Goal: Find specific page/section: Find specific page/section

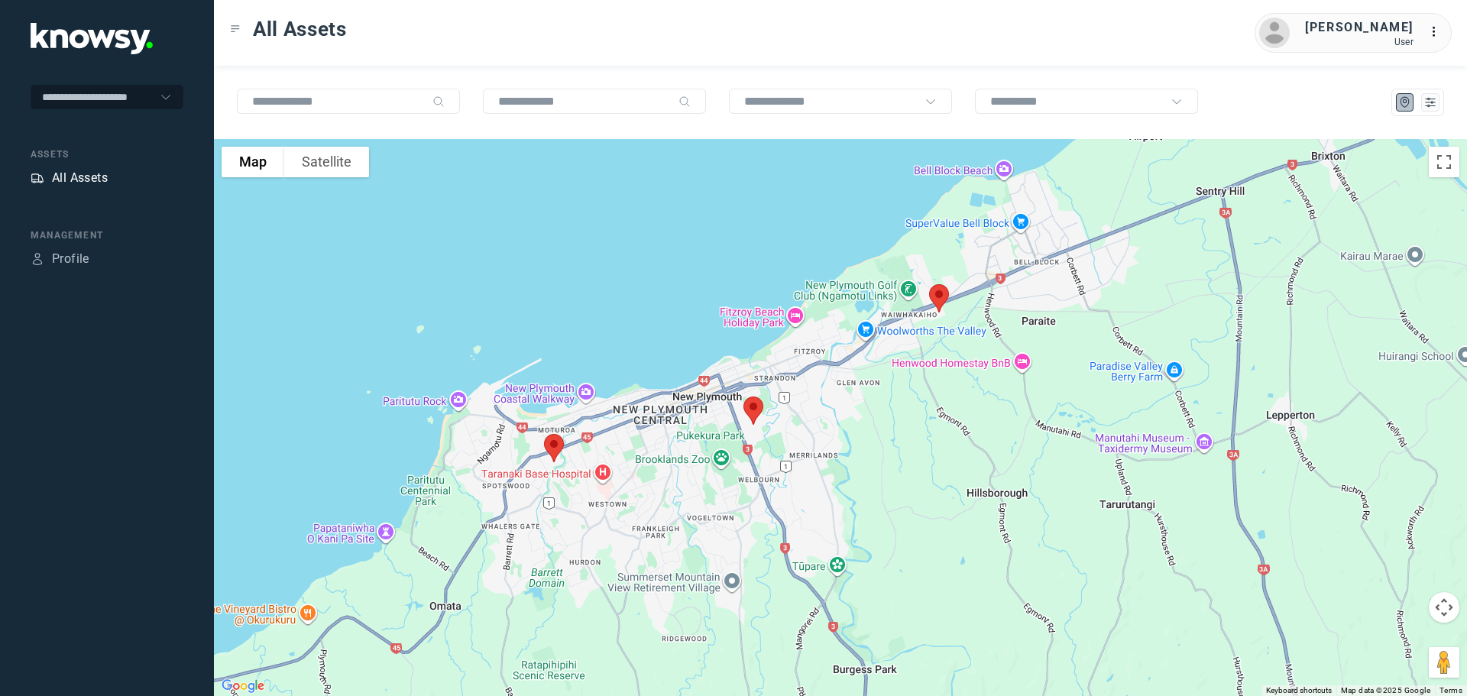
click at [75, 172] on div "All Assets" at bounding box center [80, 178] width 56 height 18
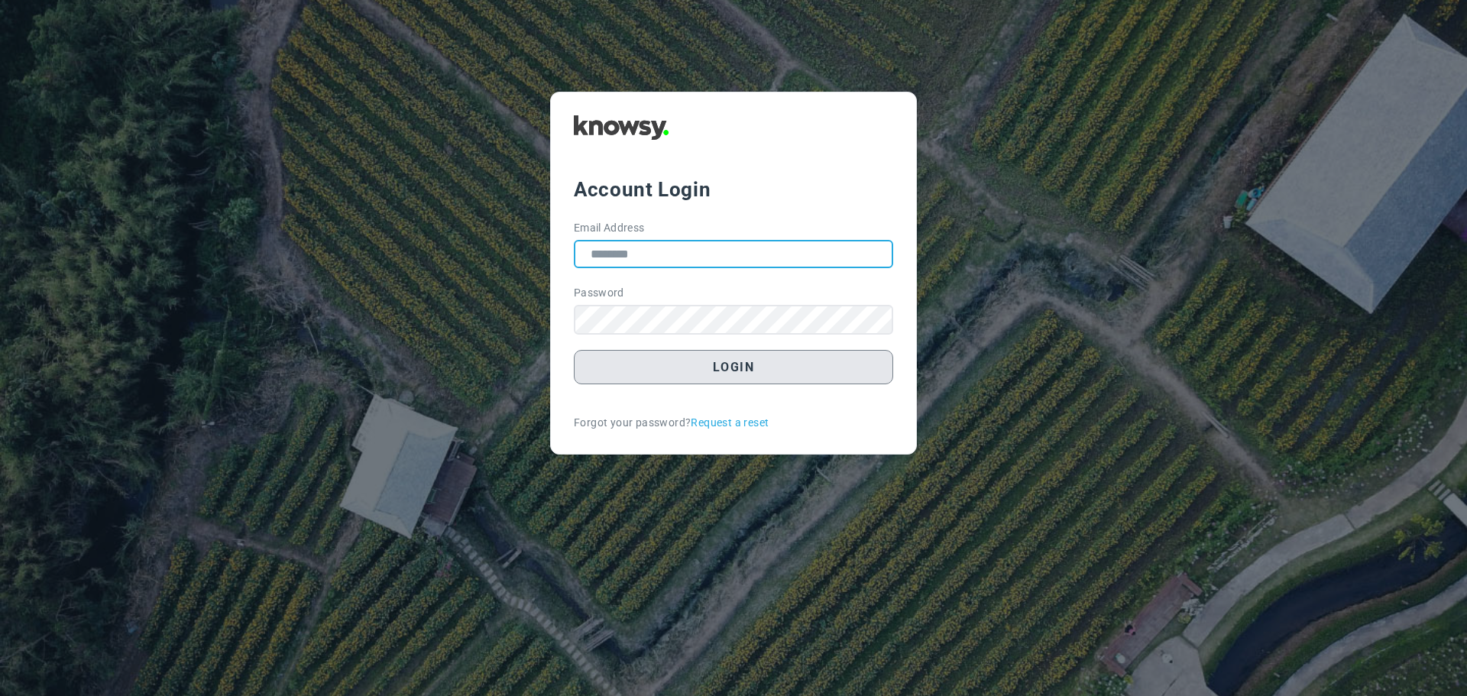
type input "**********"
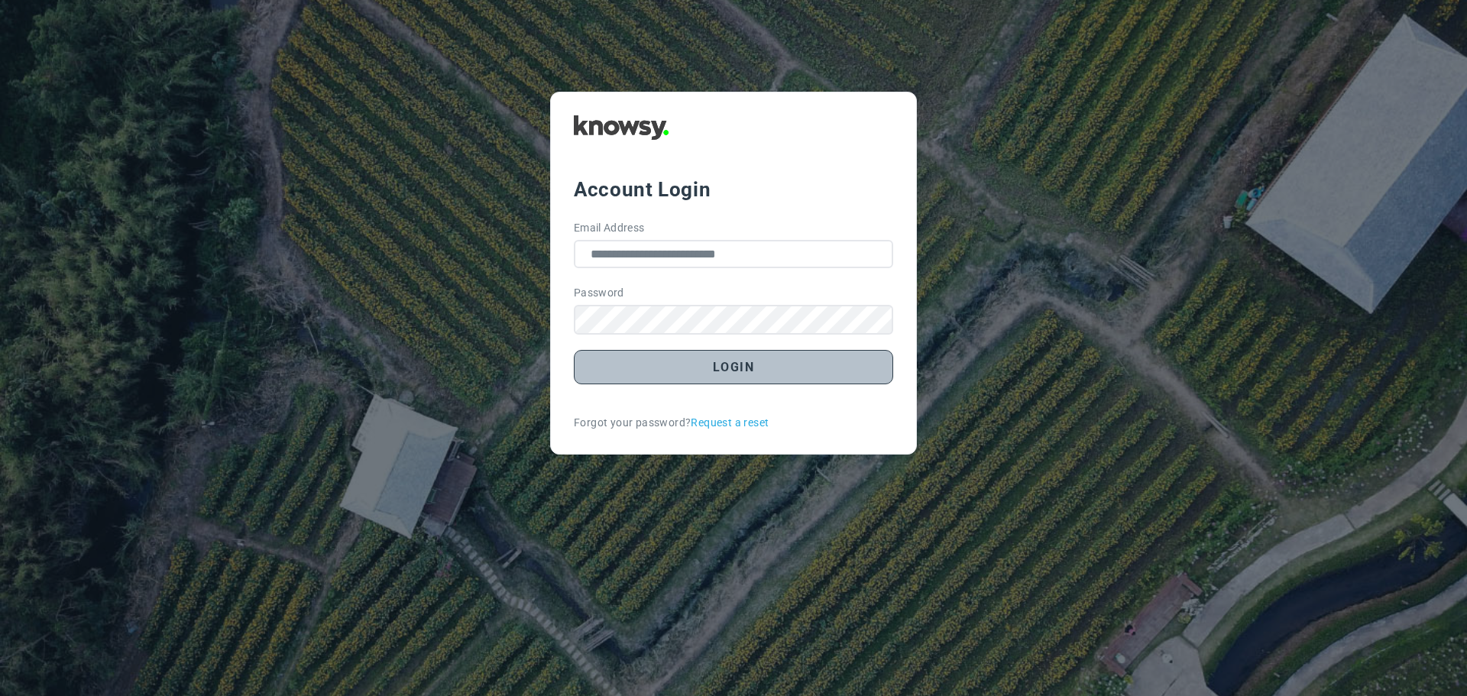
click at [745, 368] on button "Login" at bounding box center [733, 367] width 319 height 34
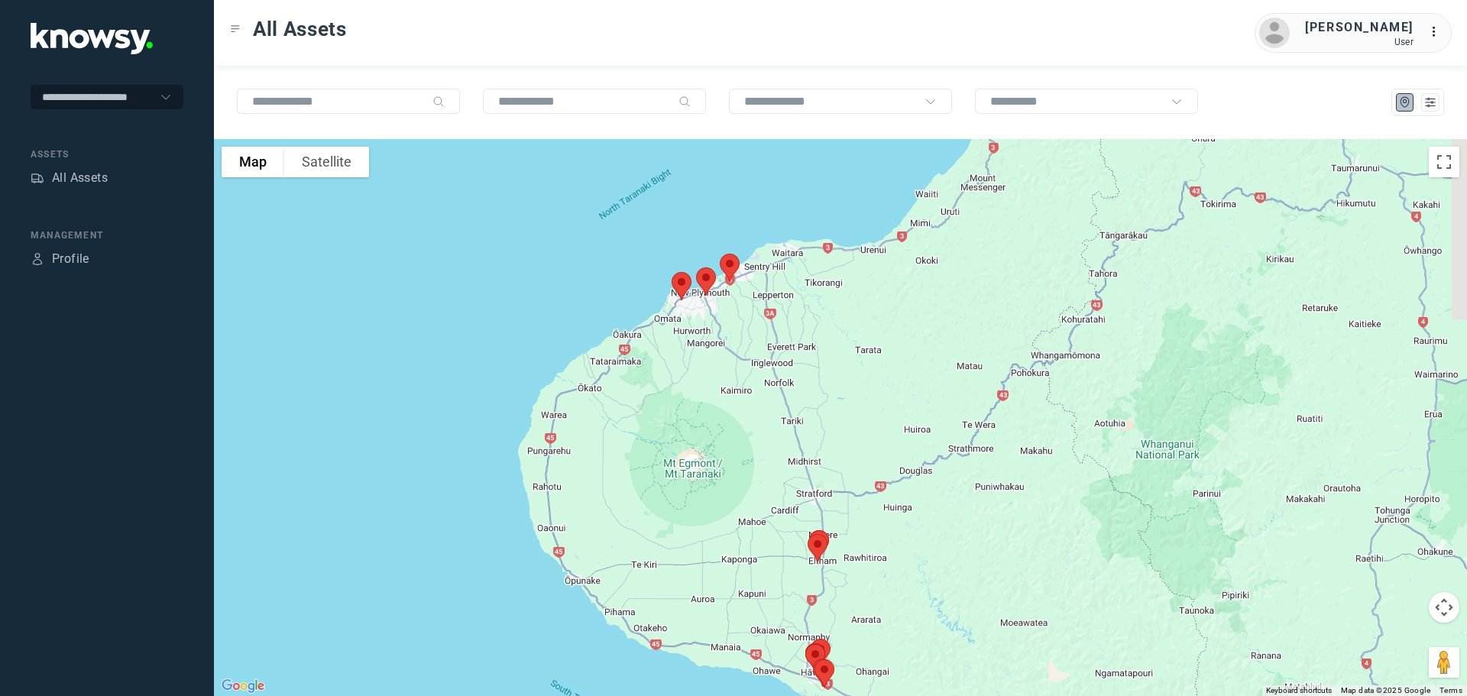
drag, startPoint x: 813, startPoint y: 196, endPoint x: 792, endPoint y: 511, distance: 315.6
click at [792, 511] on div at bounding box center [840, 417] width 1253 height 557
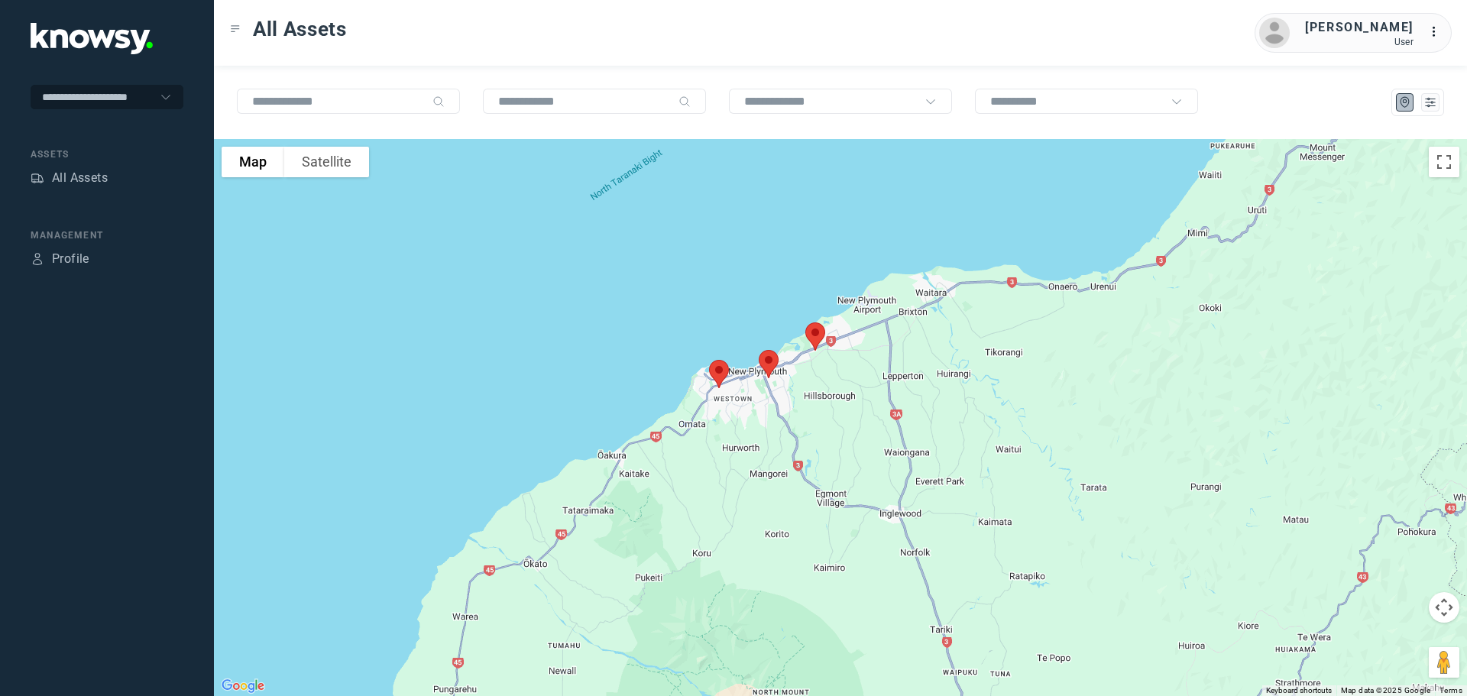
drag, startPoint x: 703, startPoint y: 304, endPoint x: 869, endPoint y: 507, distance: 262.3
click at [870, 507] on div at bounding box center [840, 417] width 1253 height 557
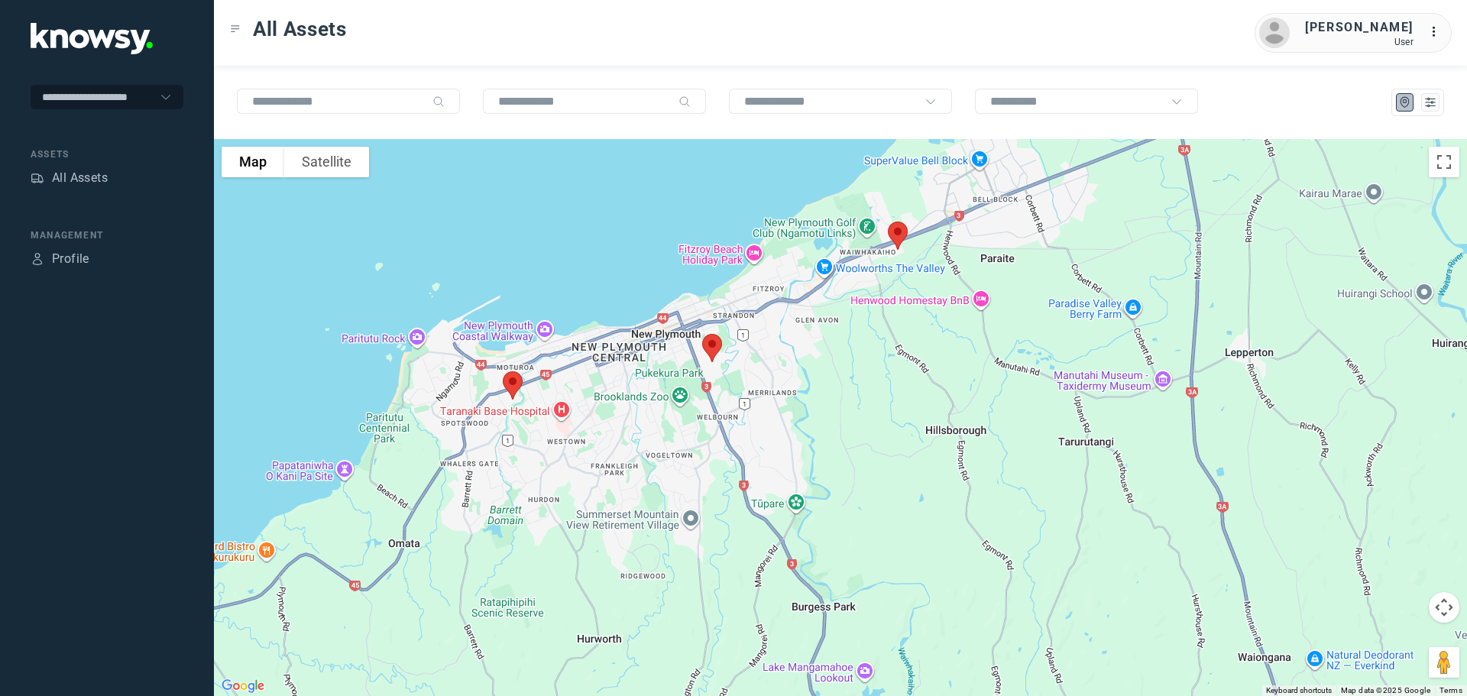
click at [896, 233] on img at bounding box center [898, 235] width 32 height 41
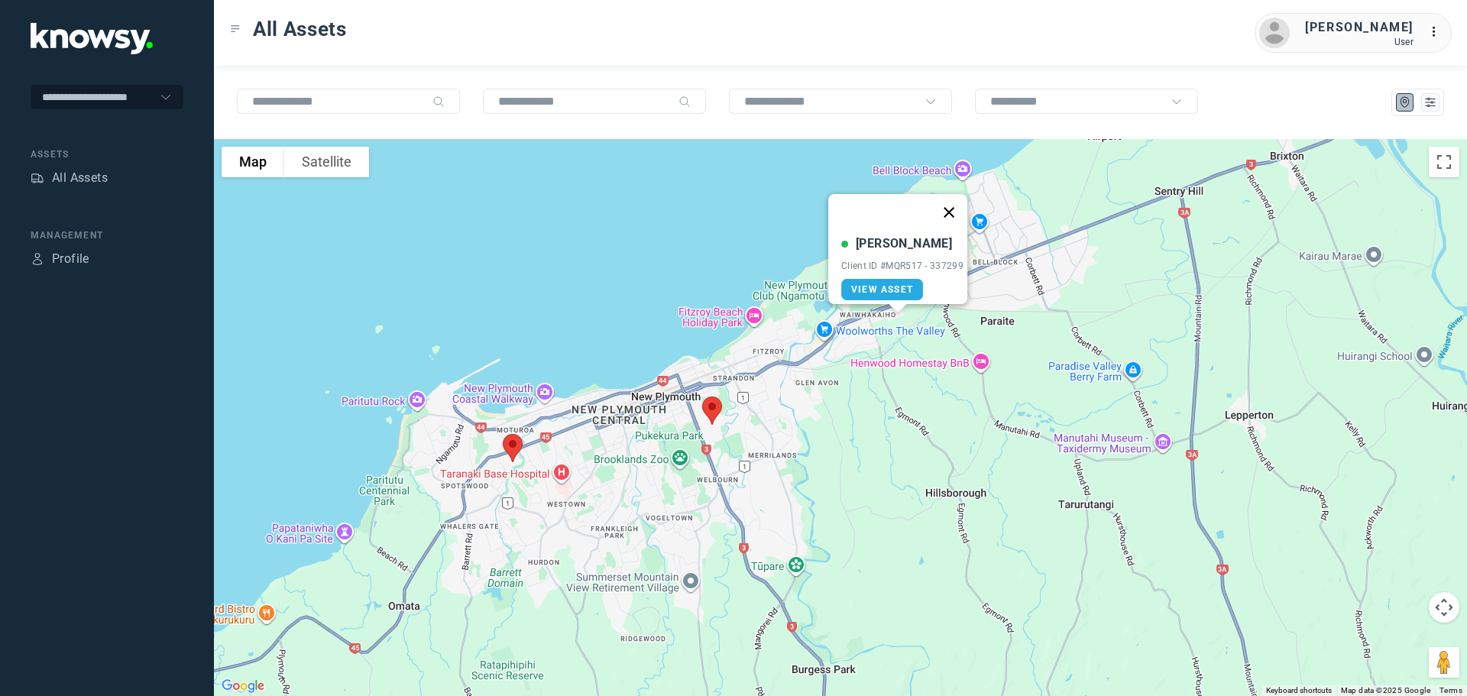
click at [957, 209] on button "Close" at bounding box center [949, 212] width 37 height 37
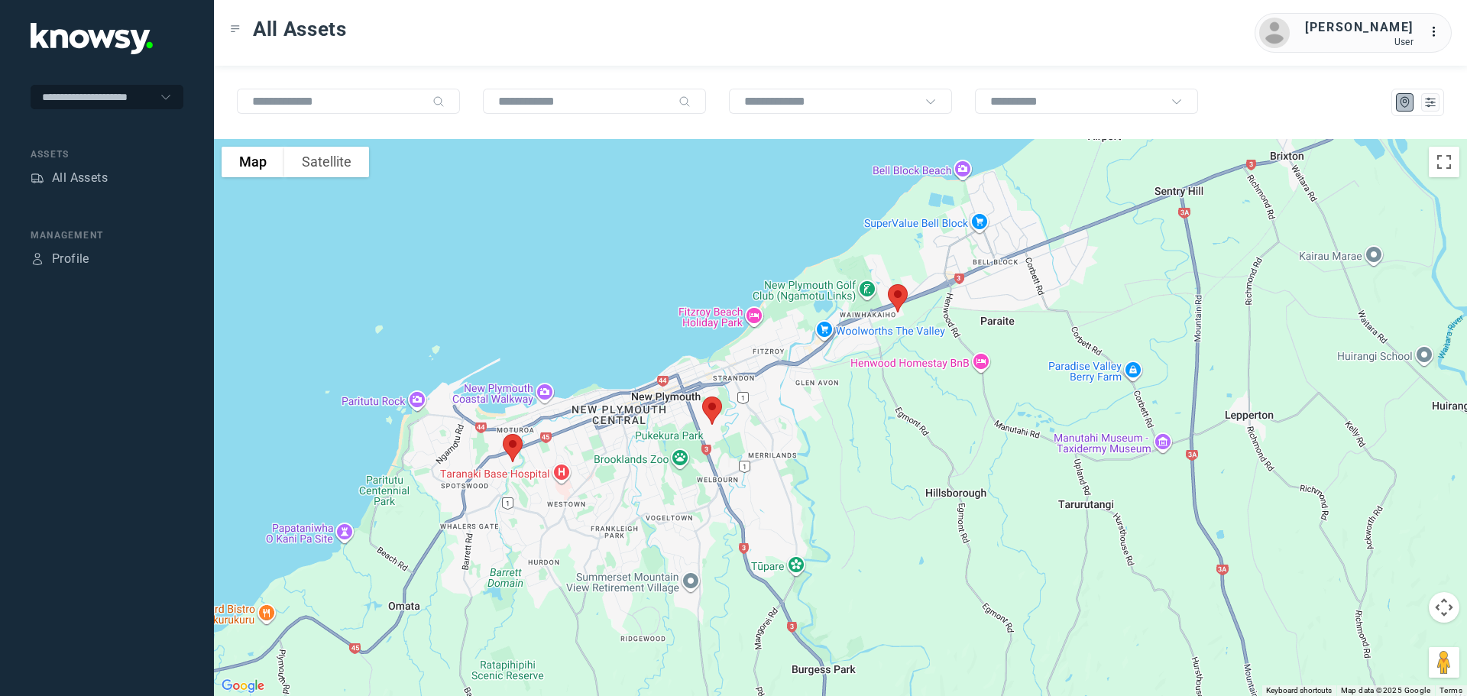
click at [714, 407] on img at bounding box center [712, 410] width 32 height 41
click at [768, 315] on button "Close" at bounding box center [761, 324] width 37 height 37
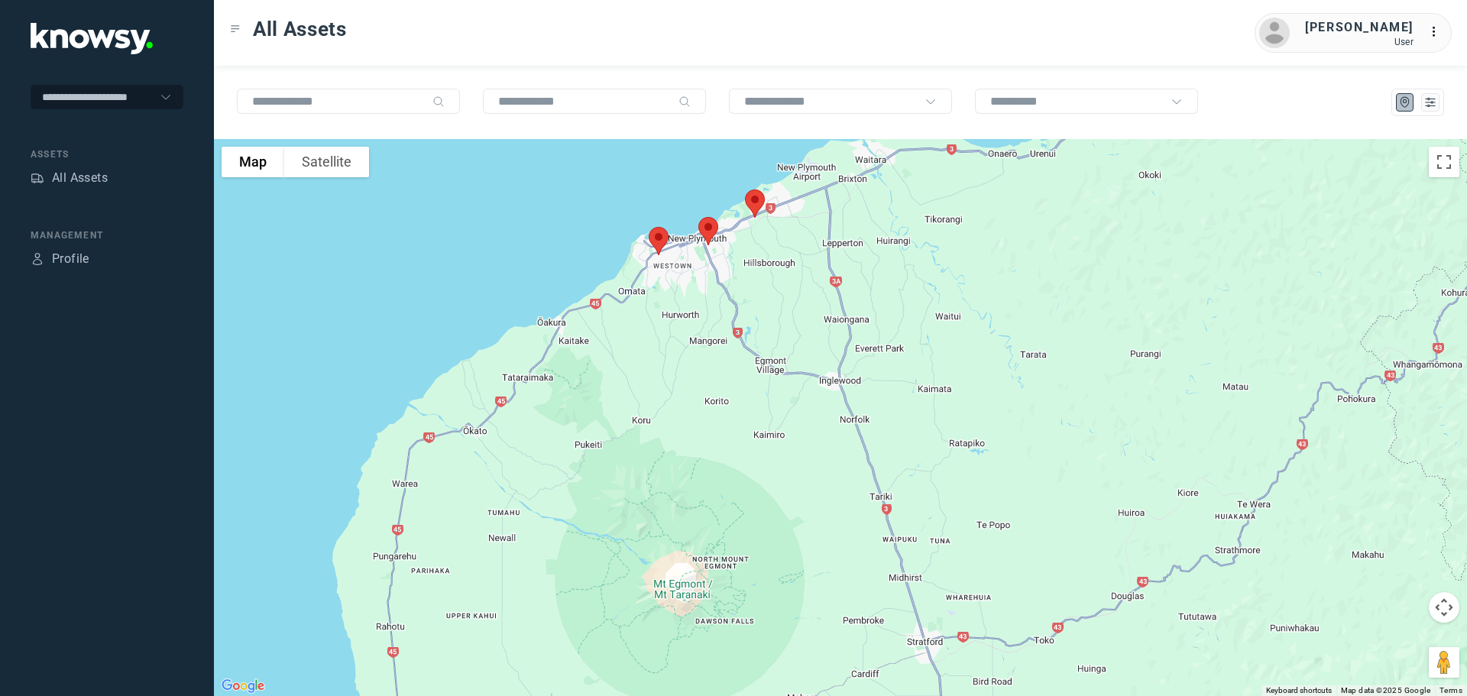
drag, startPoint x: 784, startPoint y: 550, endPoint x: 745, endPoint y: 319, distance: 234.8
click at [745, 319] on div at bounding box center [840, 417] width 1253 height 557
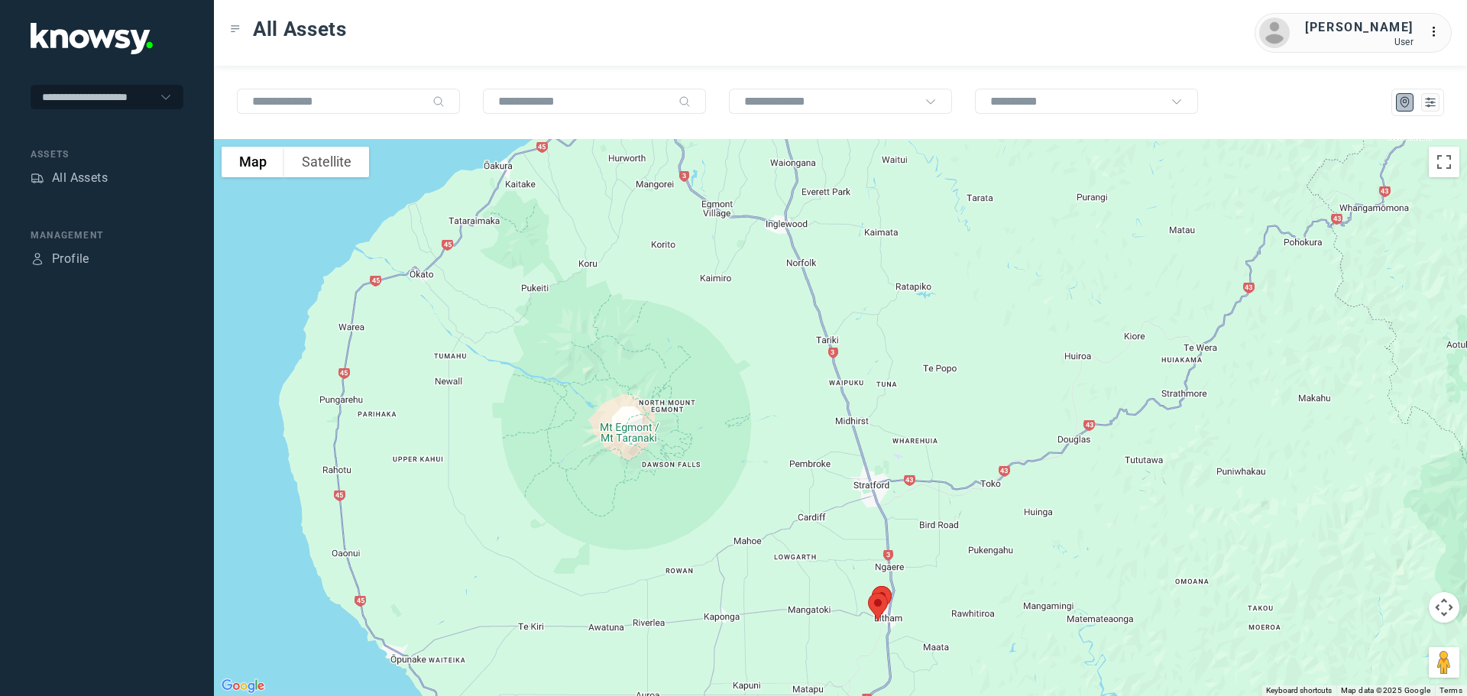
drag, startPoint x: 773, startPoint y: 419, endPoint x: 708, endPoint y: 282, distance: 151.8
click at [710, 259] on div at bounding box center [840, 417] width 1253 height 557
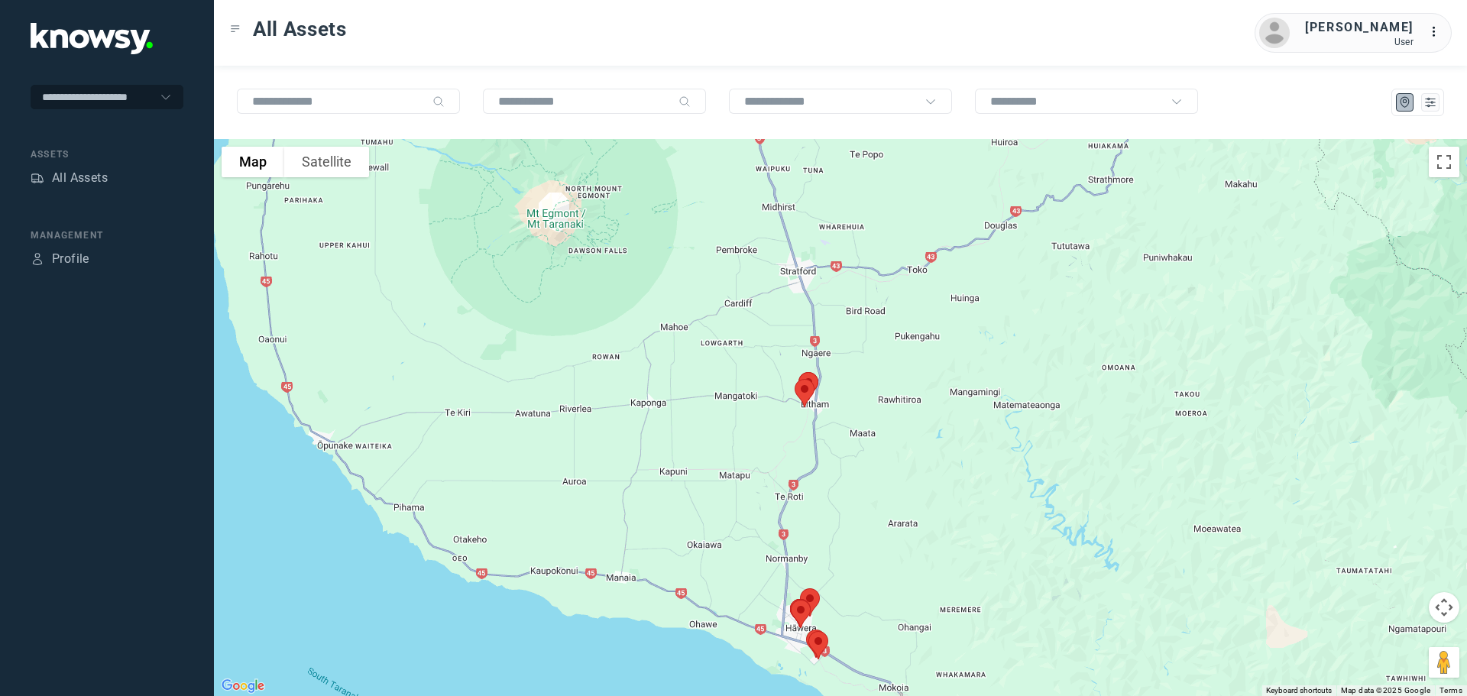
drag, startPoint x: 758, startPoint y: 405, endPoint x: 724, endPoint y: 287, distance: 123.3
click at [724, 287] on div at bounding box center [840, 417] width 1253 height 557
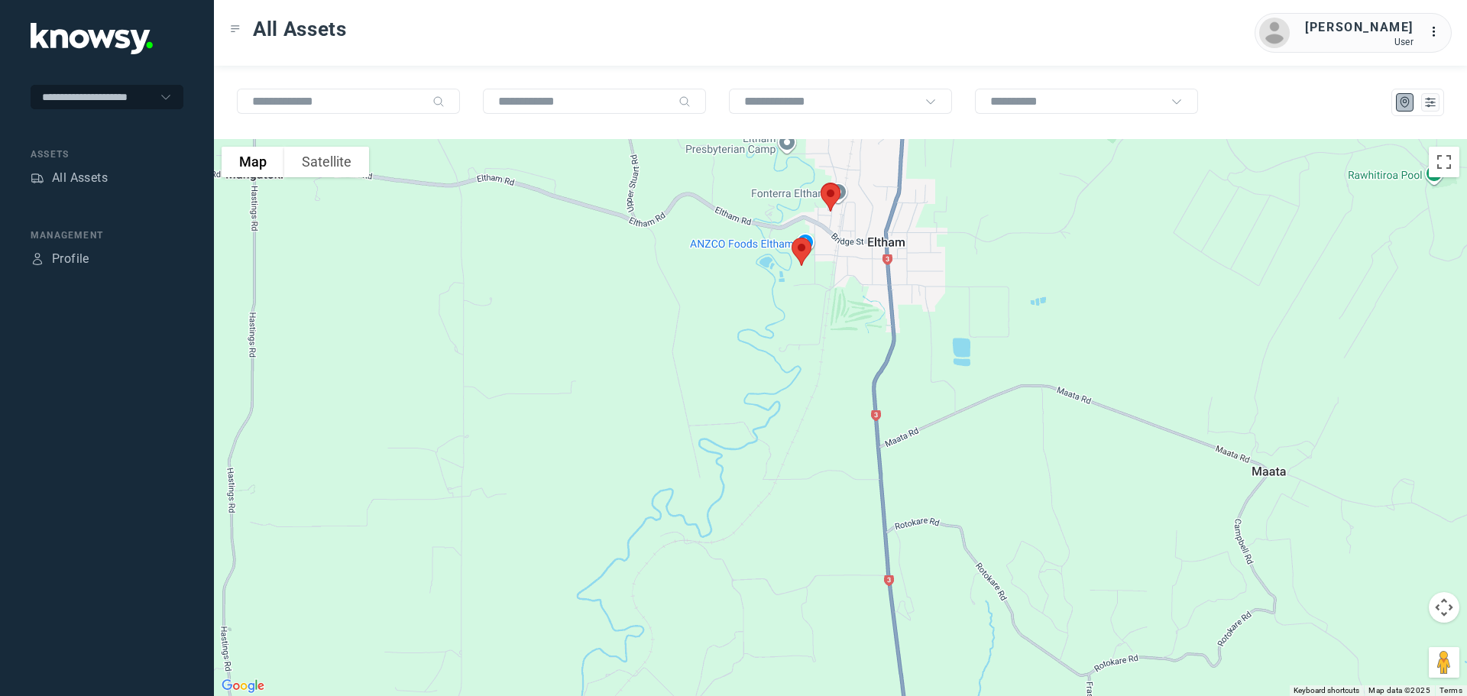
drag, startPoint x: 867, startPoint y: 319, endPoint x: 743, endPoint y: 339, distance: 126.0
click at [746, 339] on div at bounding box center [840, 417] width 1253 height 557
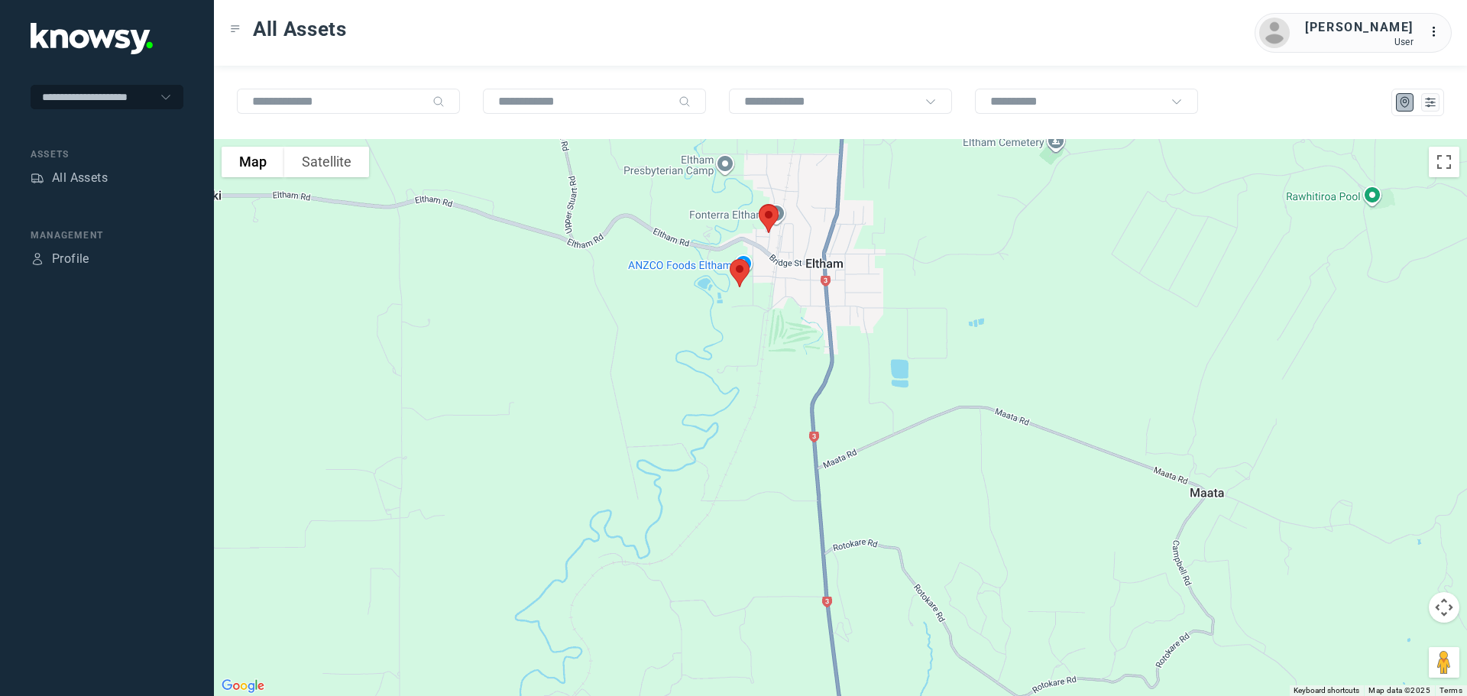
click at [770, 213] on img at bounding box center [769, 219] width 32 height 41
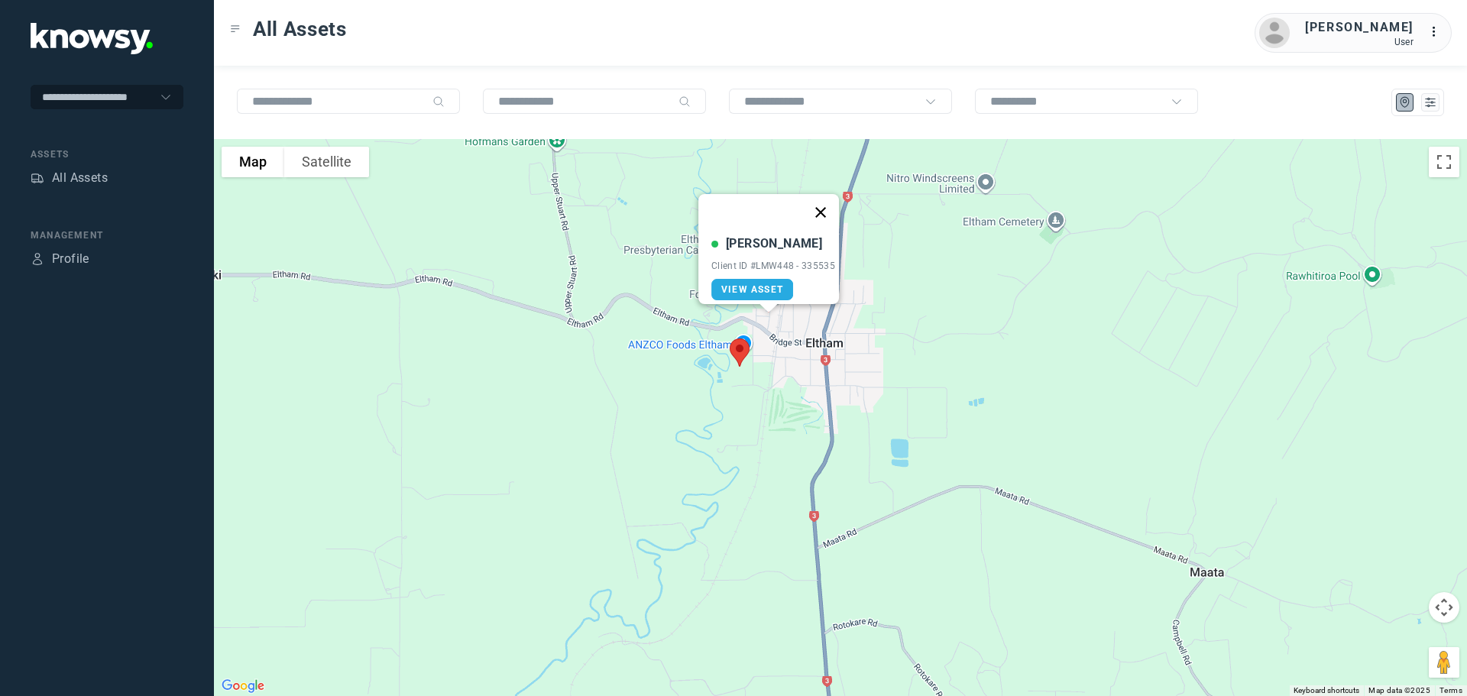
click at [824, 199] on button "Close" at bounding box center [820, 212] width 37 height 37
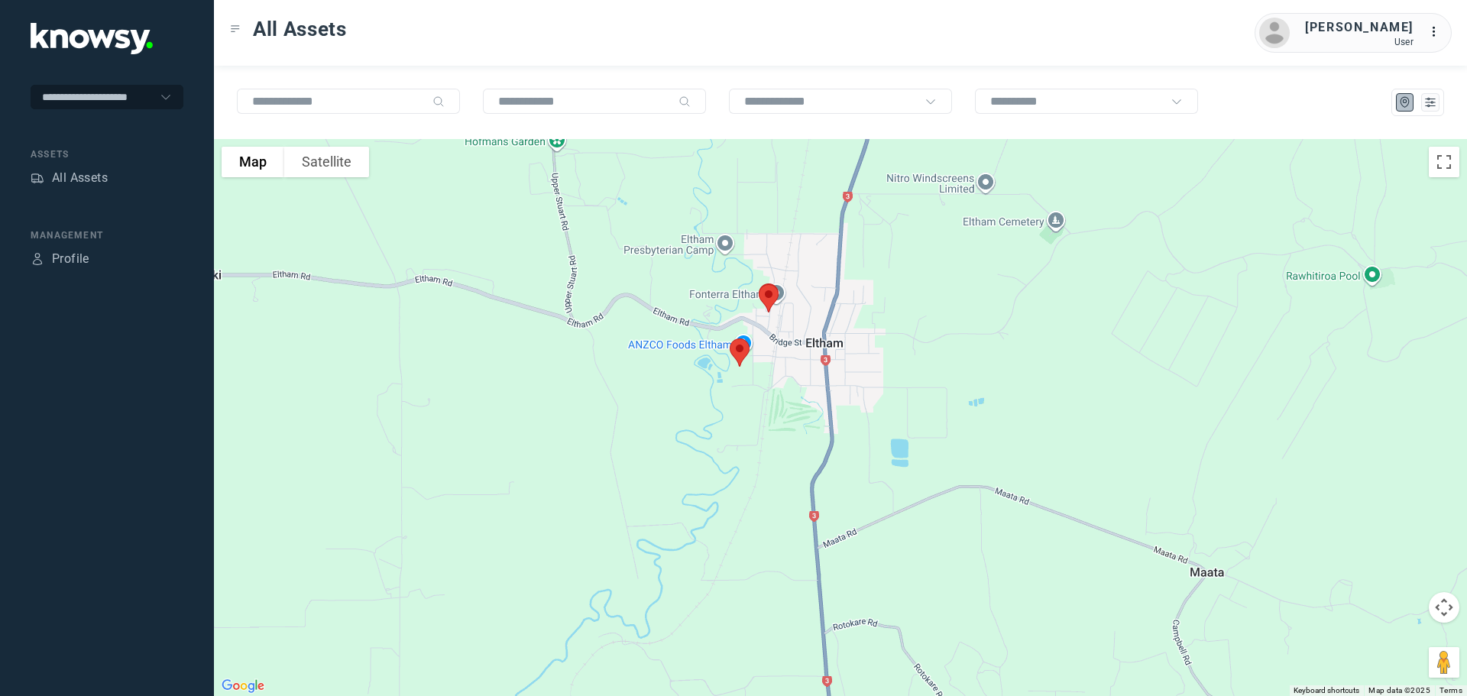
click at [740, 351] on img at bounding box center [740, 352] width 32 height 41
click at [791, 258] on button "Close" at bounding box center [789, 266] width 37 height 37
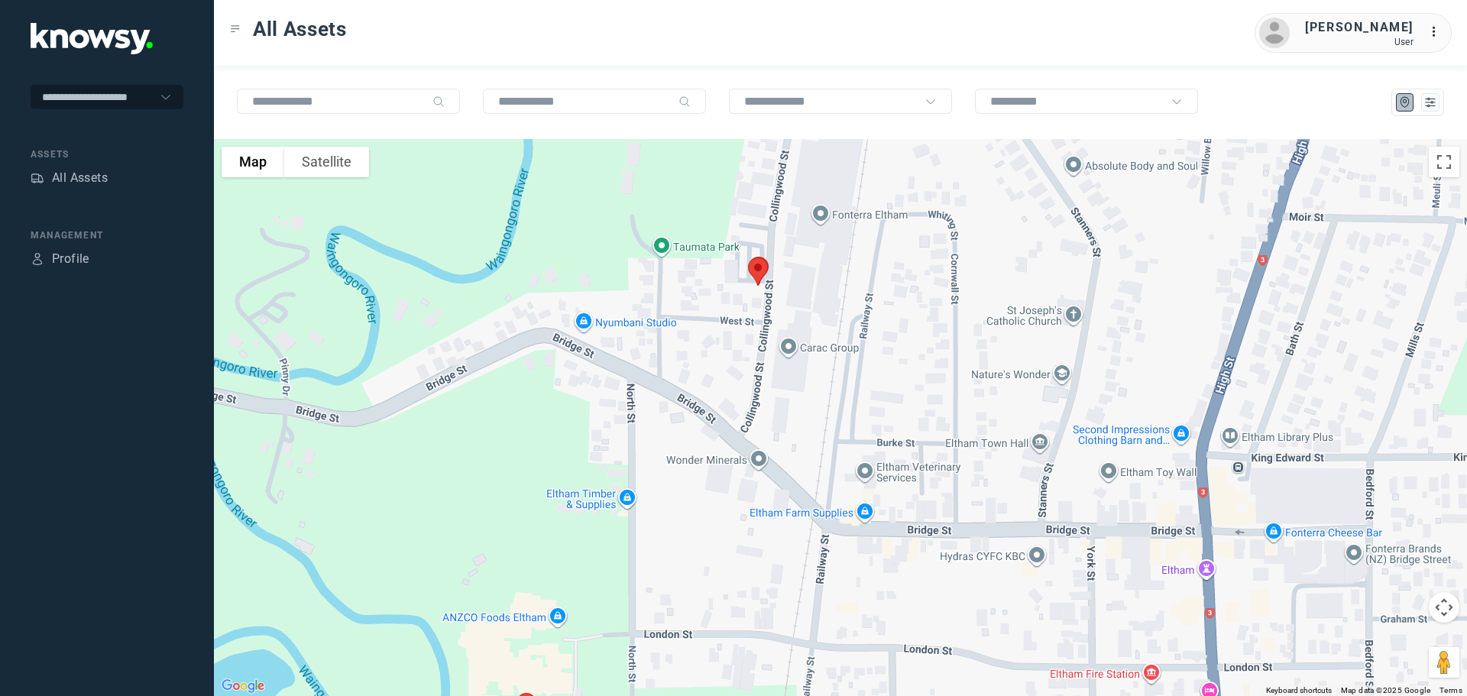
drag, startPoint x: 770, startPoint y: 316, endPoint x: 773, endPoint y: 357, distance: 40.6
click at [772, 357] on div at bounding box center [840, 417] width 1253 height 557
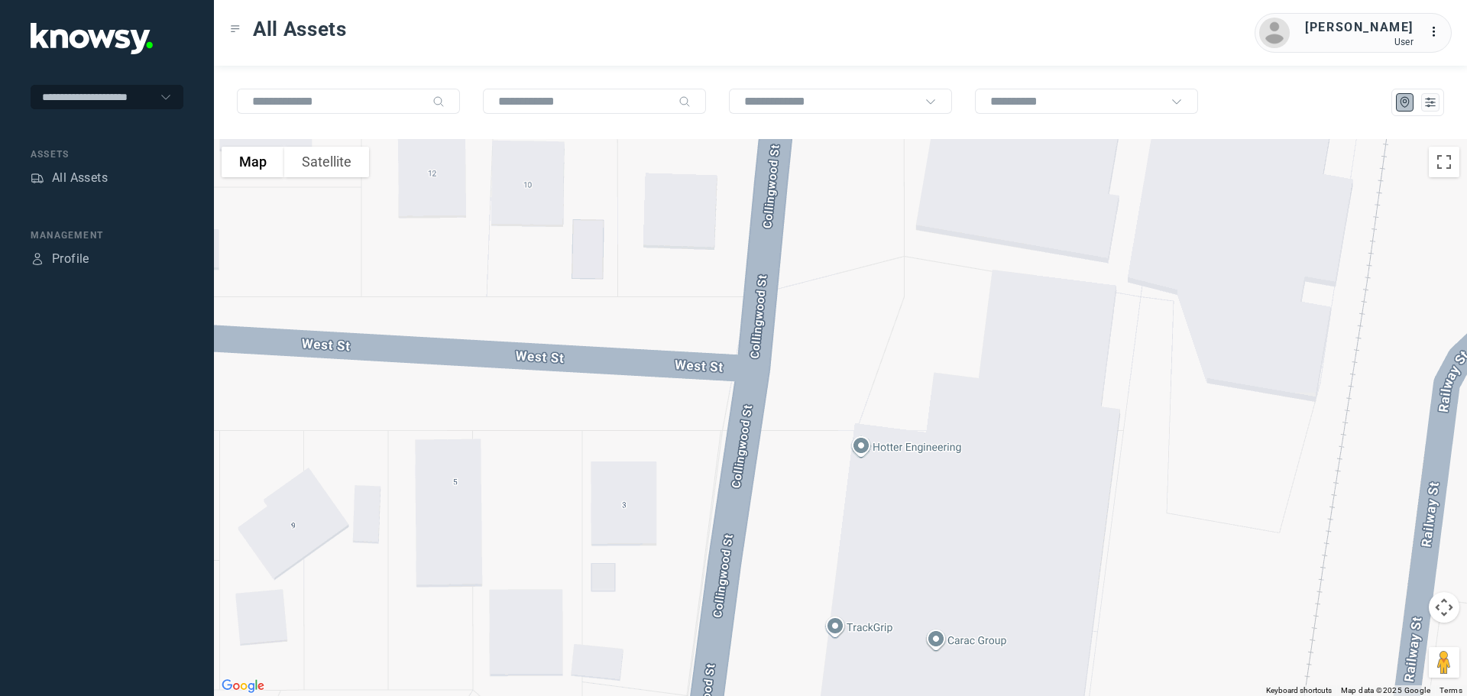
drag, startPoint x: 711, startPoint y: 293, endPoint x: 720, endPoint y: 429, distance: 136.3
click at [720, 426] on div at bounding box center [840, 417] width 1253 height 557
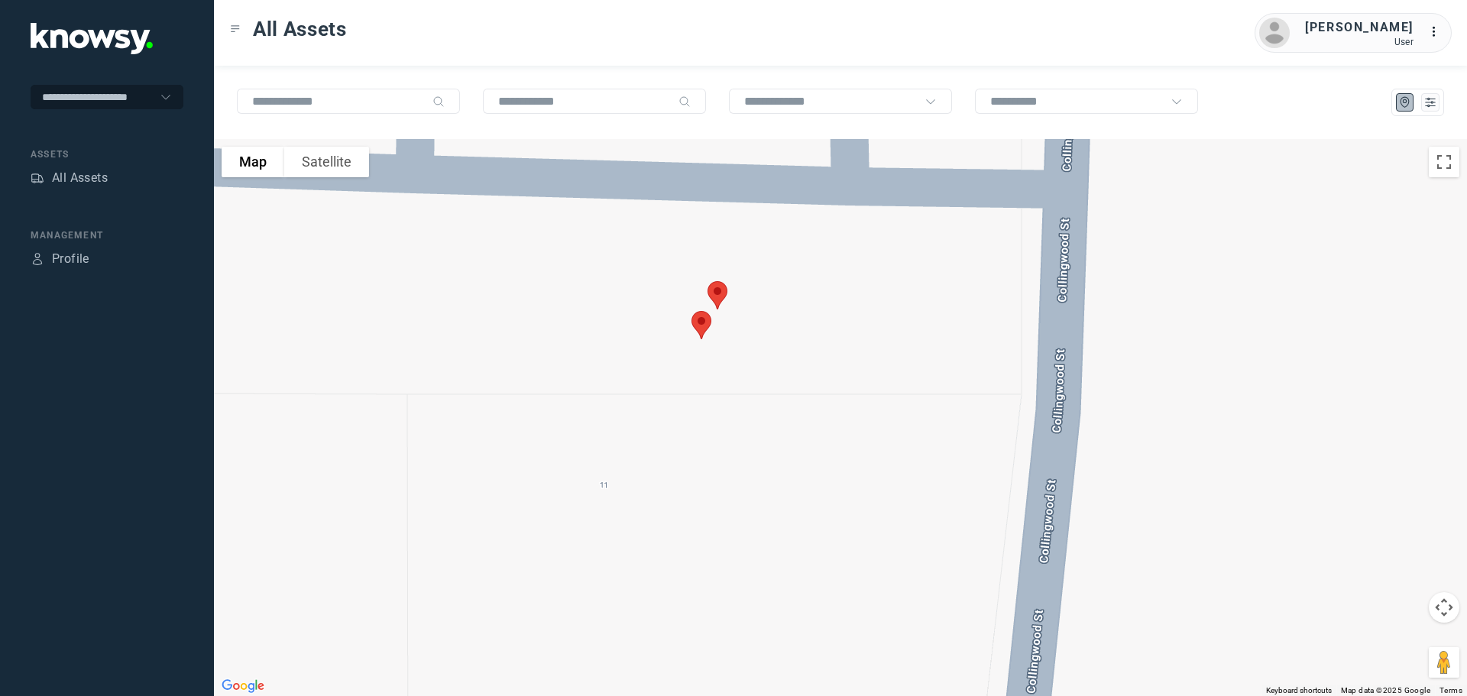
click at [721, 285] on img at bounding box center [718, 295] width 32 height 41
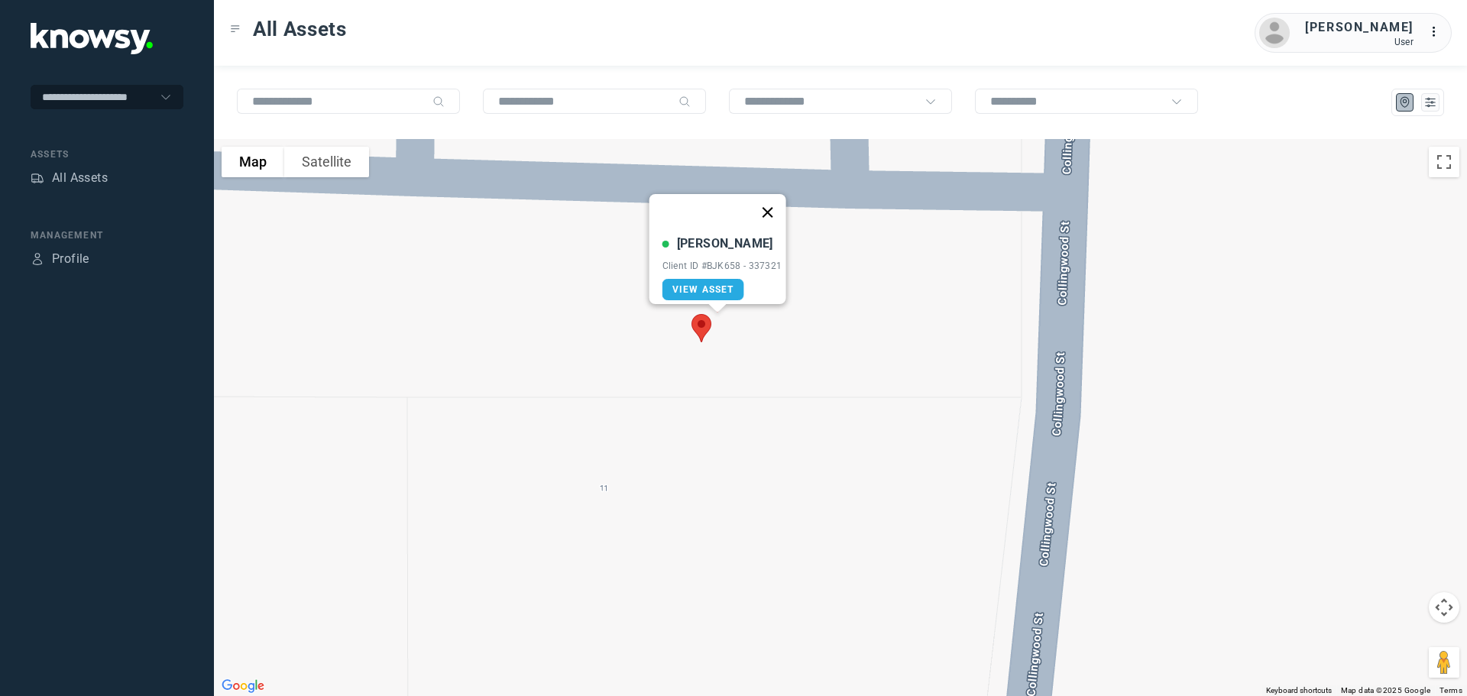
click at [776, 195] on button "Close" at bounding box center [767, 212] width 37 height 37
click at [699, 319] on img at bounding box center [701, 328] width 32 height 41
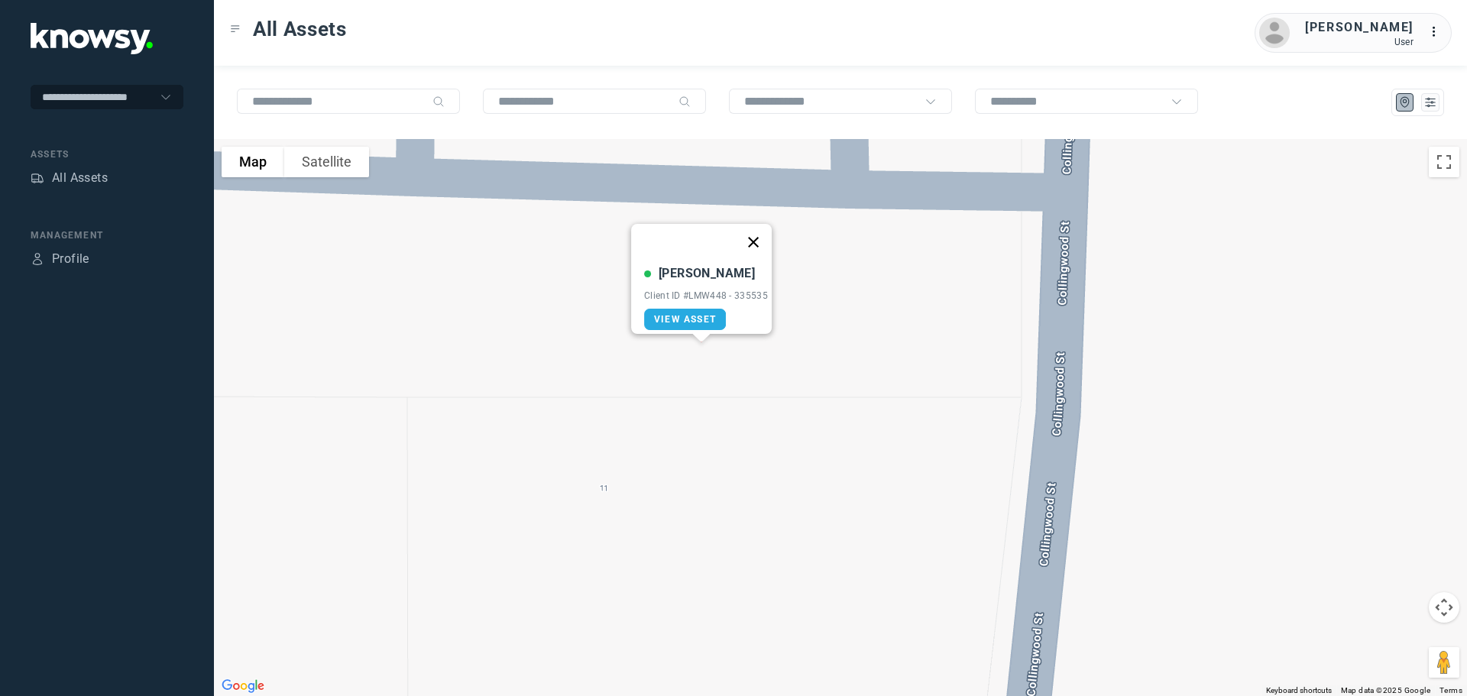
click at [765, 230] on button "Close" at bounding box center [753, 242] width 37 height 37
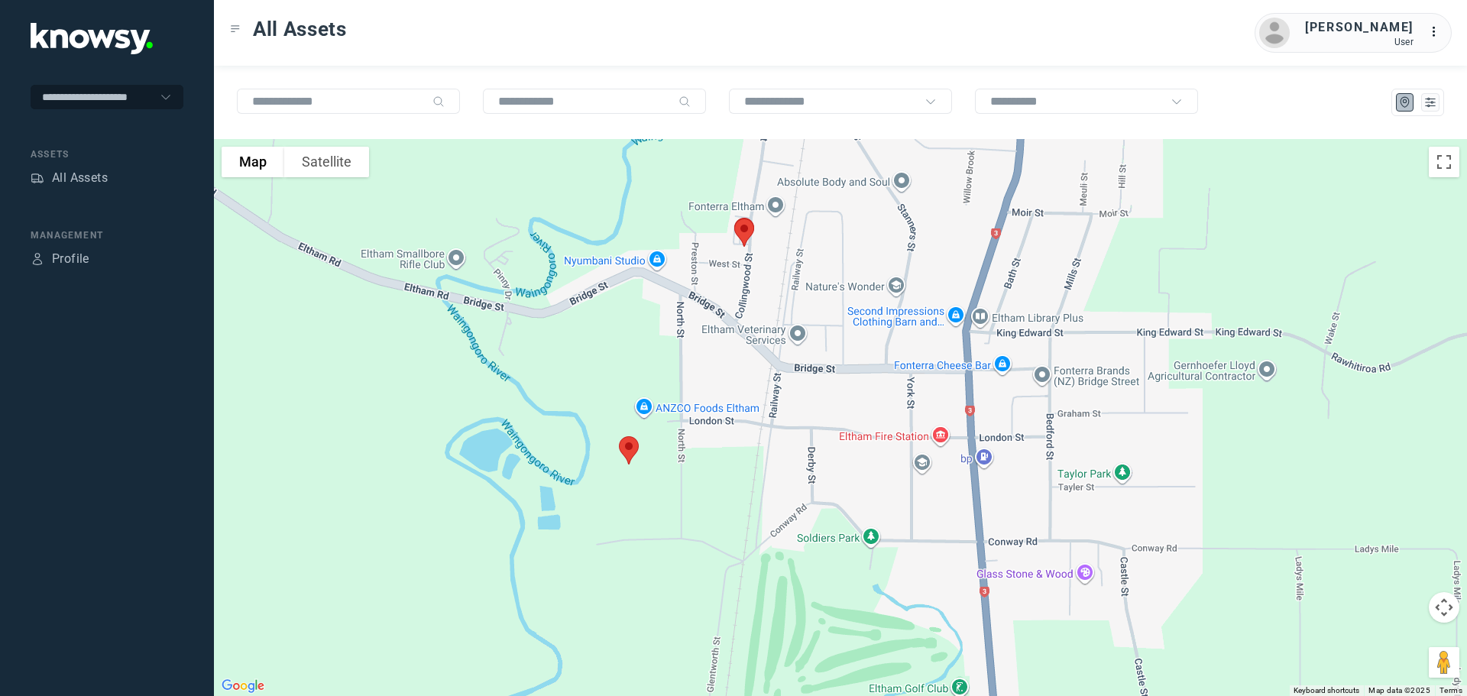
drag, startPoint x: 817, startPoint y: 402, endPoint x: 788, endPoint y: 272, distance: 133.1
click at [788, 272] on div "To navigate, press the arrow keys." at bounding box center [840, 417] width 1253 height 557
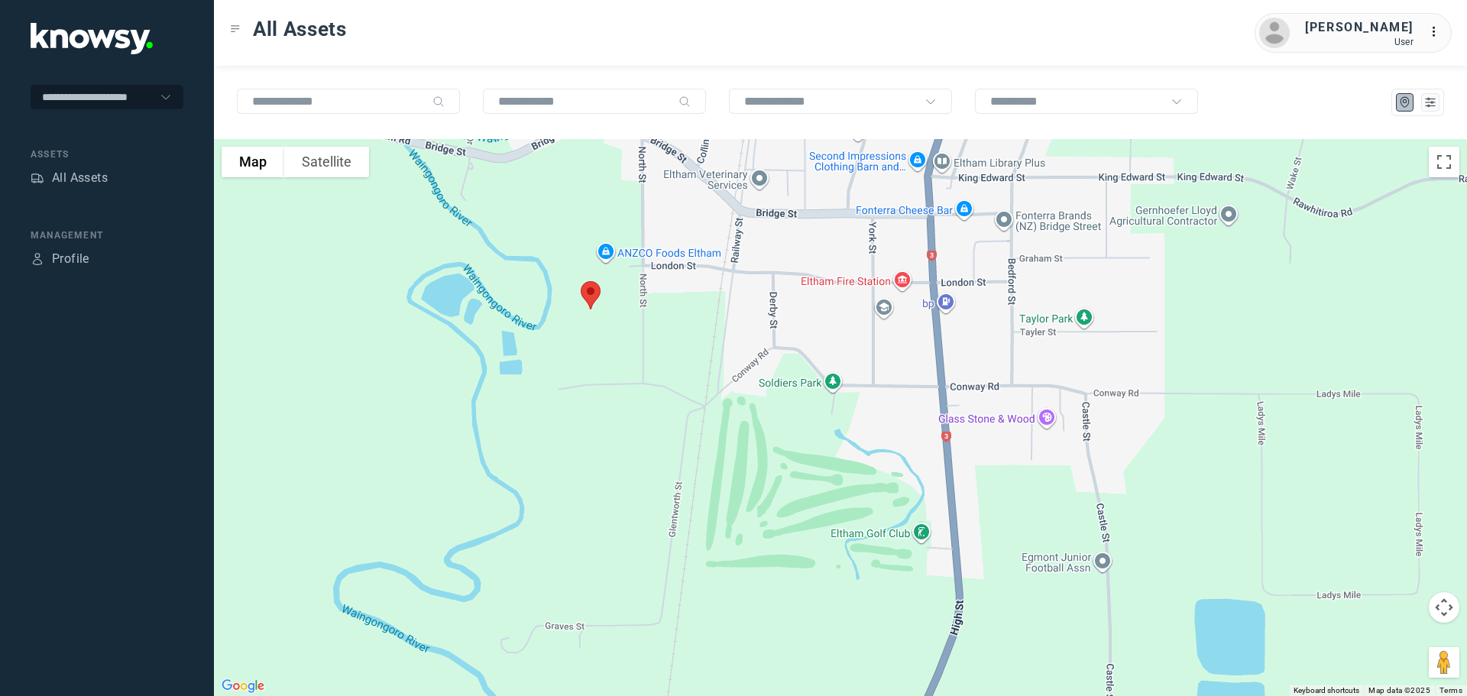
drag, startPoint x: 779, startPoint y: 473, endPoint x: 757, endPoint y: 290, distance: 184.7
click at [757, 290] on div at bounding box center [840, 417] width 1253 height 557
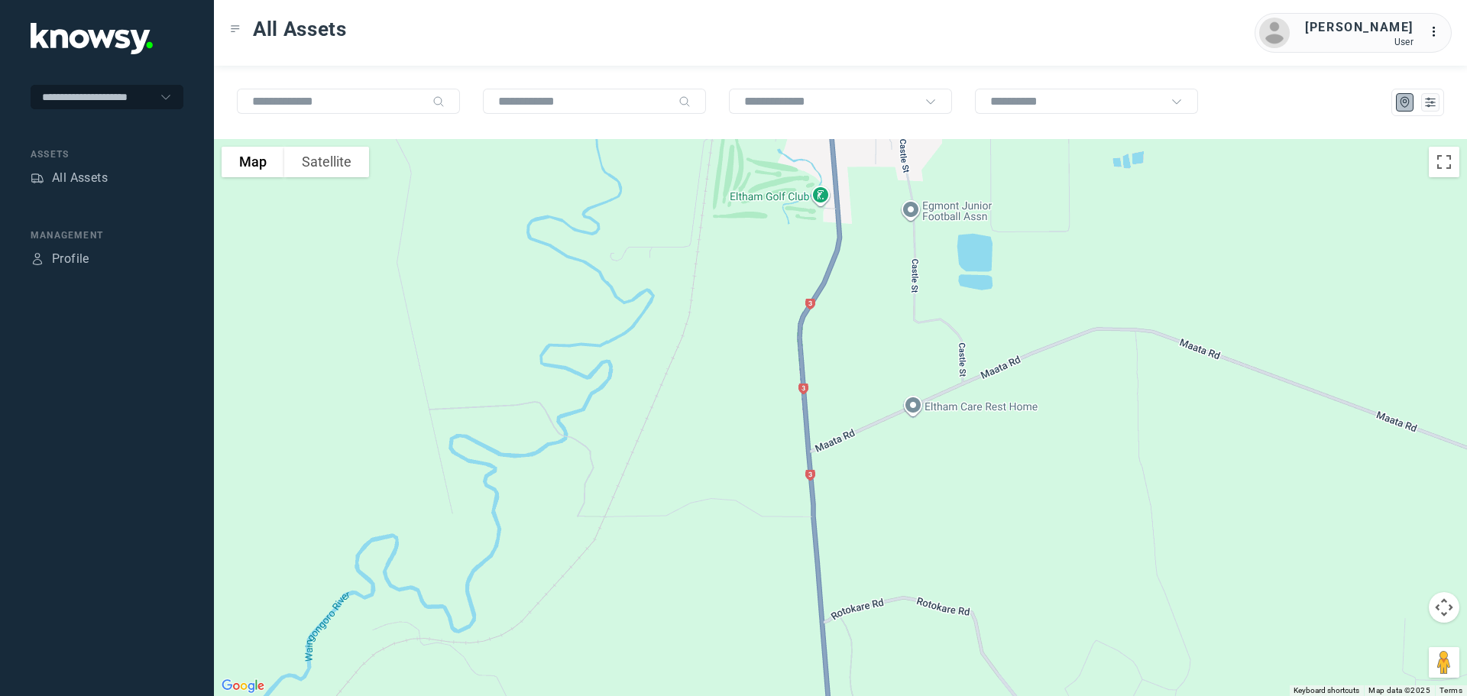
drag, startPoint x: 818, startPoint y: 455, endPoint x: 817, endPoint y: 414, distance: 40.5
click at [817, 414] on div at bounding box center [840, 417] width 1253 height 557
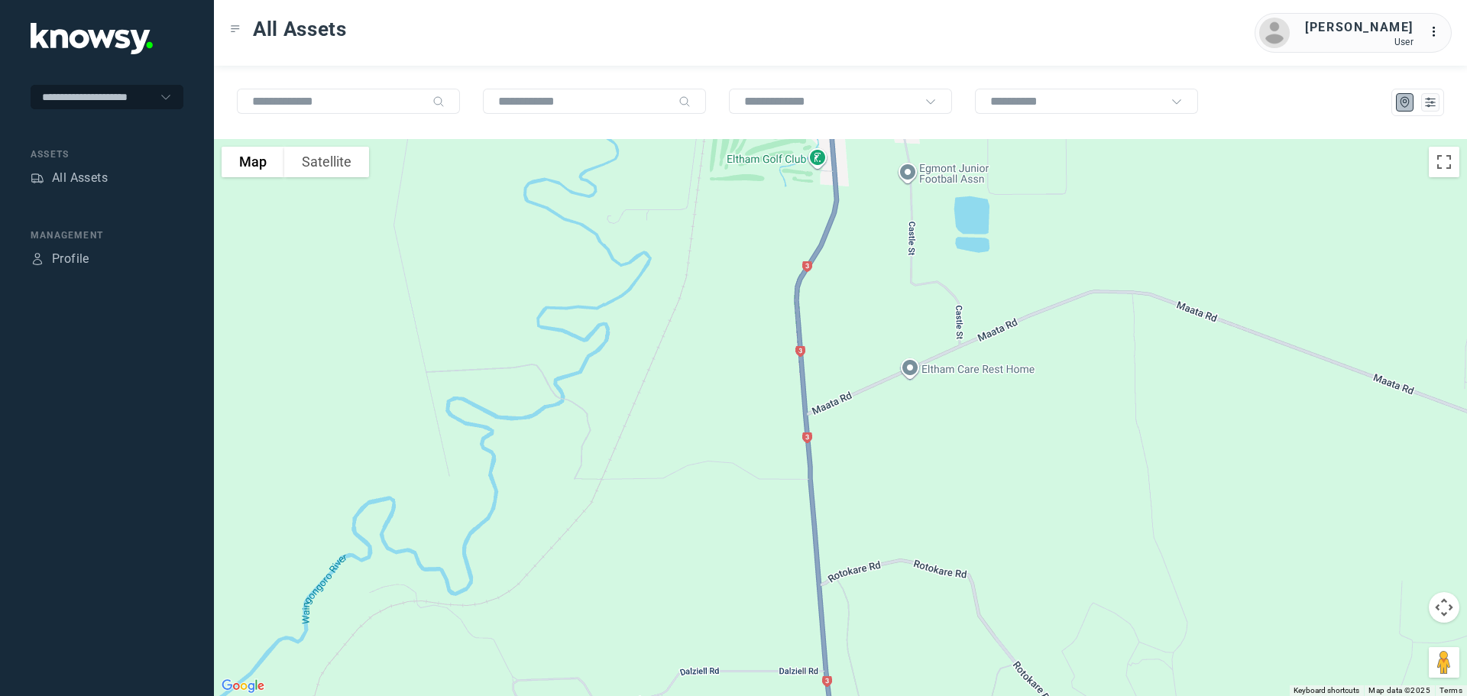
drag, startPoint x: 841, startPoint y: 479, endPoint x: 818, endPoint y: 319, distance: 161.5
click at [818, 319] on div at bounding box center [840, 417] width 1253 height 557
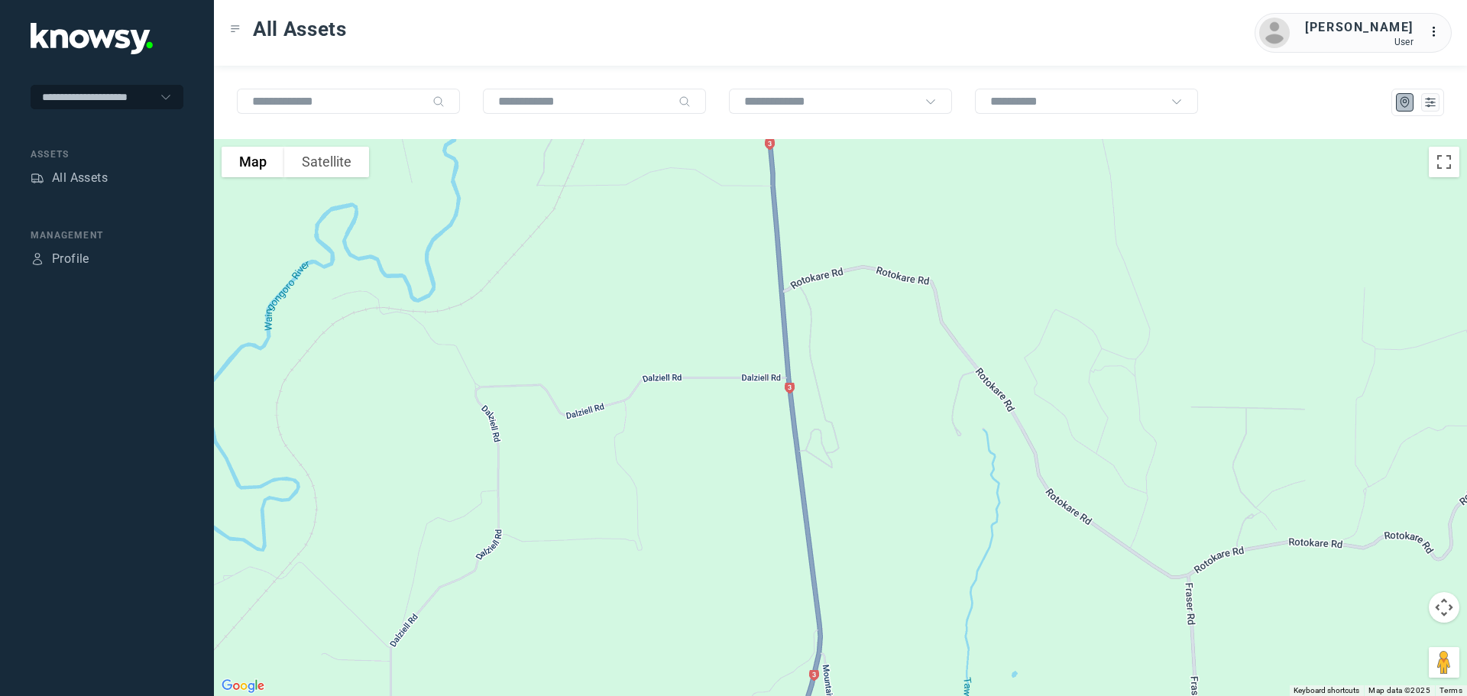
drag, startPoint x: 816, startPoint y: 323, endPoint x: 816, endPoint y: 313, distance: 9.9
click at [816, 313] on div at bounding box center [840, 417] width 1253 height 557
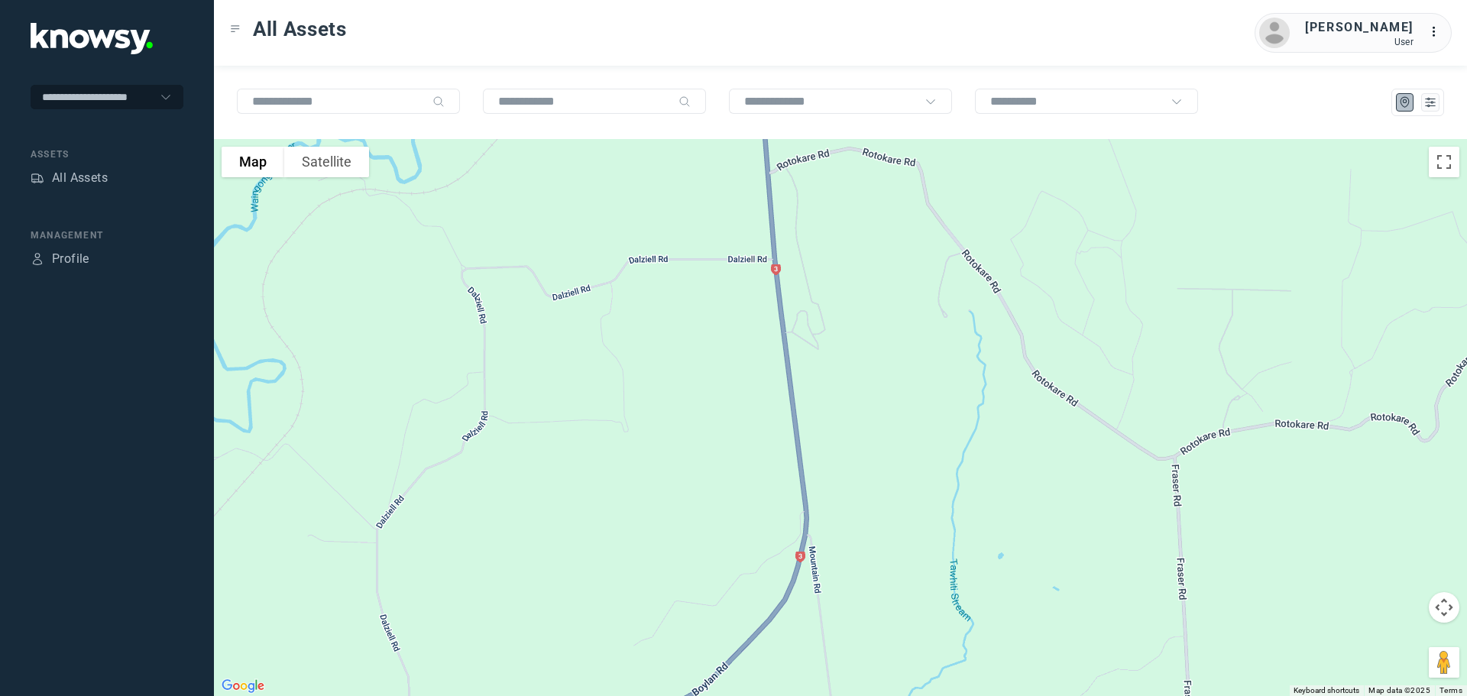
drag, startPoint x: 828, startPoint y: 494, endPoint x: 785, endPoint y: 314, distance: 184.6
click at [785, 314] on div at bounding box center [840, 417] width 1253 height 557
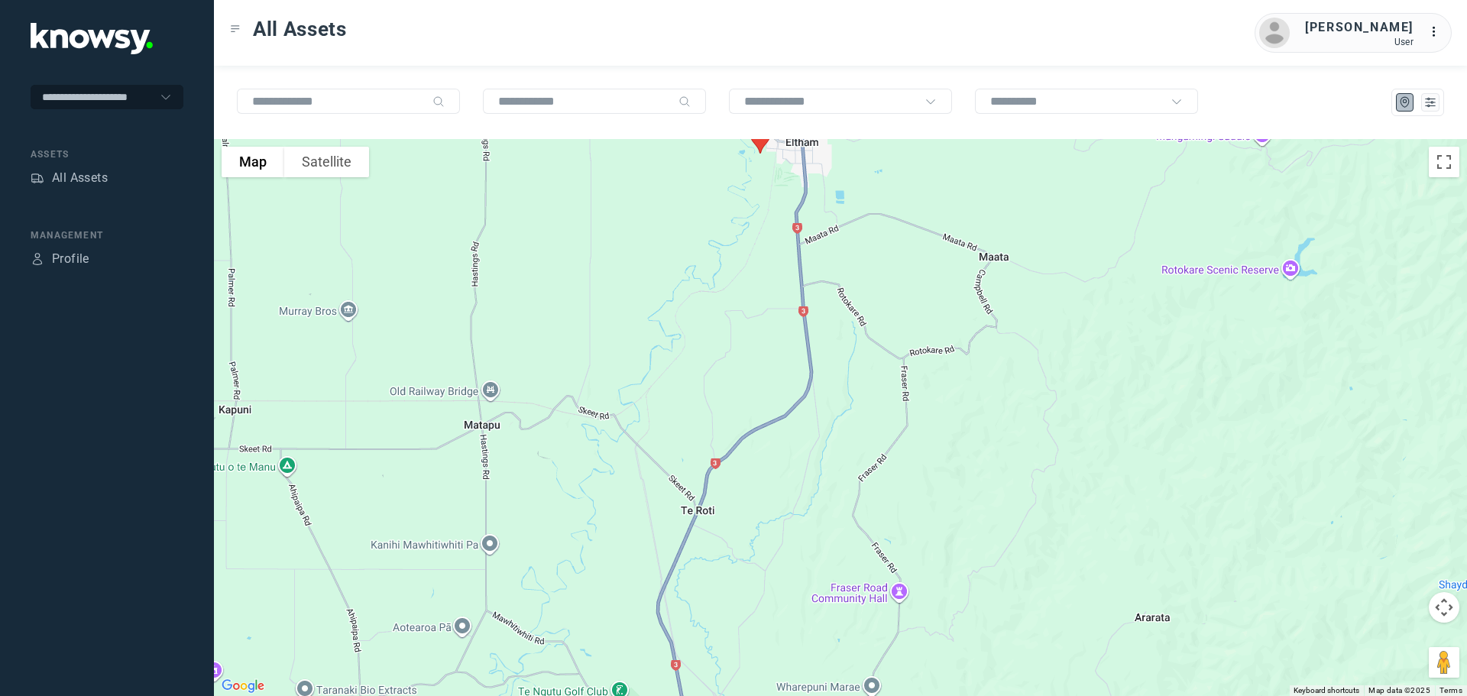
drag, startPoint x: 864, startPoint y: 560, endPoint x: 847, endPoint y: 422, distance: 139.3
click at [847, 422] on div at bounding box center [840, 417] width 1253 height 557
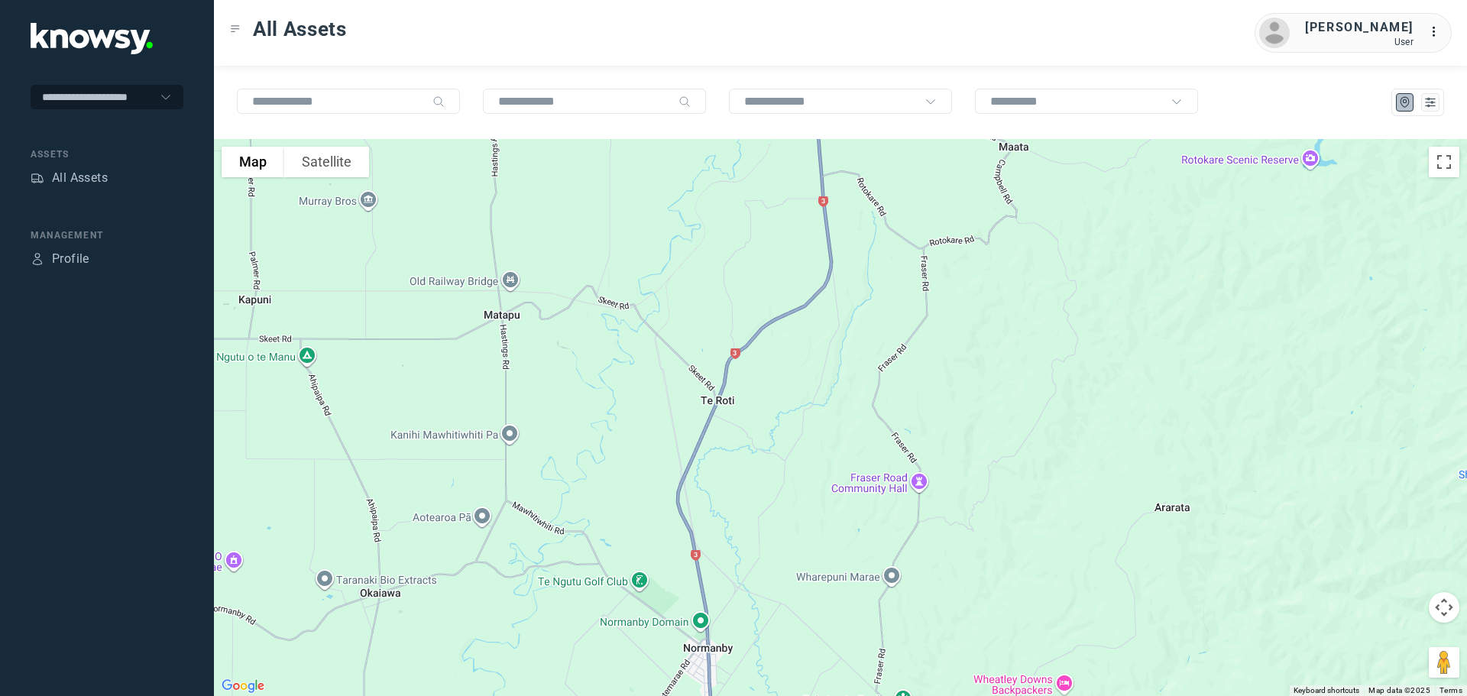
drag, startPoint x: 849, startPoint y: 410, endPoint x: 891, endPoint y: 361, distance: 63.9
click at [891, 361] on div at bounding box center [840, 417] width 1253 height 557
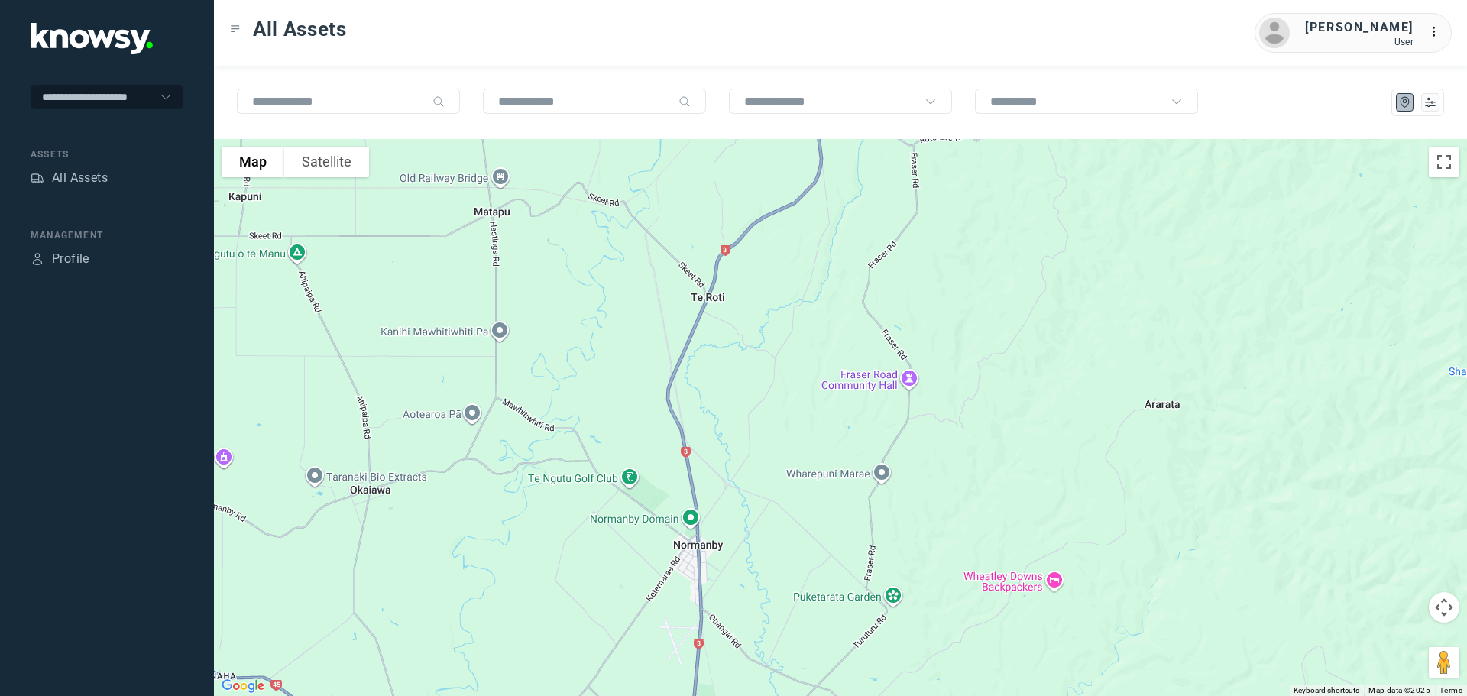
drag, startPoint x: 846, startPoint y: 418, endPoint x: 838, endPoint y: 291, distance: 127.1
click at [838, 291] on div at bounding box center [840, 417] width 1253 height 557
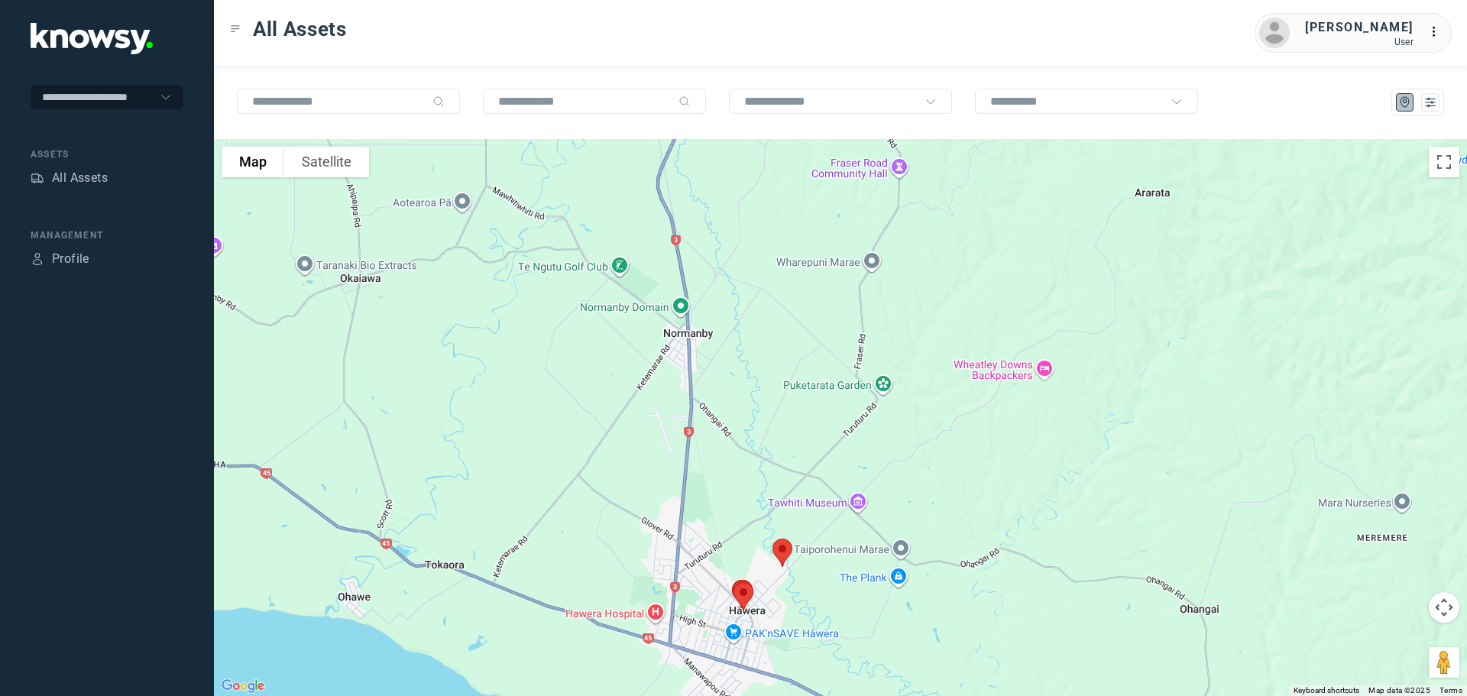
click at [818, 306] on div at bounding box center [840, 417] width 1253 height 557
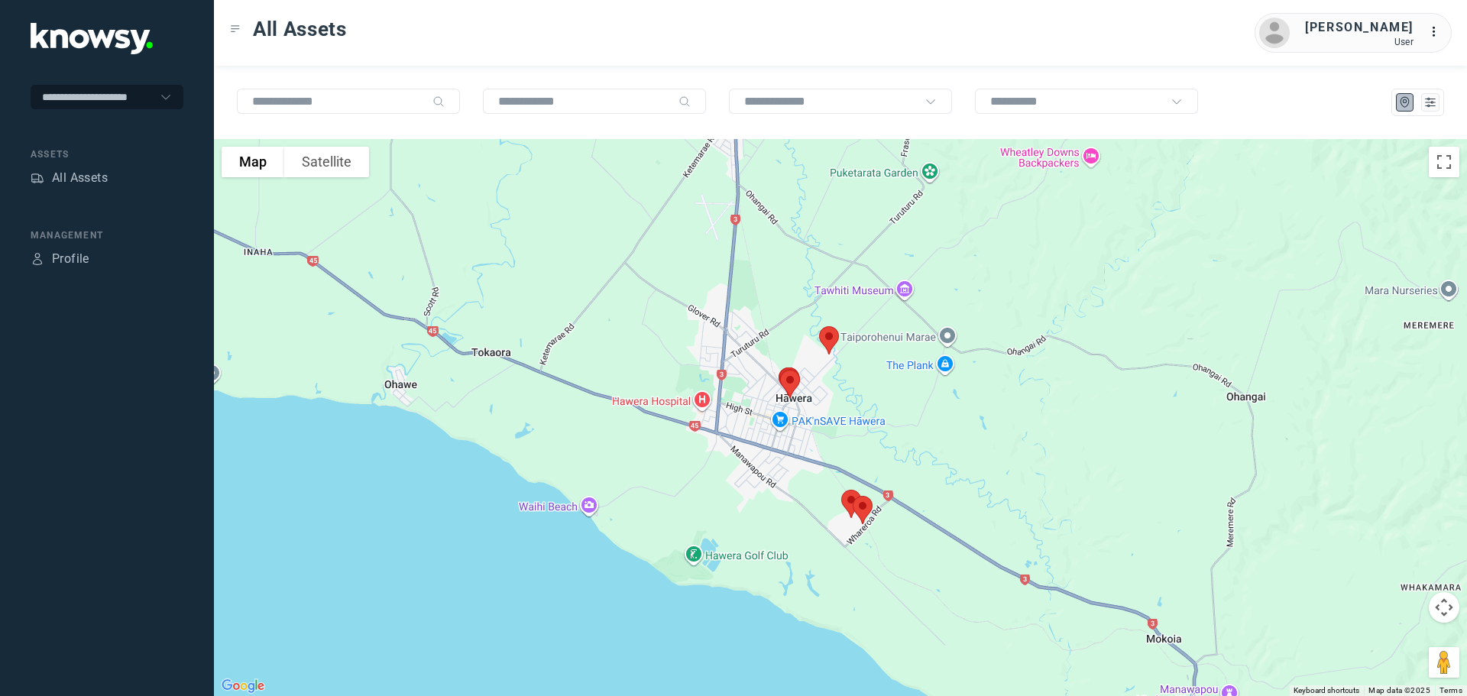
drag, startPoint x: 848, startPoint y: 469, endPoint x: 894, endPoint y: 379, distance: 101.2
click at [896, 379] on div at bounding box center [840, 417] width 1253 height 557
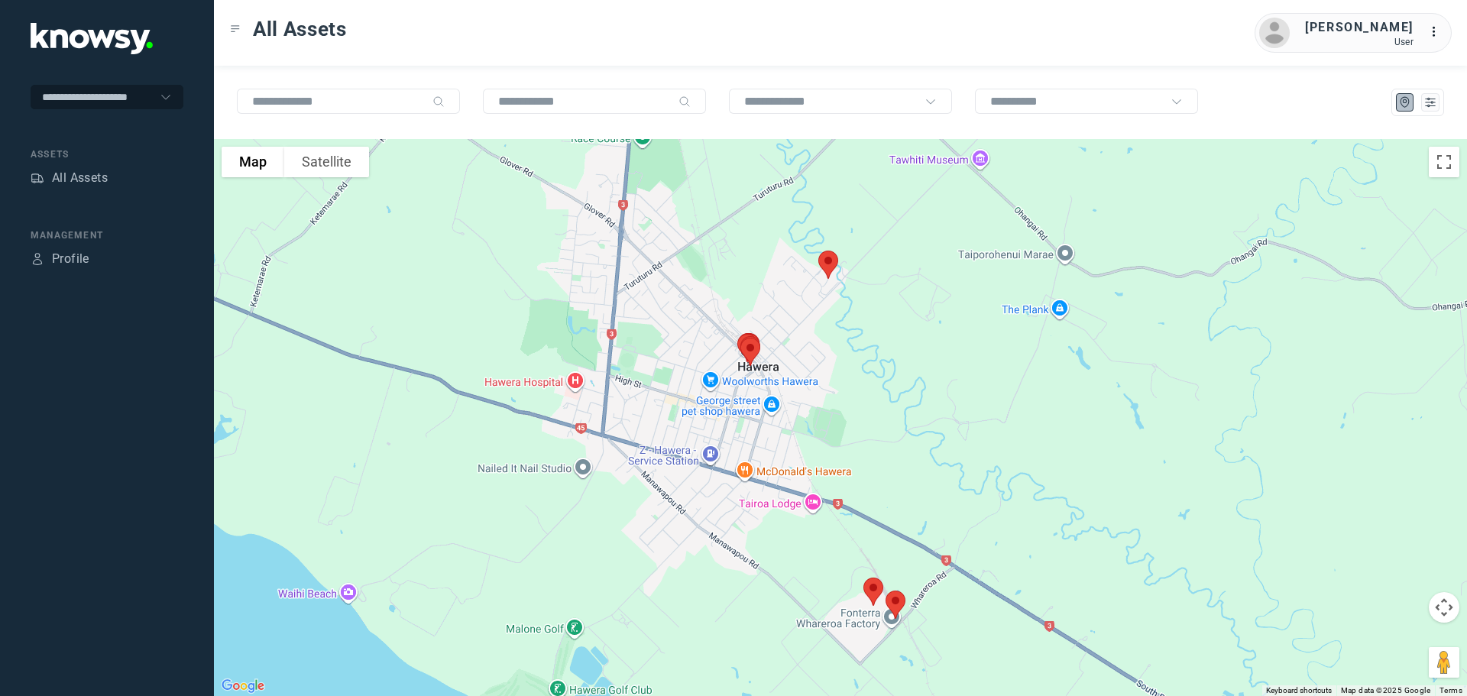
click at [820, 265] on img at bounding box center [828, 265] width 32 height 41
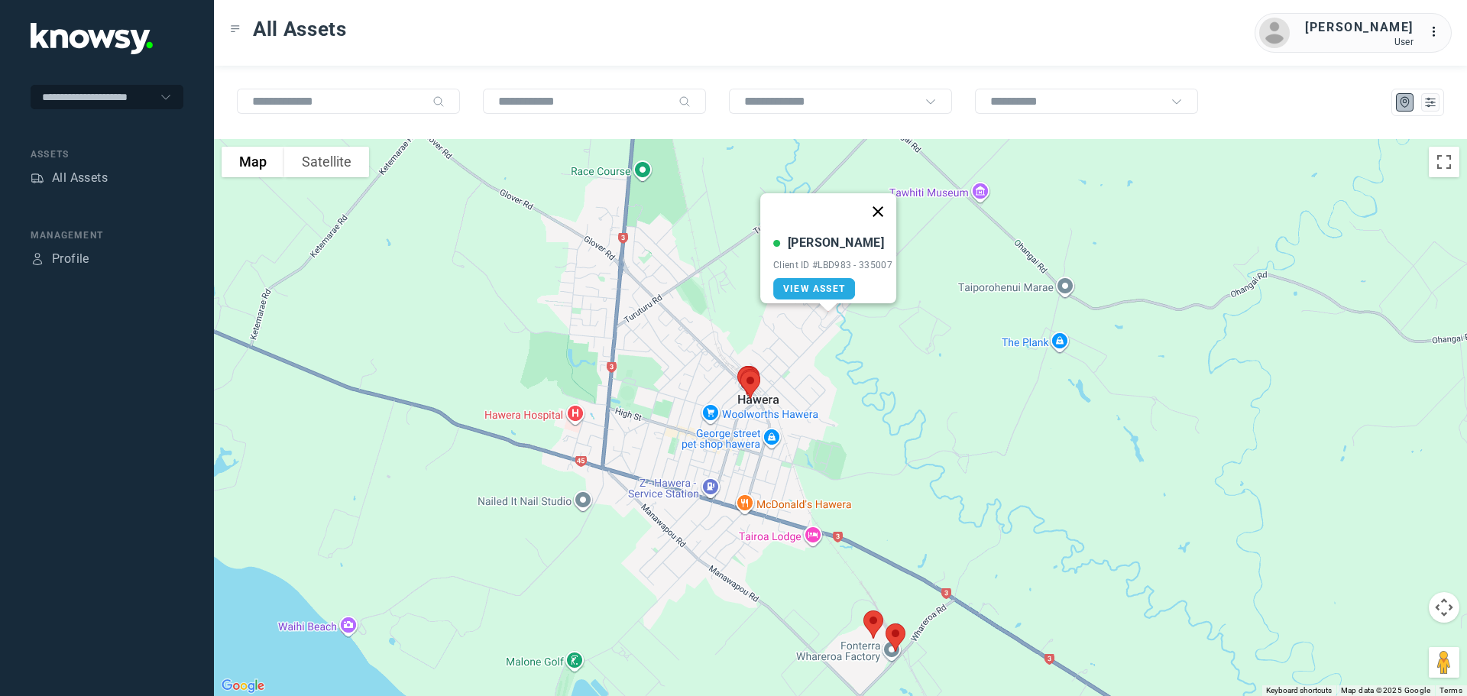
click at [883, 199] on button "Close" at bounding box center [878, 211] width 37 height 37
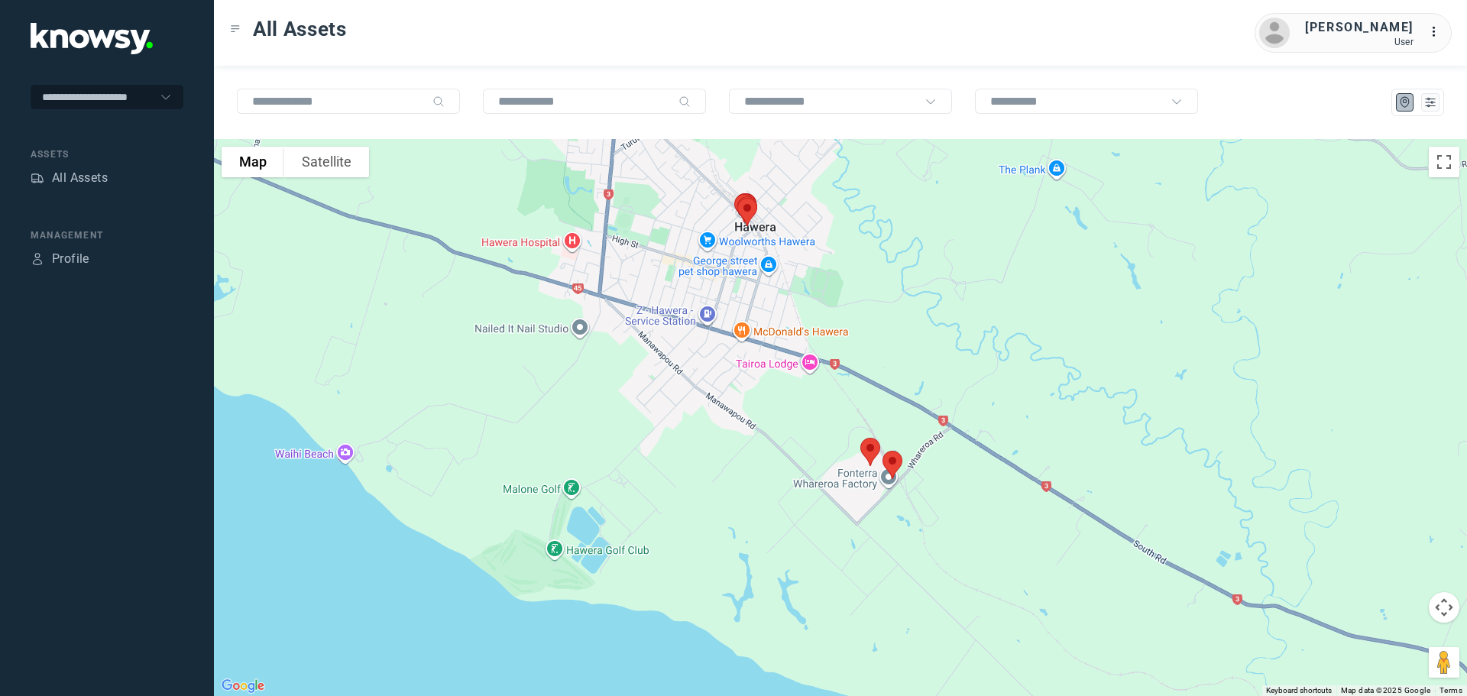
drag, startPoint x: 896, startPoint y: 495, endPoint x: 893, endPoint y: 321, distance: 174.3
click at [893, 321] on div at bounding box center [840, 417] width 1253 height 557
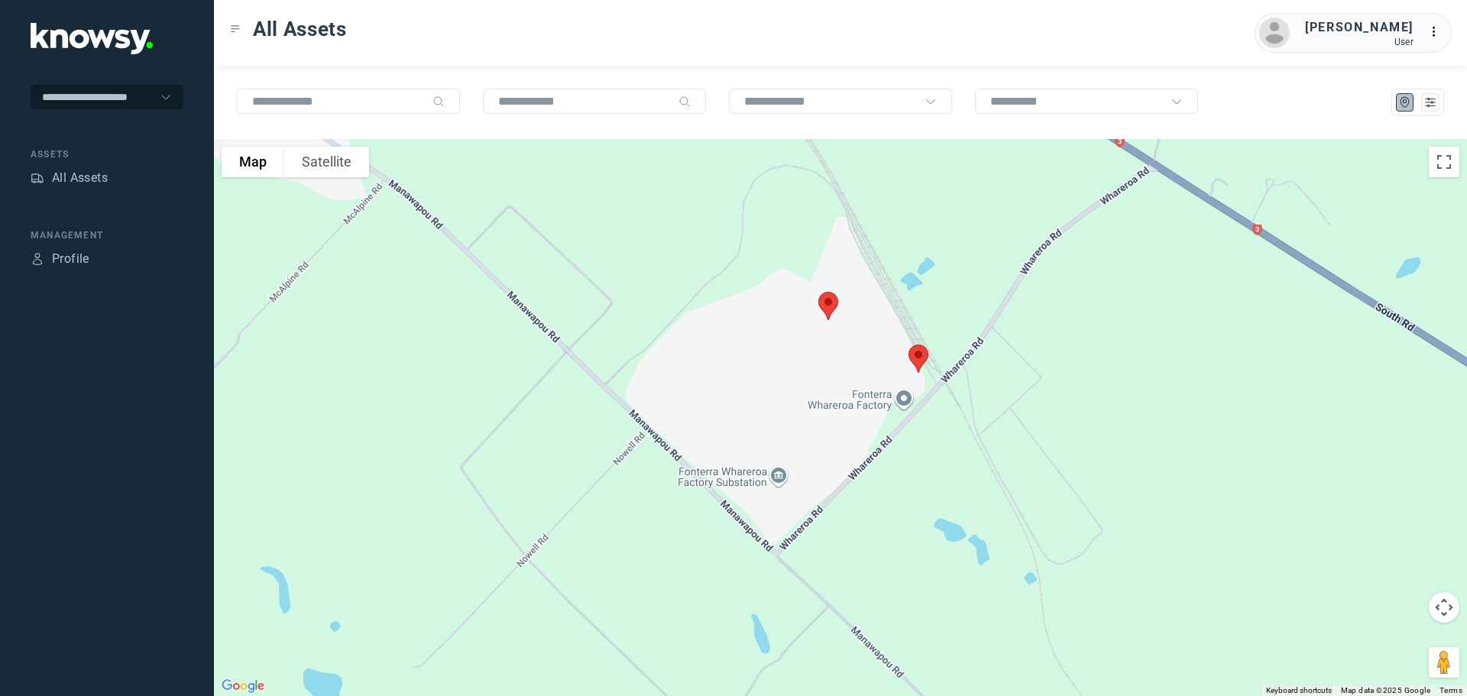
drag, startPoint x: 886, startPoint y: 358, endPoint x: 857, endPoint y: 558, distance: 201.6
click at [857, 558] on div at bounding box center [840, 417] width 1253 height 557
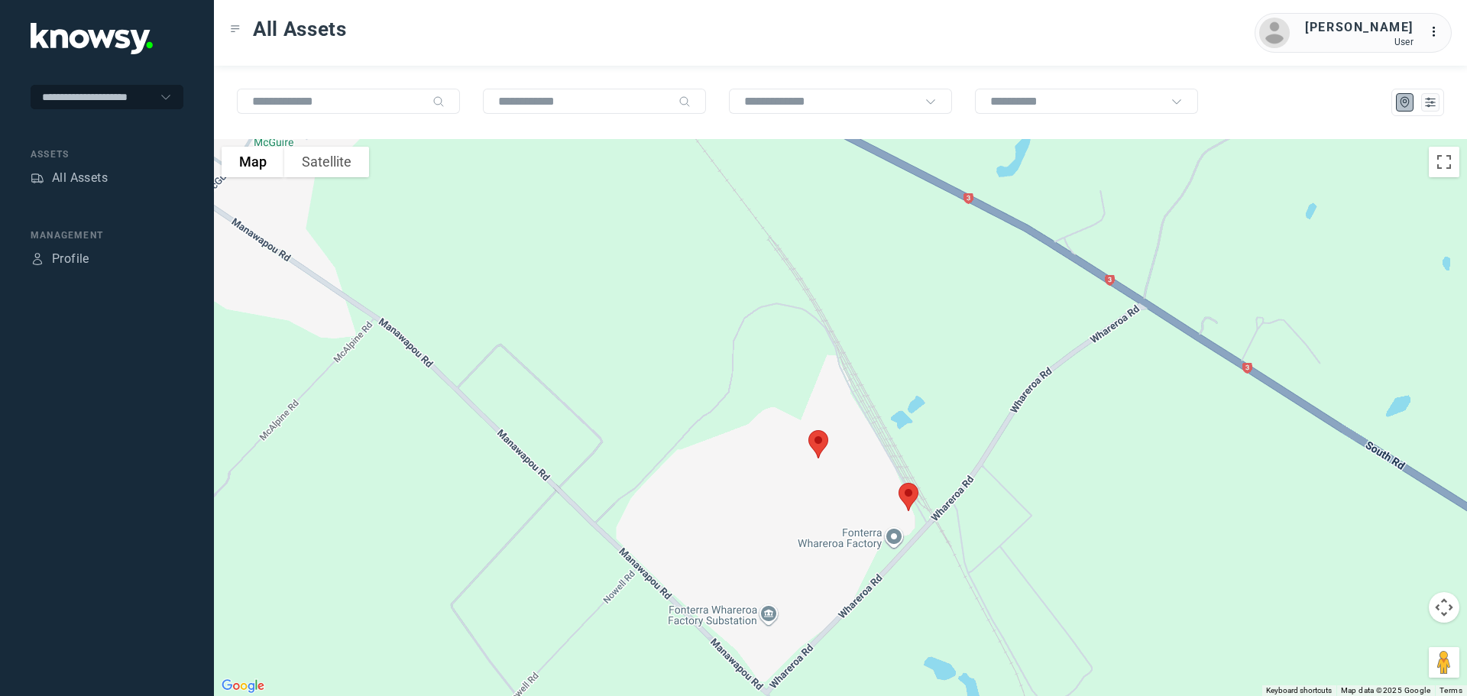
click at [910, 488] on img at bounding box center [909, 497] width 32 height 41
click at [965, 399] on button "Close" at bounding box center [958, 411] width 37 height 37
click at [820, 444] on img at bounding box center [818, 444] width 32 height 41
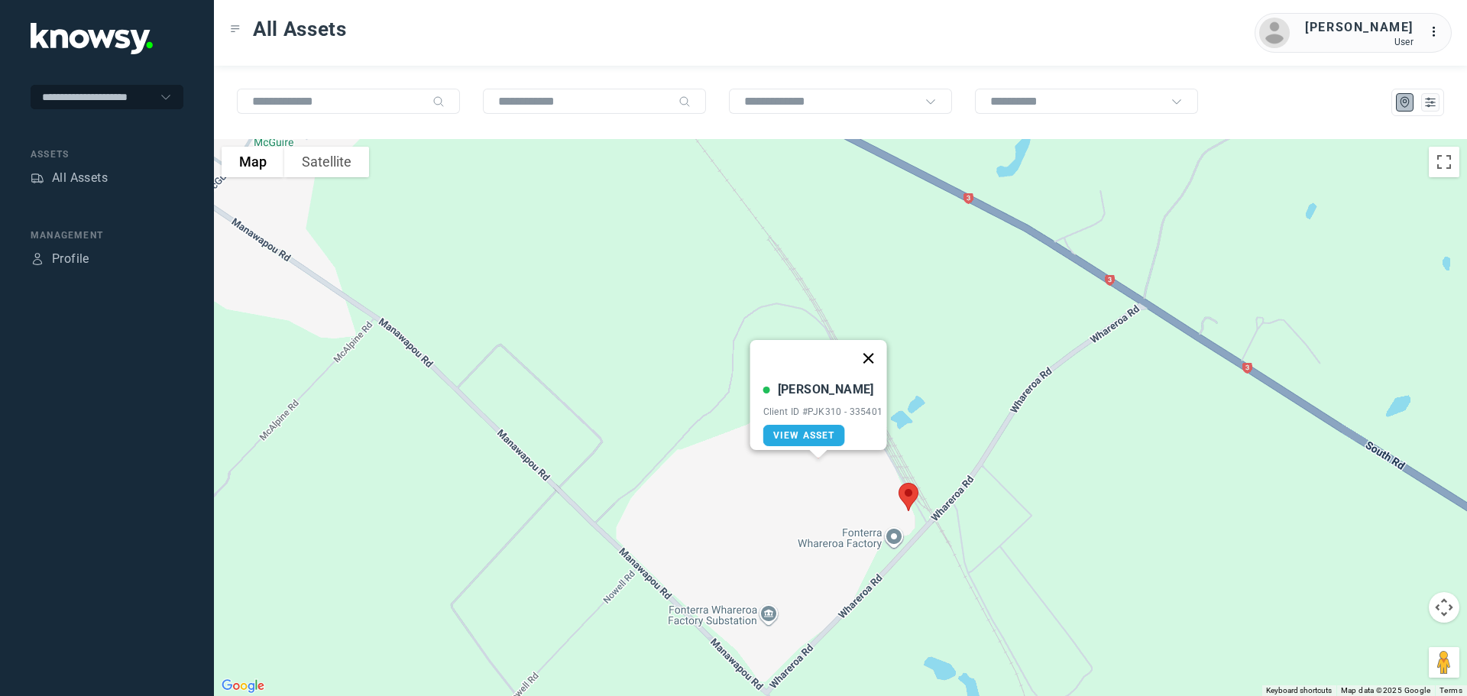
click at [877, 351] on button "Close" at bounding box center [868, 358] width 37 height 37
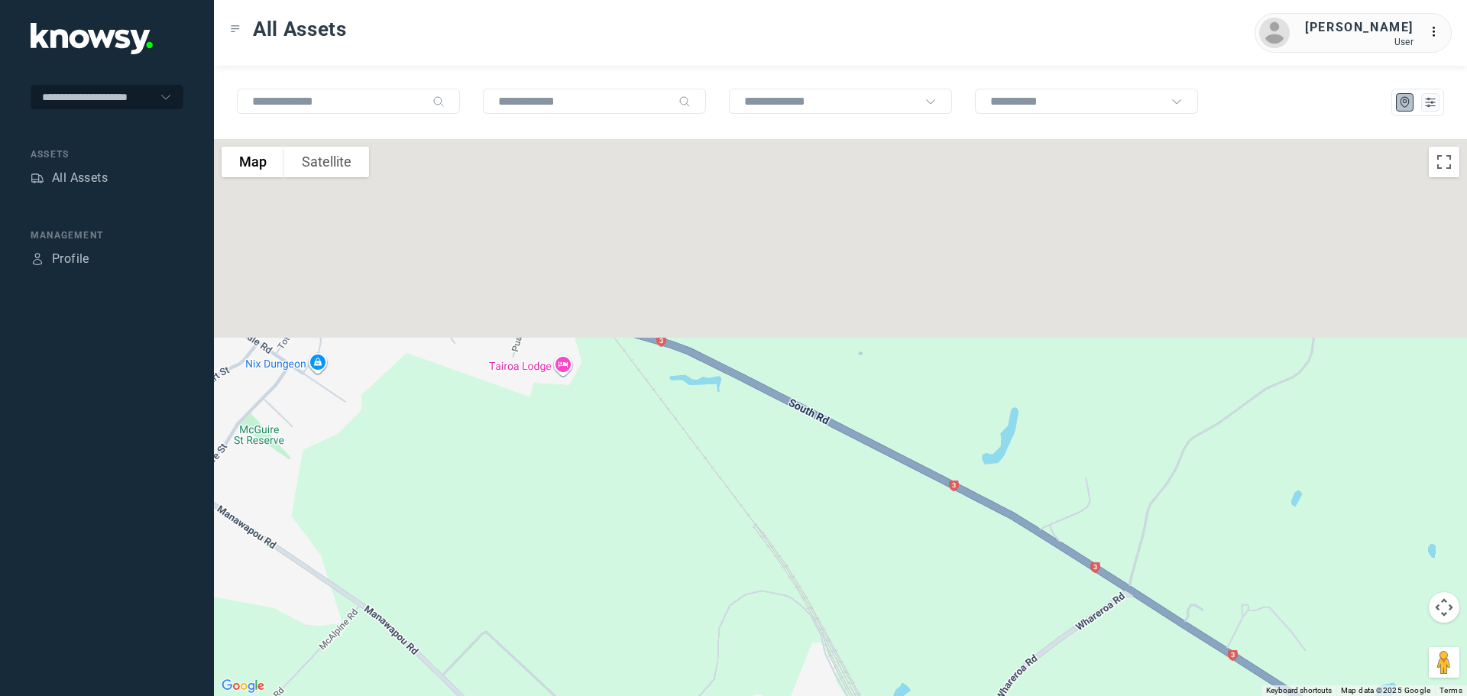
drag, startPoint x: 719, startPoint y: 294, endPoint x: 697, endPoint y: 598, distance: 304.2
click at [701, 601] on div at bounding box center [840, 417] width 1253 height 557
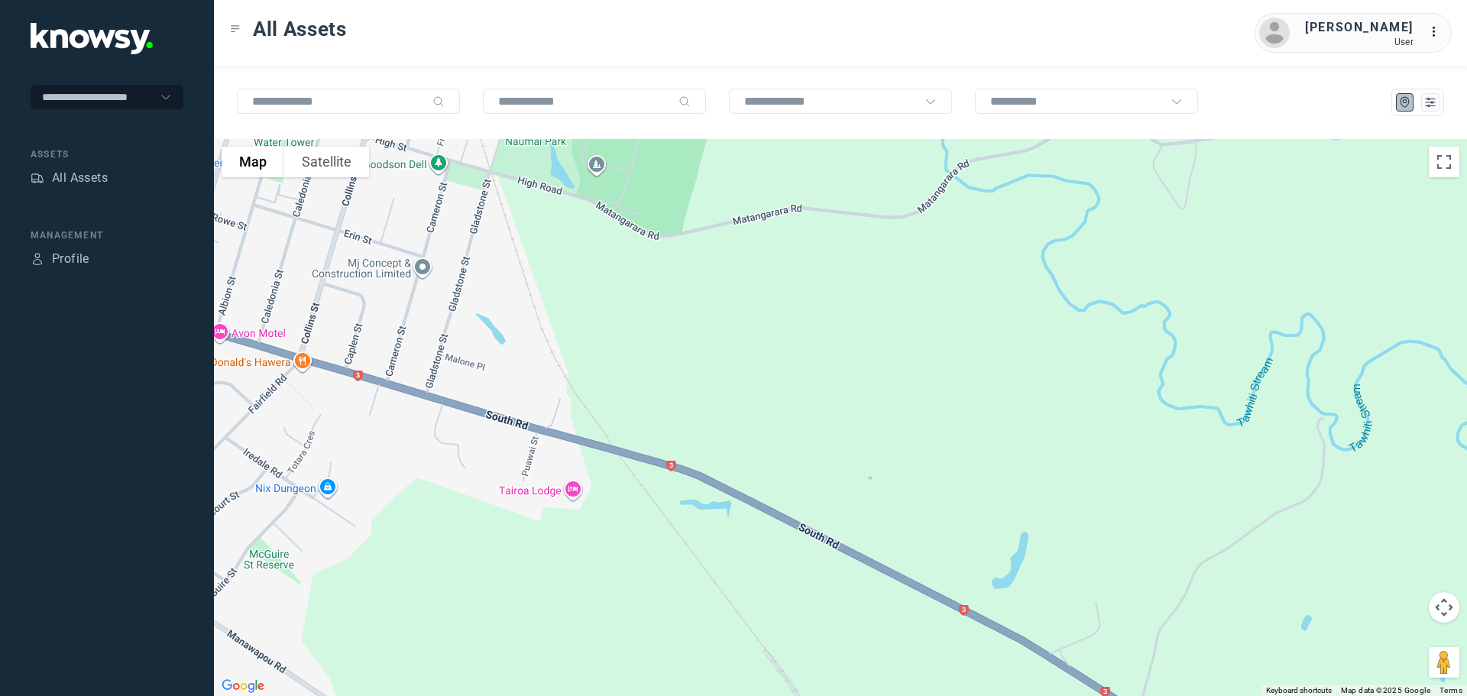
drag, startPoint x: 675, startPoint y: 492, endPoint x: 761, endPoint y: 689, distance: 215.2
click at [761, 689] on div at bounding box center [840, 417] width 1253 height 557
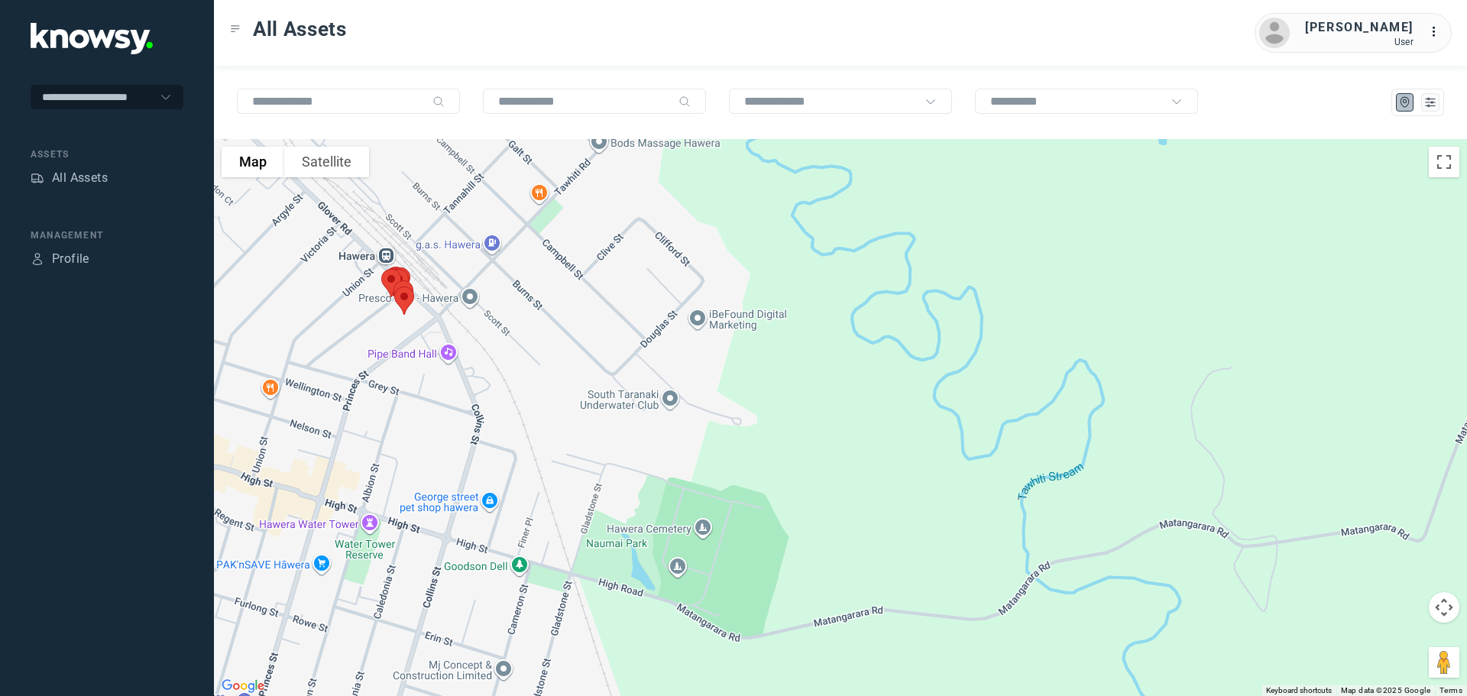
drag, startPoint x: 740, startPoint y: 540, endPoint x: 770, endPoint y: 731, distance: 193.5
click at [770, 695] on html "**********" at bounding box center [733, 348] width 1467 height 696
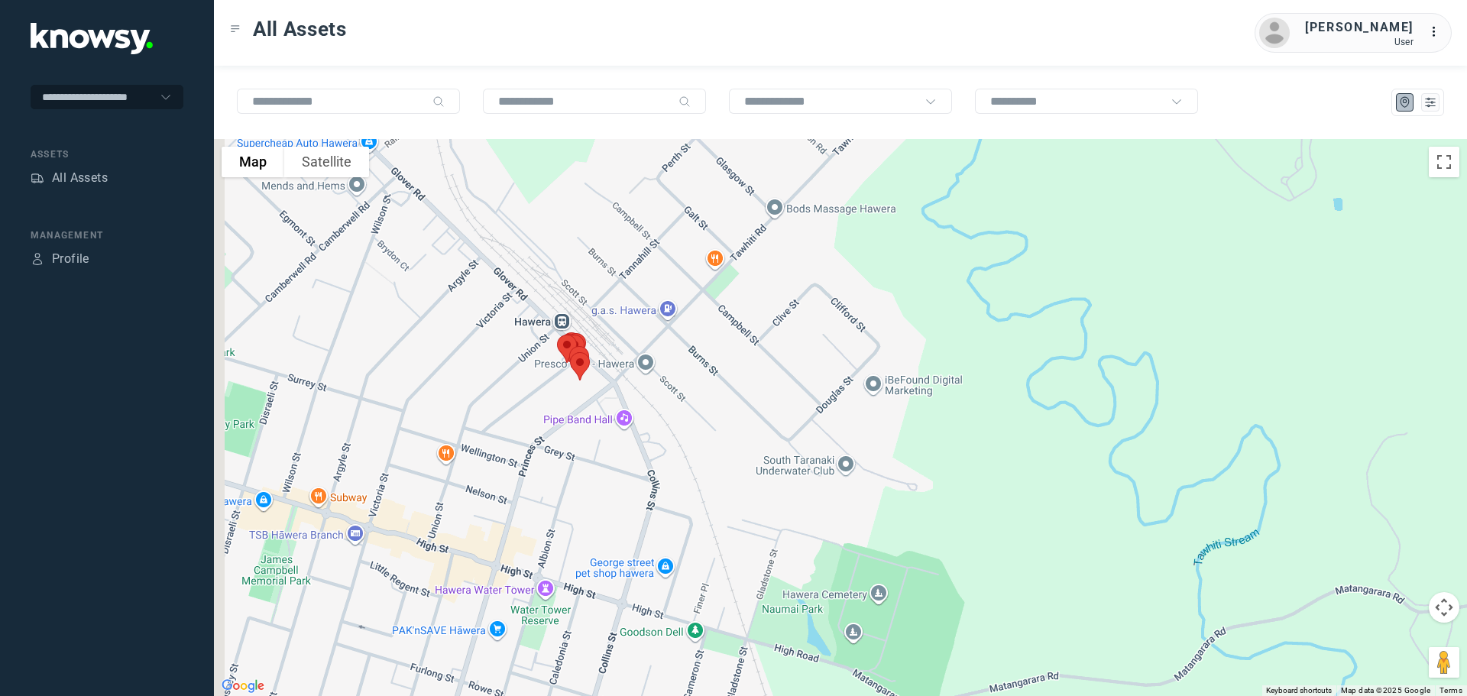
drag, startPoint x: 685, startPoint y: 516, endPoint x: 906, endPoint y: 576, distance: 228.9
click at [906, 576] on div at bounding box center [840, 417] width 1253 height 557
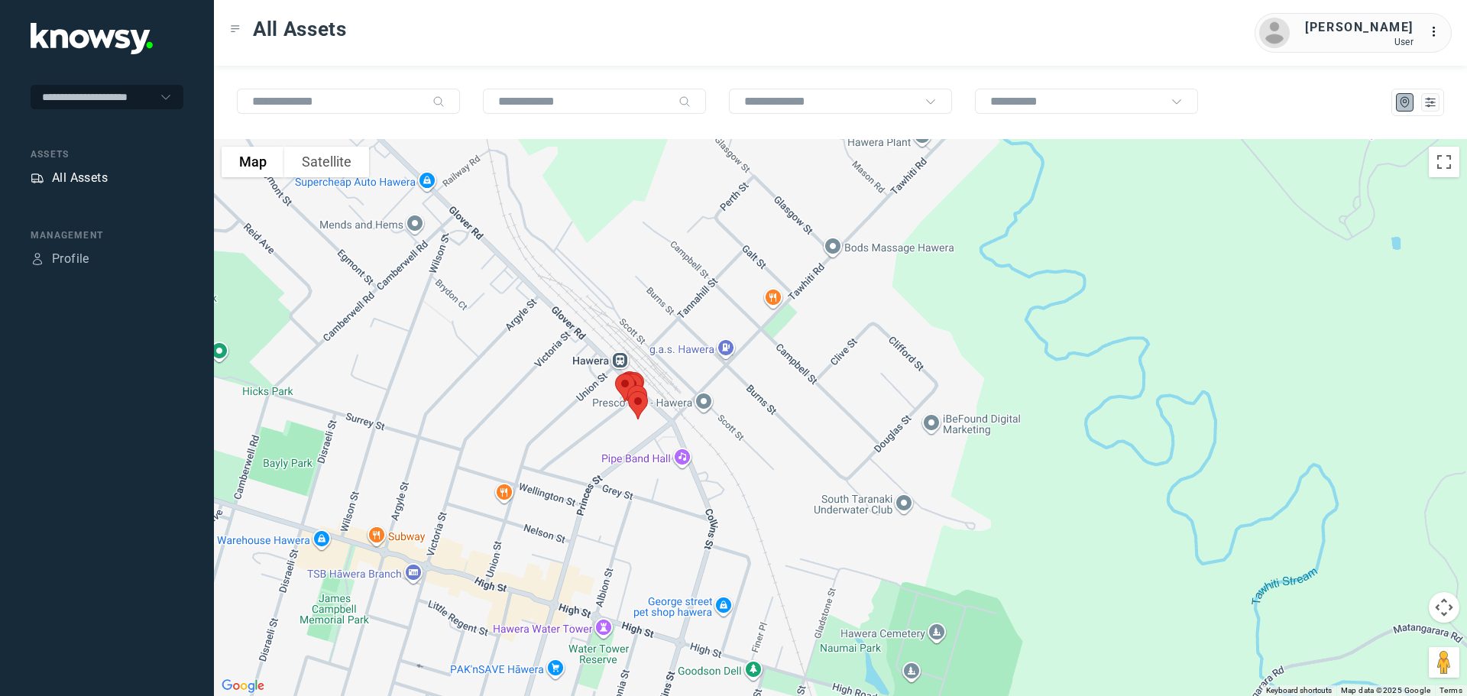
click at [92, 170] on div "All Assets" at bounding box center [80, 178] width 56 height 18
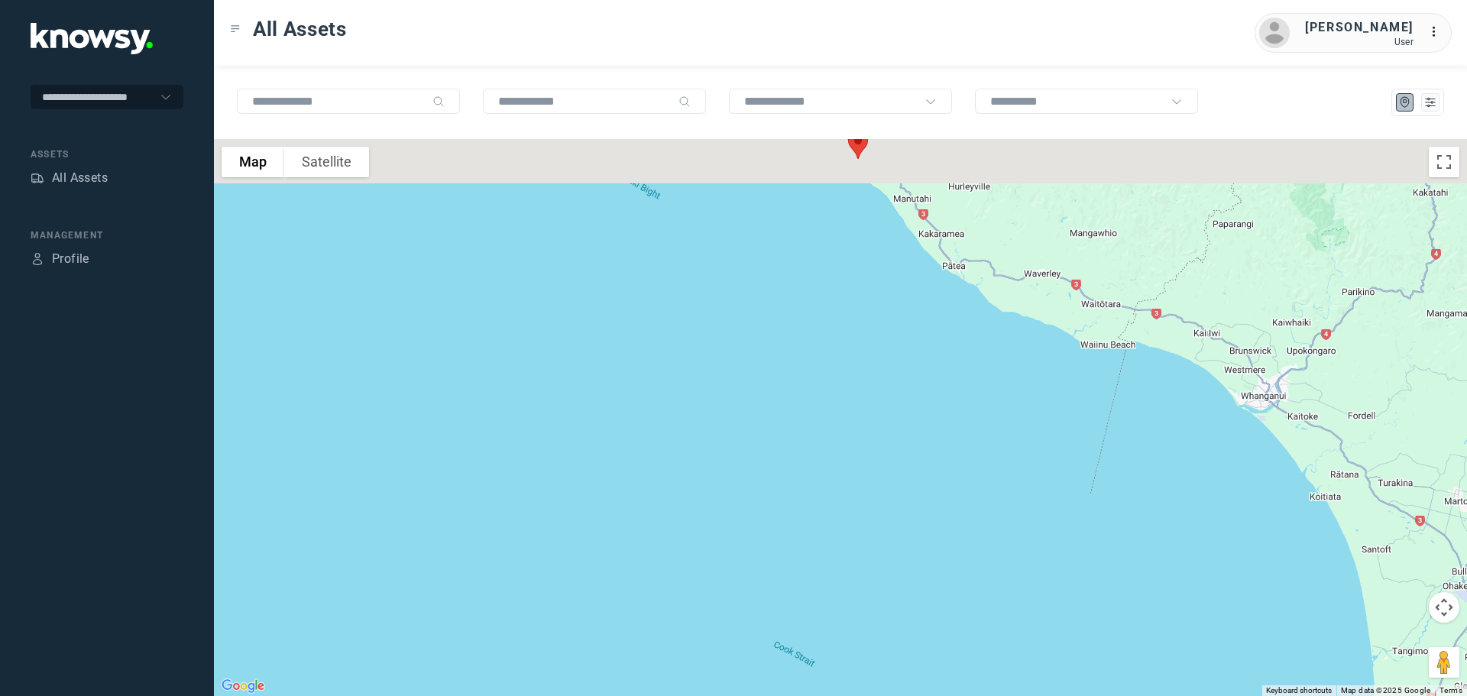
drag, startPoint x: 828, startPoint y: 289, endPoint x: 789, endPoint y: 601, distance: 314.1
click at [790, 601] on div at bounding box center [840, 417] width 1253 height 557
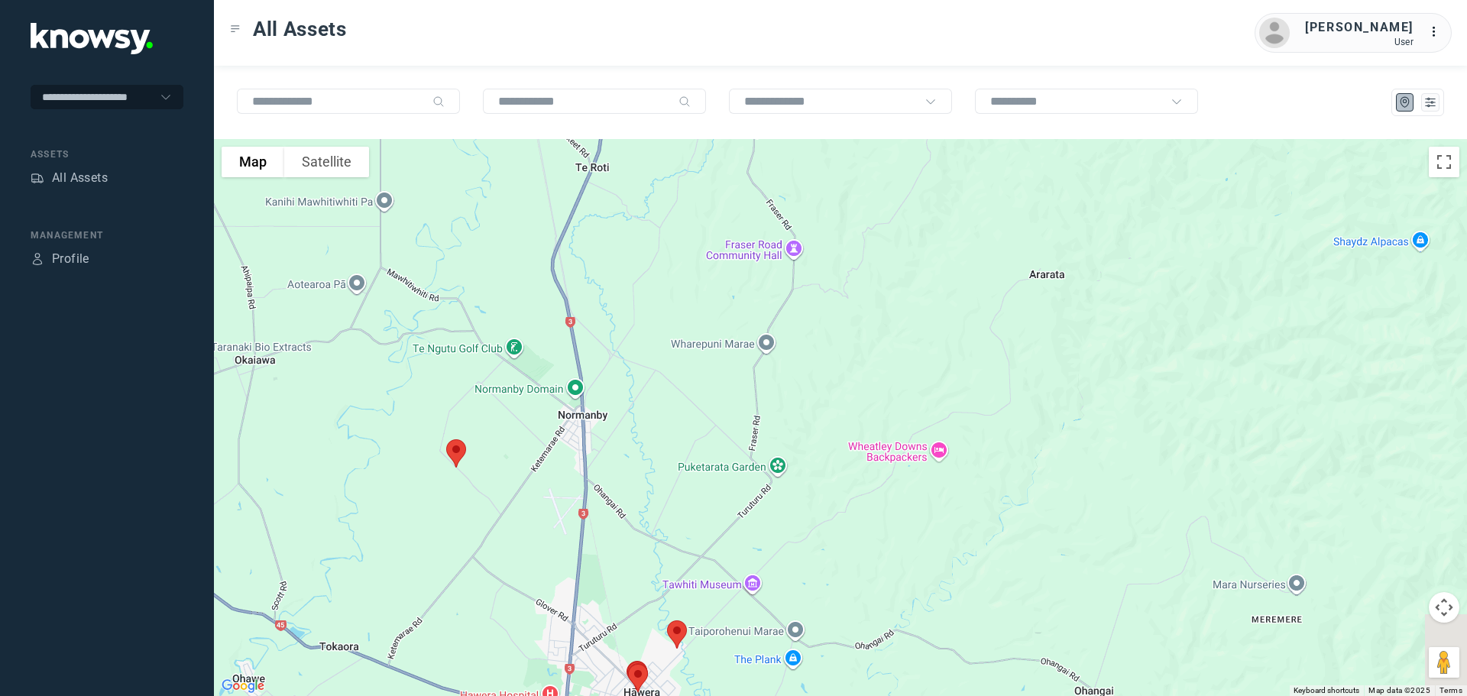
drag, startPoint x: 854, startPoint y: 449, endPoint x: 830, endPoint y: 348, distance: 102.9
click at [886, 306] on div at bounding box center [840, 417] width 1253 height 557
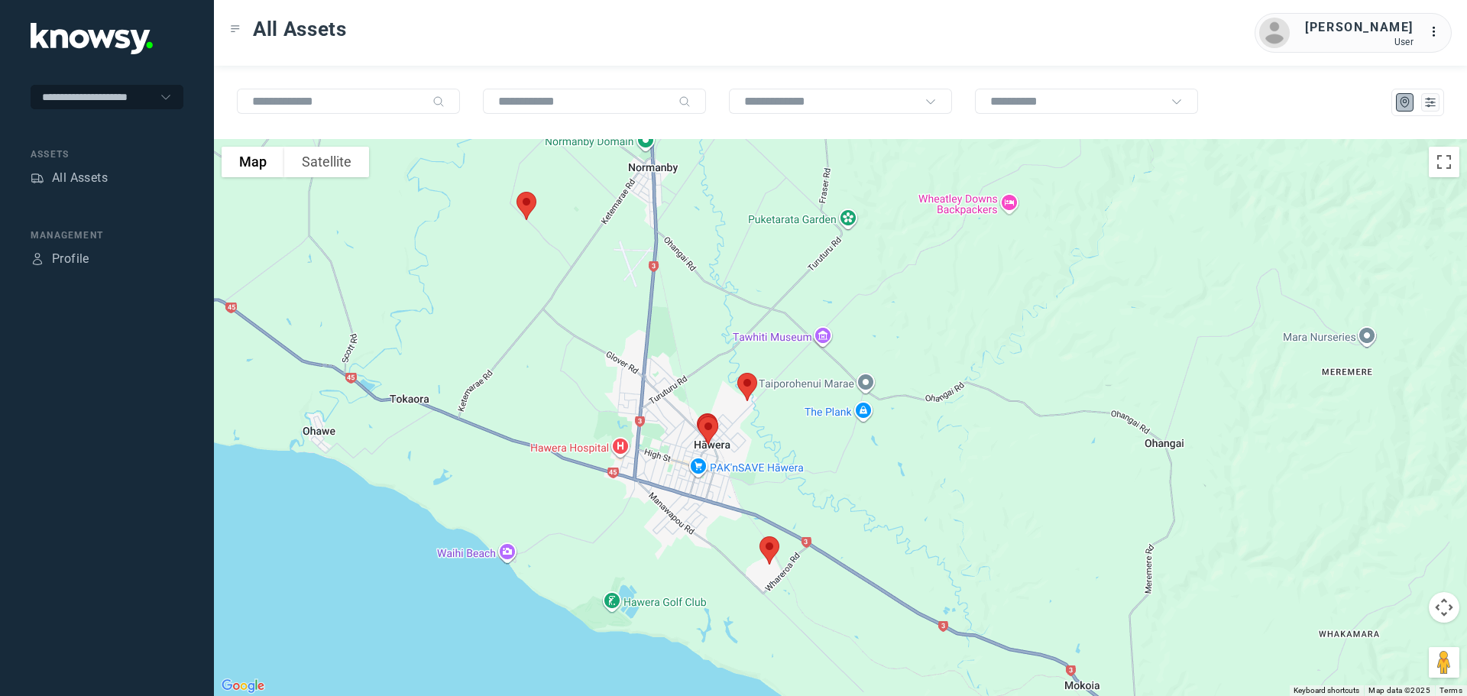
drag, startPoint x: 843, startPoint y: 426, endPoint x: 883, endPoint y: 306, distance: 125.9
click at [883, 306] on div at bounding box center [840, 417] width 1253 height 557
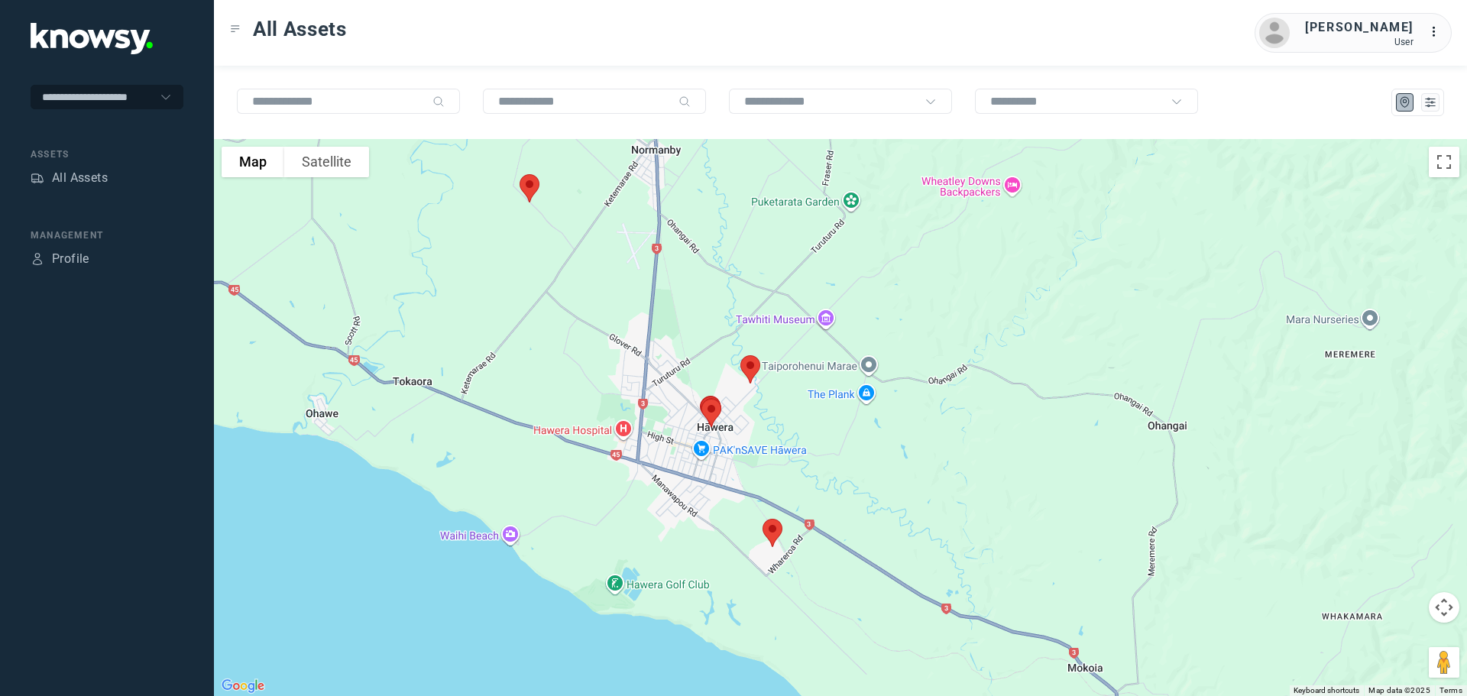
click at [536, 188] on img at bounding box center [530, 188] width 32 height 41
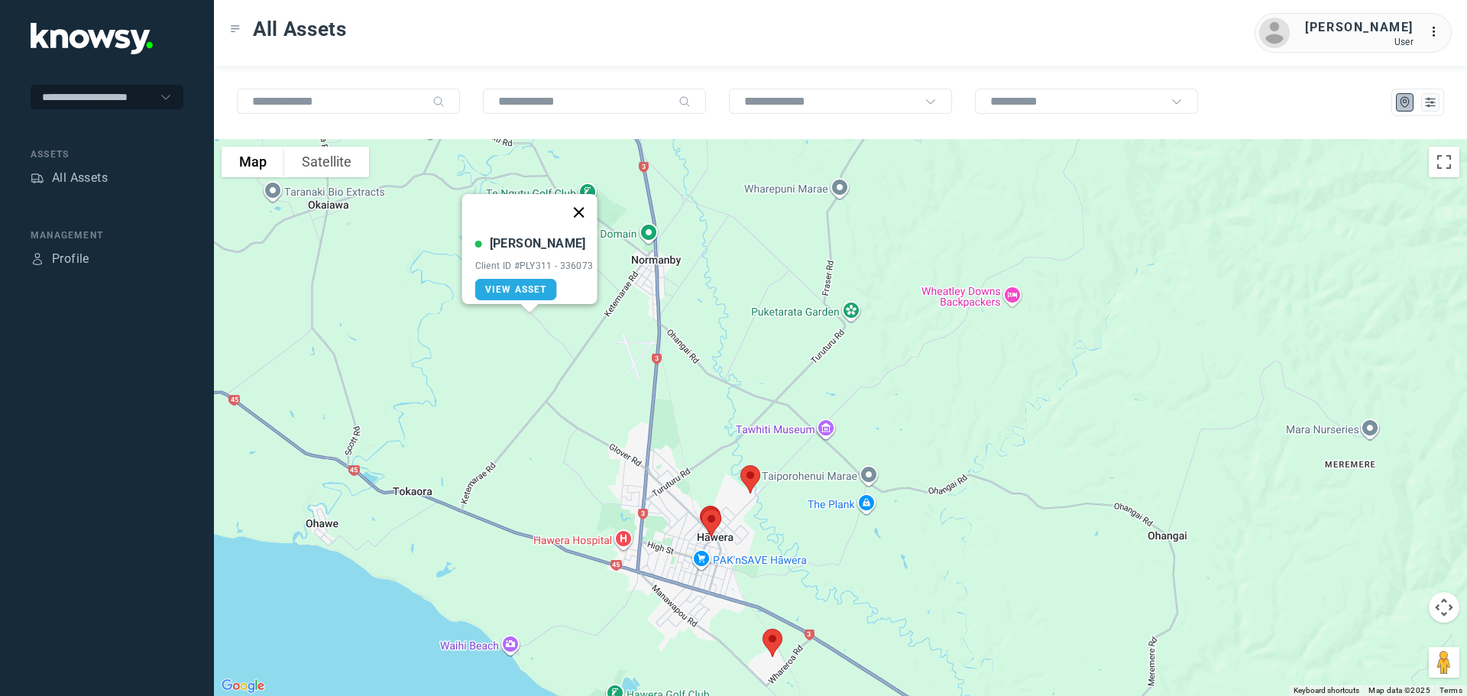
click at [582, 203] on button "Close" at bounding box center [578, 212] width 37 height 37
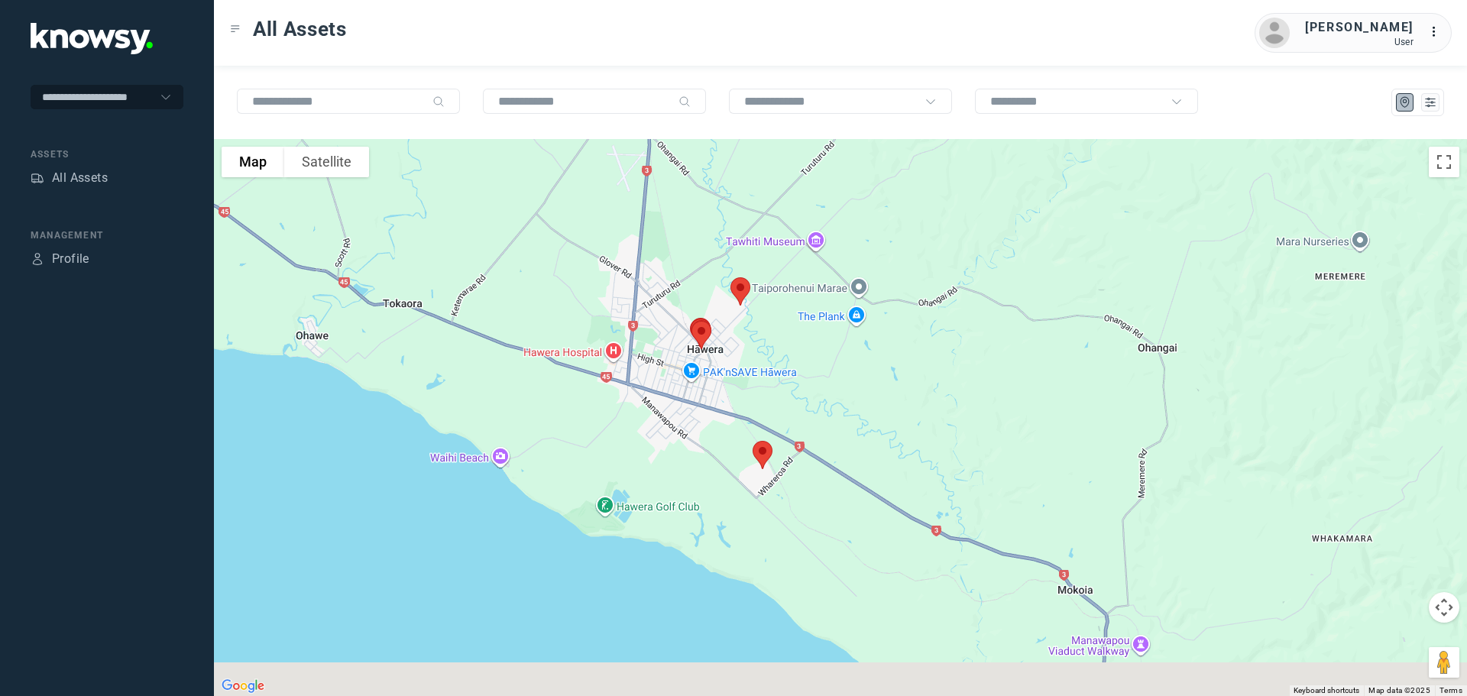
drag, startPoint x: 799, startPoint y: 508, endPoint x: 776, endPoint y: 315, distance: 194.7
click at [783, 315] on div at bounding box center [840, 417] width 1253 height 557
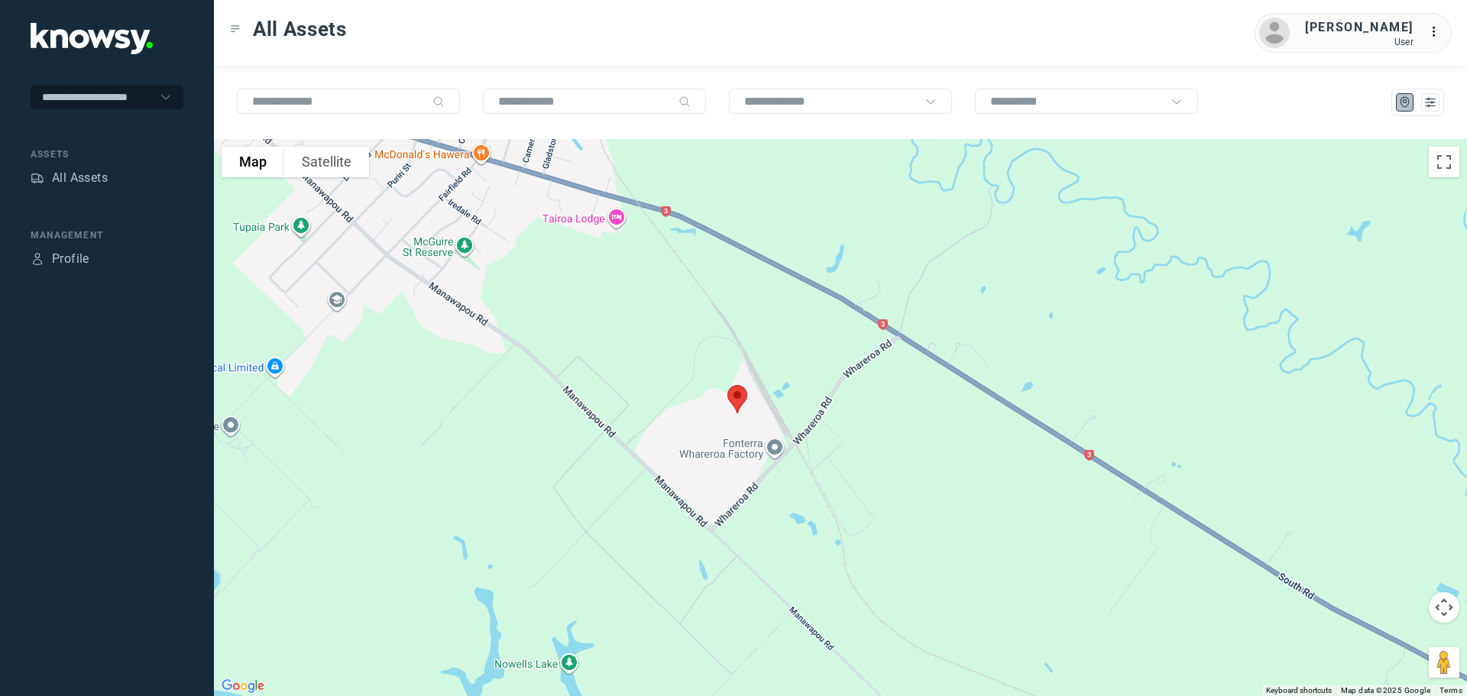
drag, startPoint x: 788, startPoint y: 461, endPoint x: 789, endPoint y: 323, distance: 137.6
click at [802, 316] on div at bounding box center [840, 417] width 1253 height 557
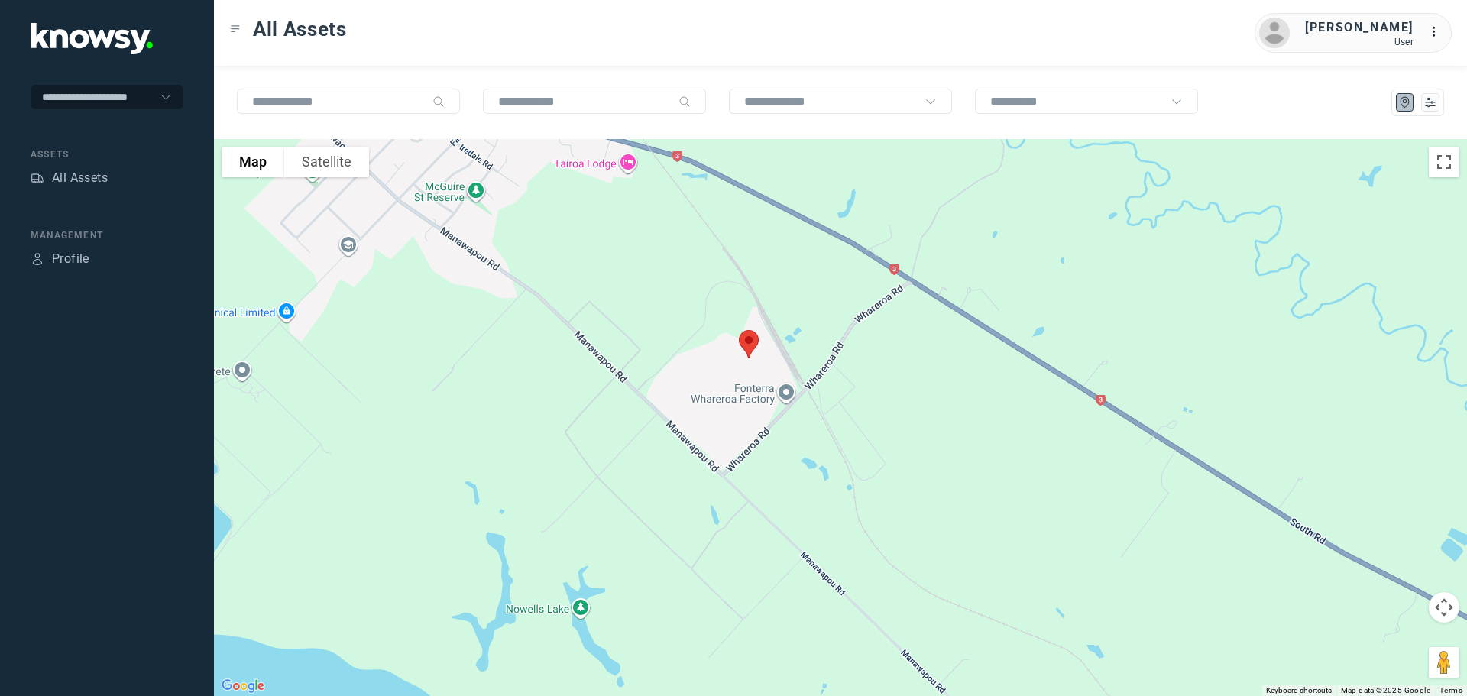
click at [752, 339] on img at bounding box center [749, 344] width 32 height 41
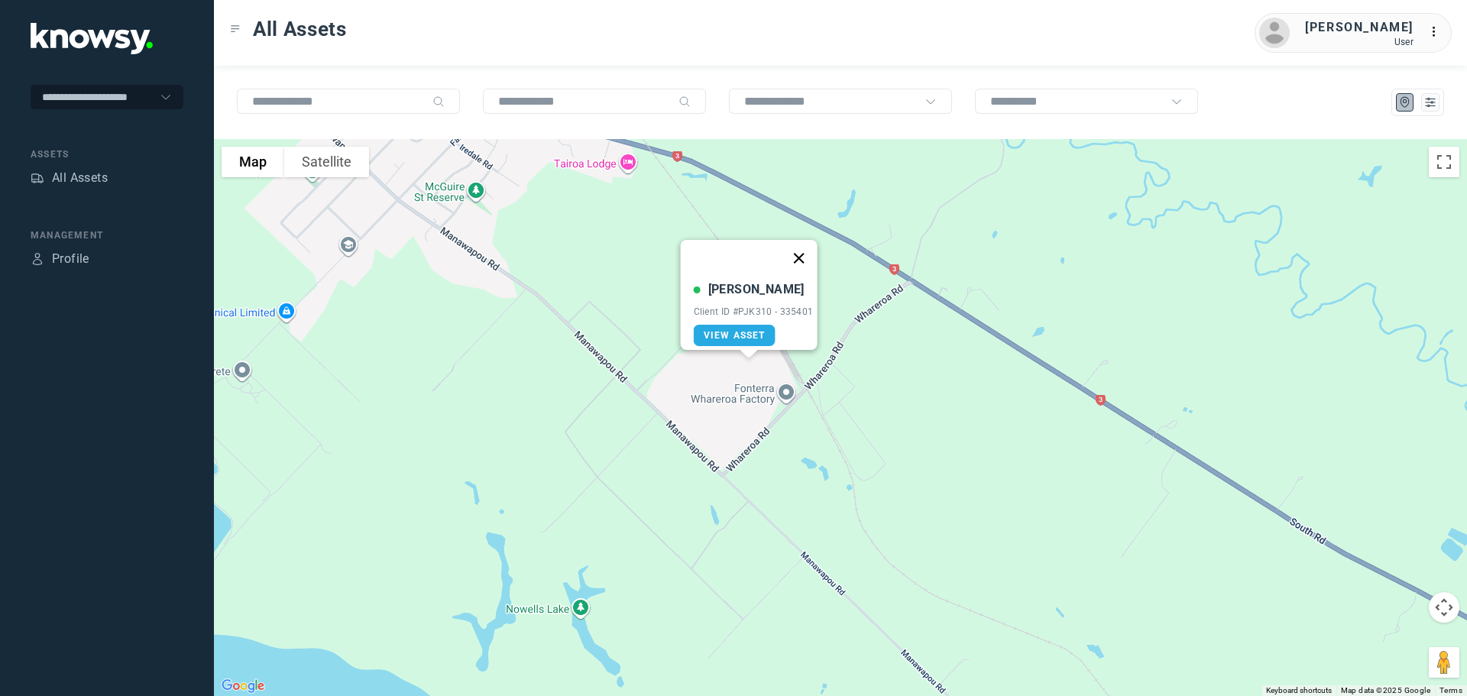
click at [805, 248] on button "Close" at bounding box center [798, 258] width 37 height 37
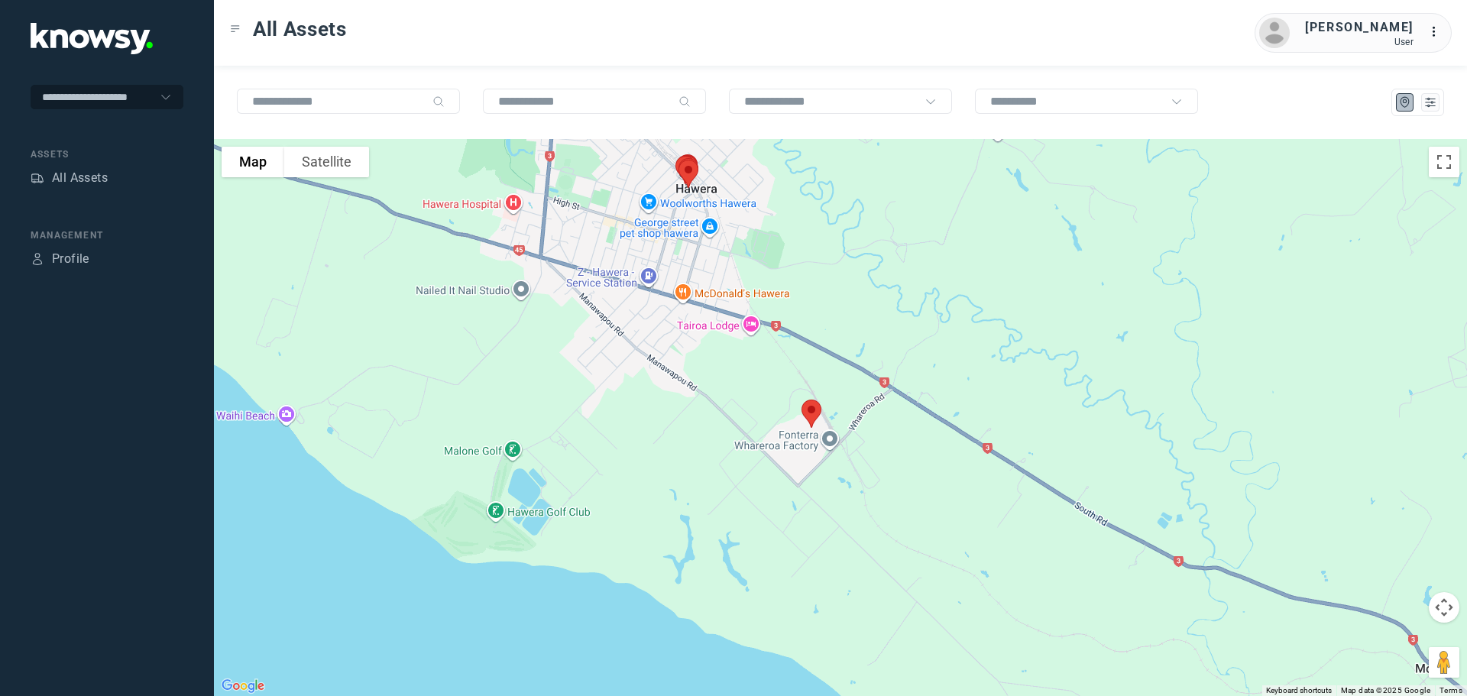
drag, startPoint x: 718, startPoint y: 360, endPoint x: 723, endPoint y: 416, distance: 56.0
click at [727, 419] on div "To navigate, press the arrow keys." at bounding box center [840, 417] width 1253 height 557
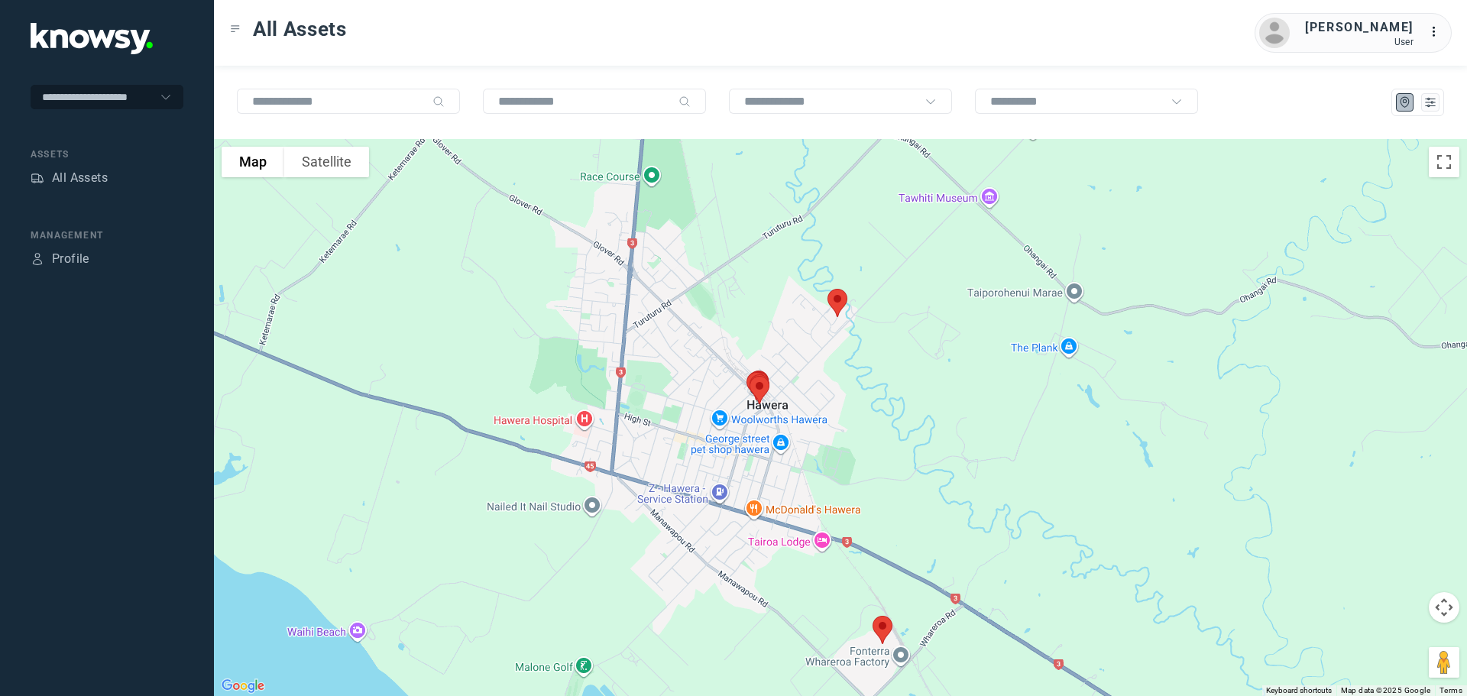
drag, startPoint x: 722, startPoint y: 333, endPoint x: 773, endPoint y: 435, distance: 113.5
click at [773, 435] on div at bounding box center [840, 417] width 1253 height 557
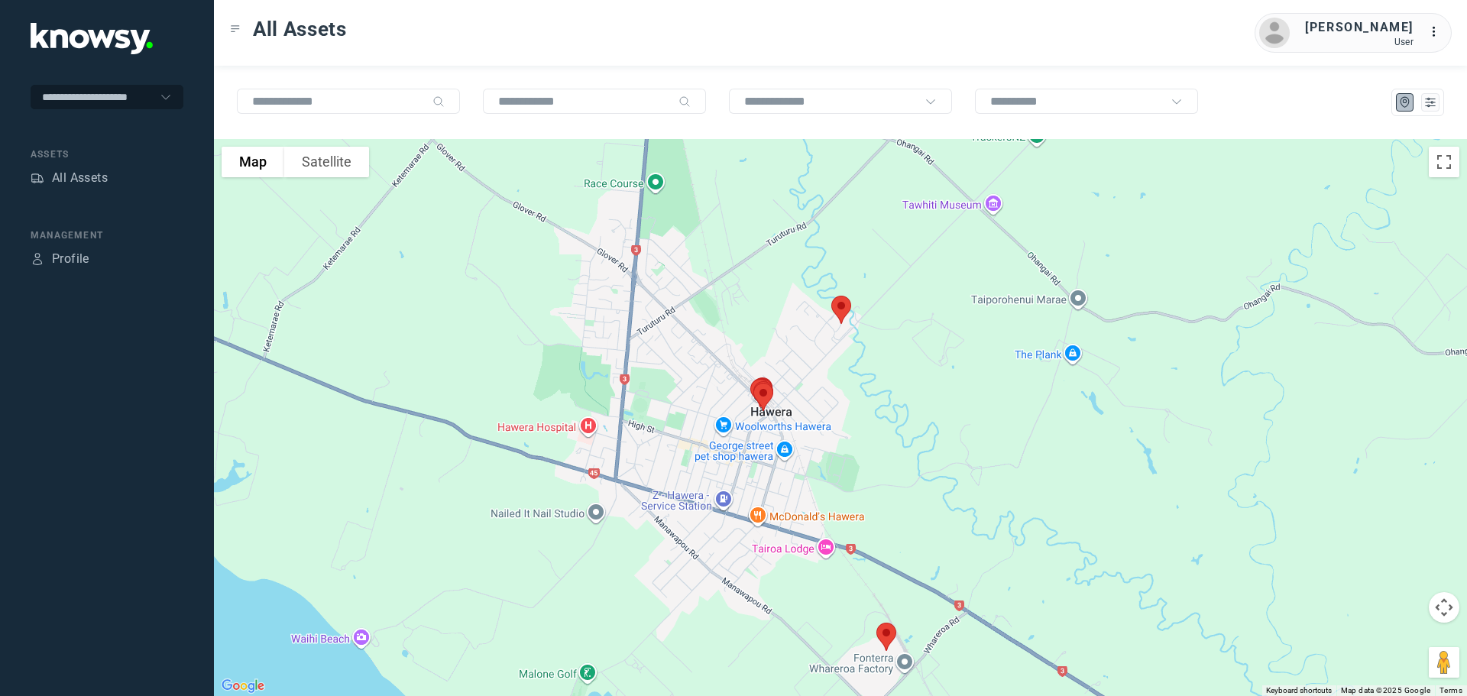
click at [845, 306] on img at bounding box center [841, 310] width 32 height 41
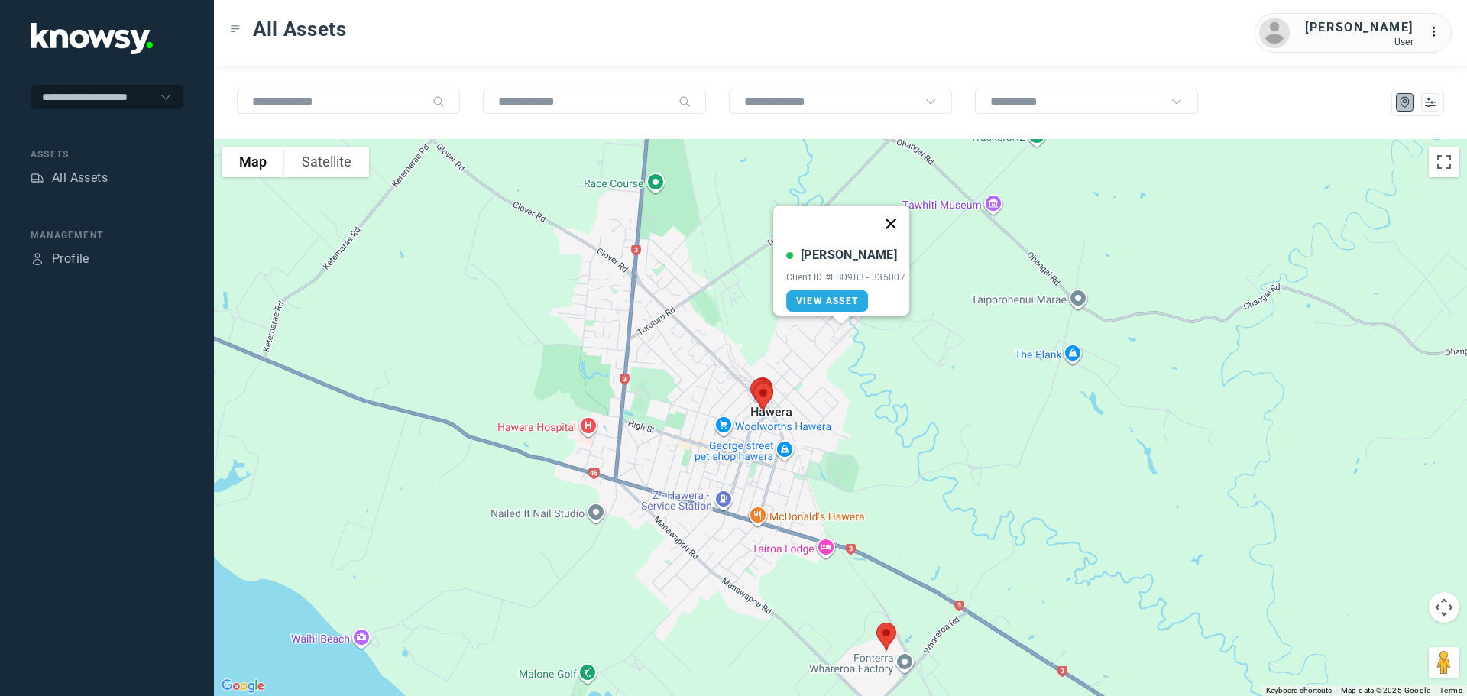
click at [896, 213] on button "Close" at bounding box center [891, 224] width 37 height 37
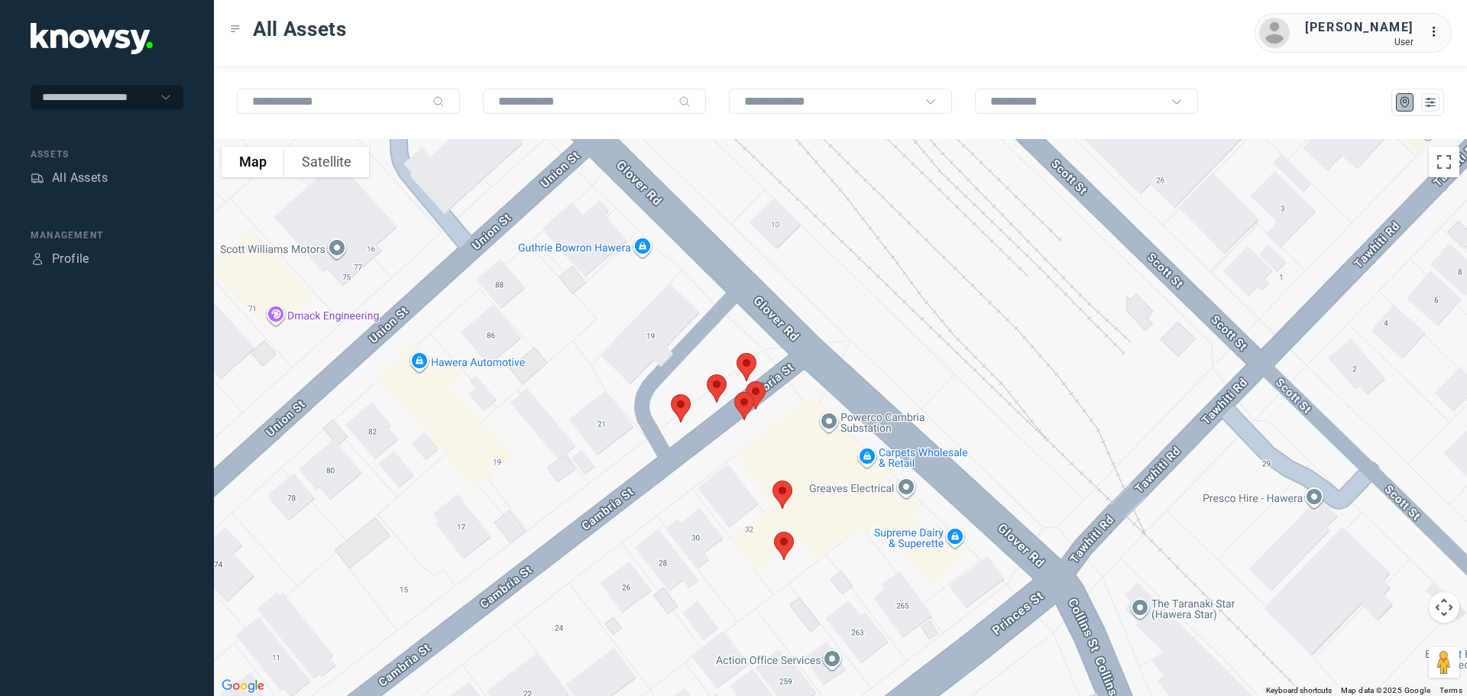
drag, startPoint x: 522, startPoint y: 387, endPoint x: 784, endPoint y: 410, distance: 263.0
click at [784, 410] on div at bounding box center [840, 417] width 1253 height 557
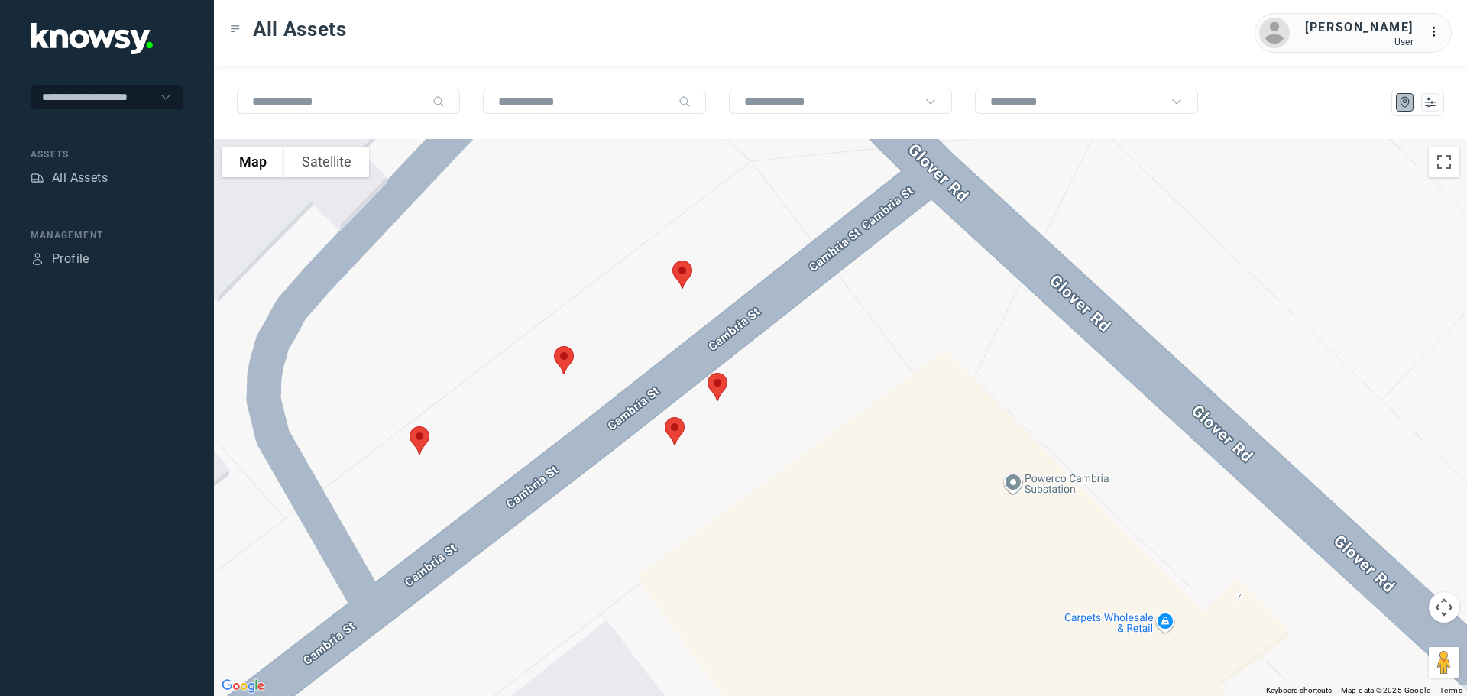
click at [418, 438] on img at bounding box center [419, 440] width 32 height 41
click at [562, 356] on img at bounding box center [564, 360] width 32 height 41
click at [682, 274] on img at bounding box center [682, 274] width 32 height 41
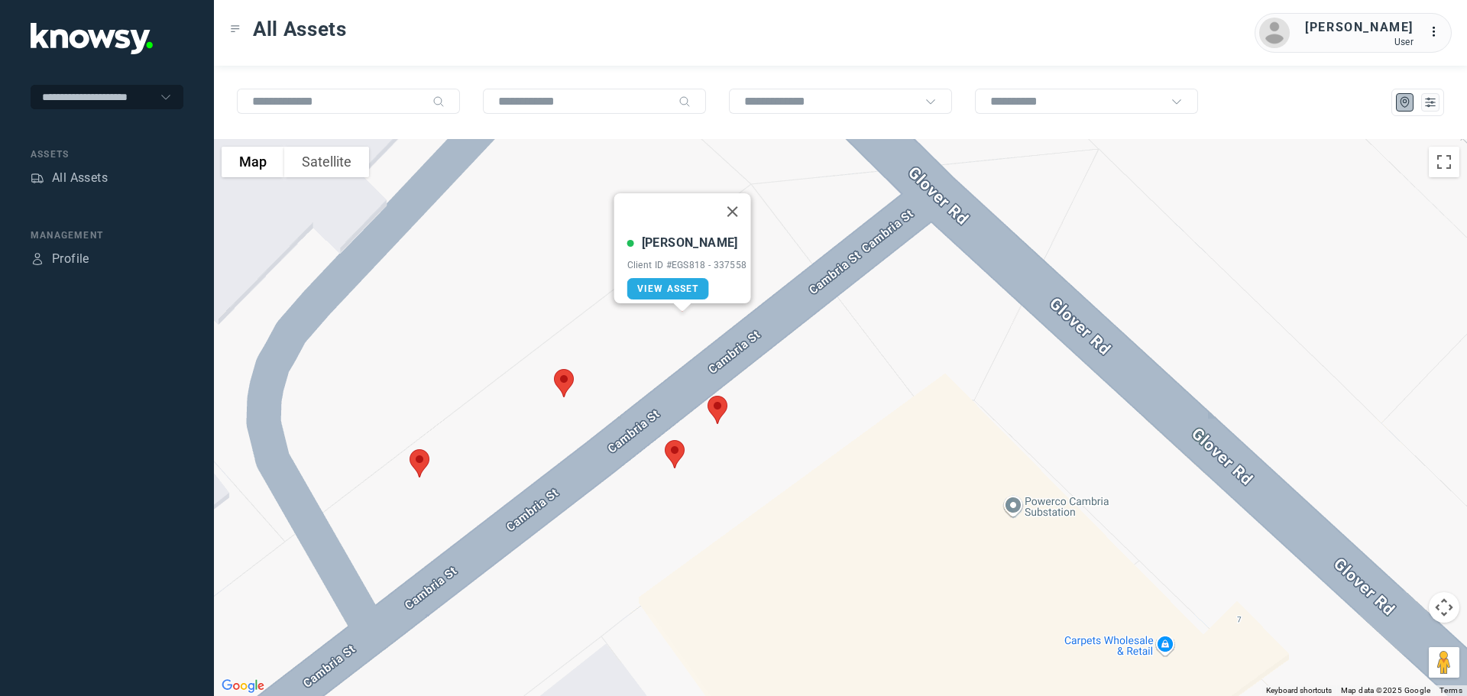
click at [721, 407] on img at bounding box center [718, 410] width 32 height 41
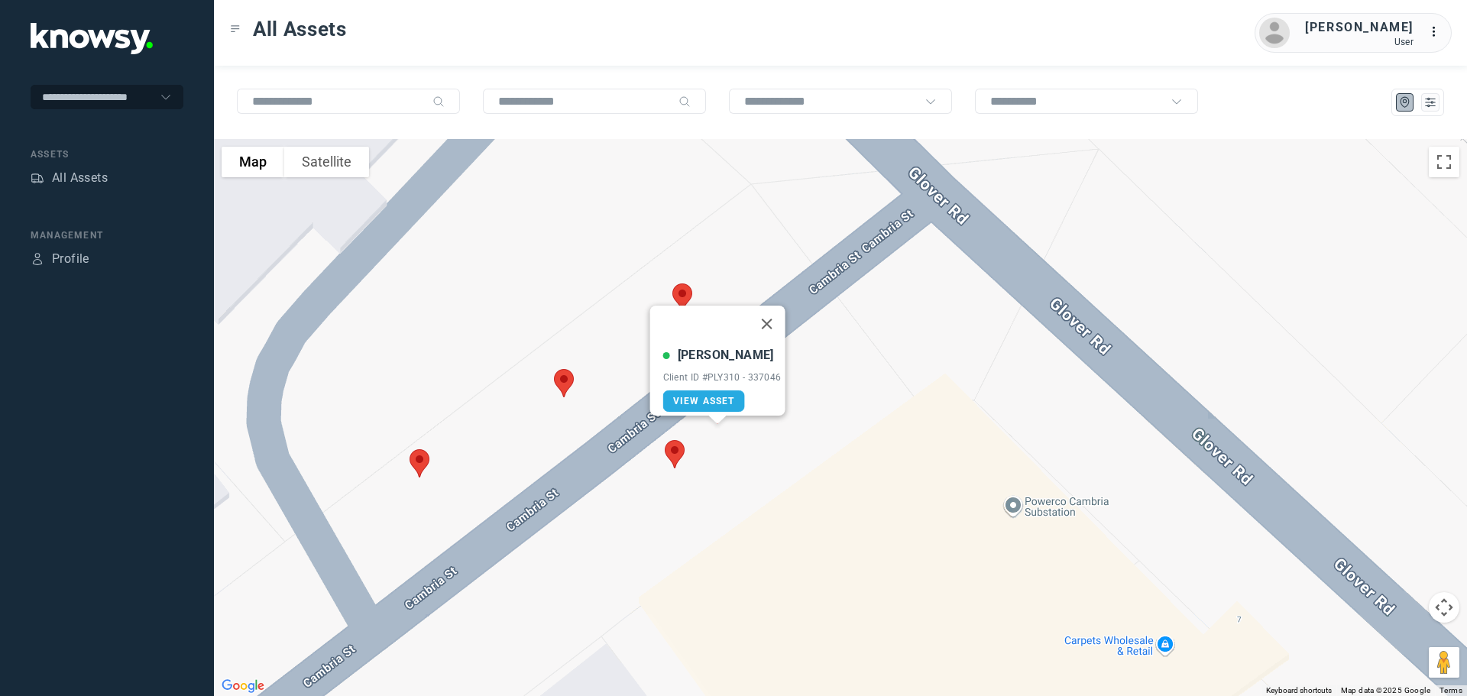
click at [670, 446] on img at bounding box center [675, 454] width 32 height 41
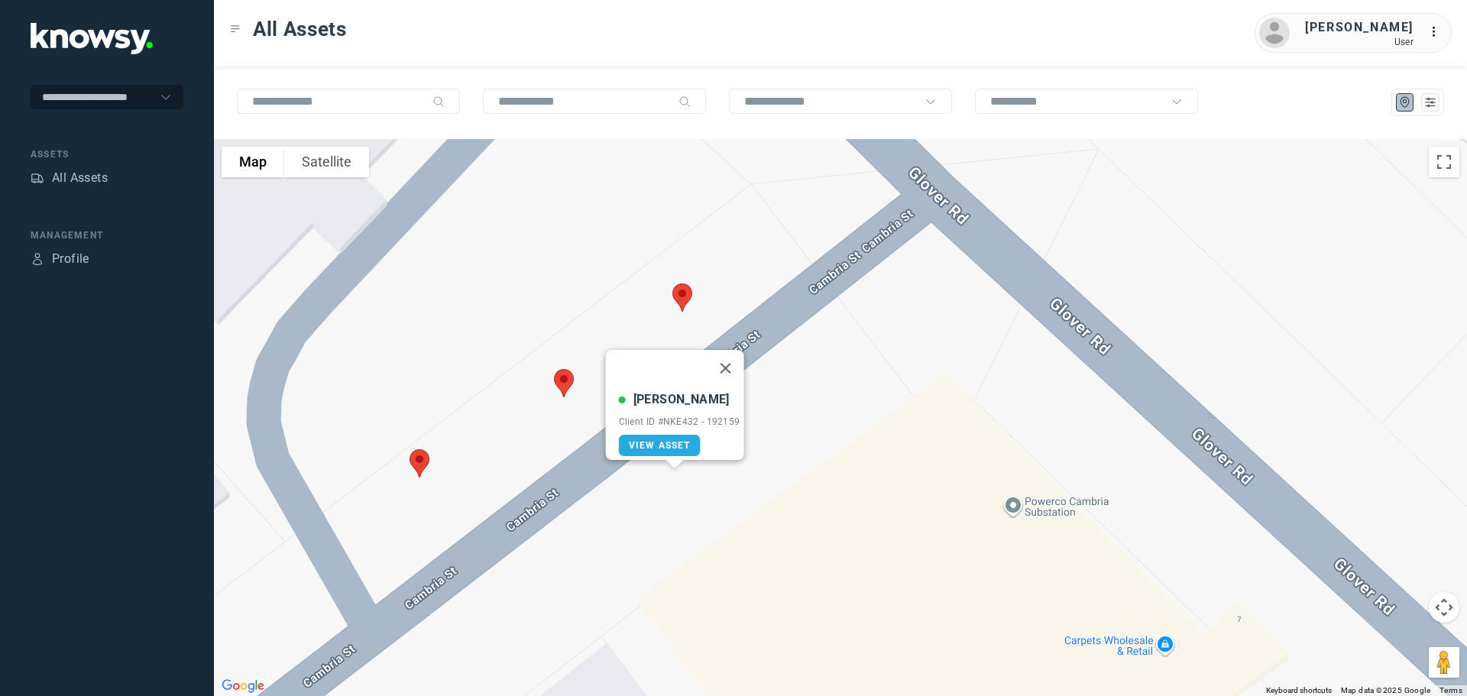
click at [631, 197] on div "[PERSON_NAME] Client ID #NKE432 - 192159 View Asset" at bounding box center [840, 417] width 1253 height 557
click at [734, 355] on button "Close" at bounding box center [725, 368] width 37 height 37
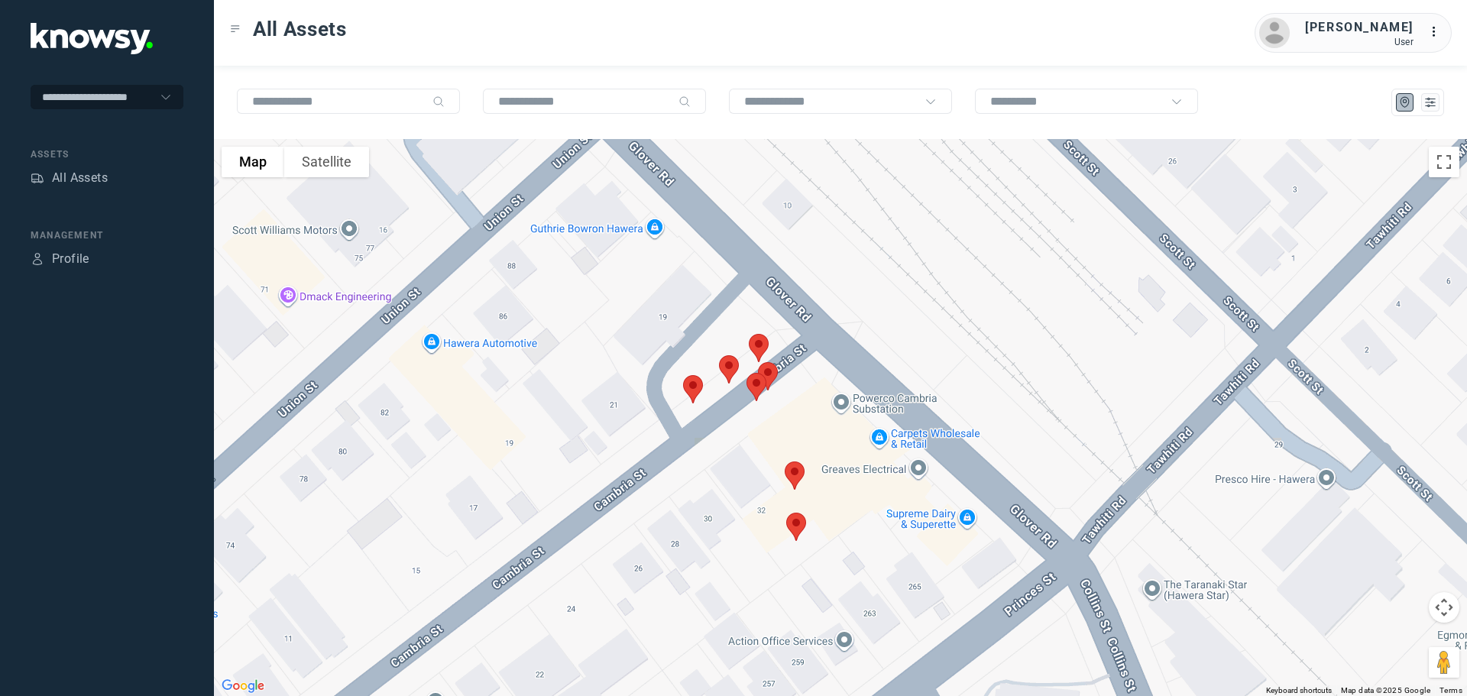
drag, startPoint x: 578, startPoint y: 249, endPoint x: 572, endPoint y: 480, distance: 230.9
click at [572, 480] on div "To navigate, press the arrow keys." at bounding box center [840, 417] width 1253 height 557
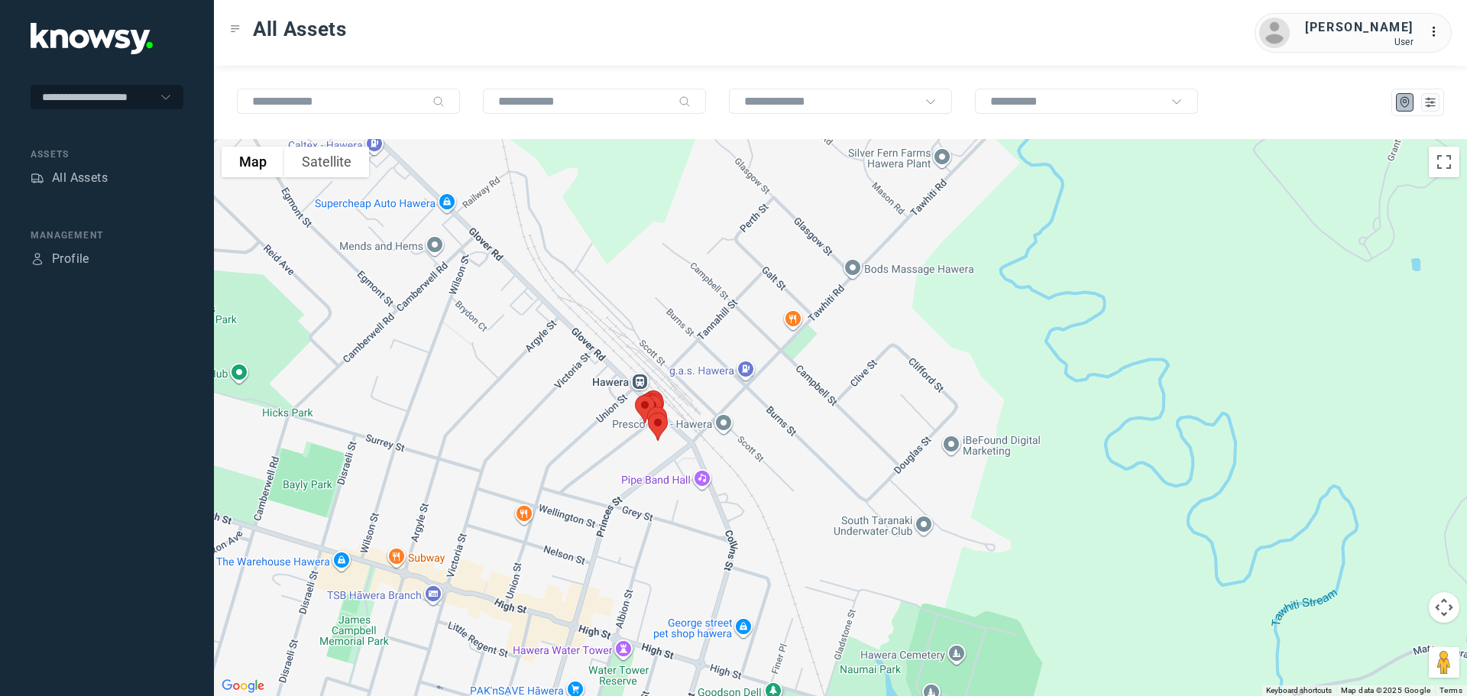
drag, startPoint x: 578, startPoint y: 268, endPoint x: 686, endPoint y: 517, distance: 270.7
click at [686, 517] on div at bounding box center [840, 417] width 1253 height 557
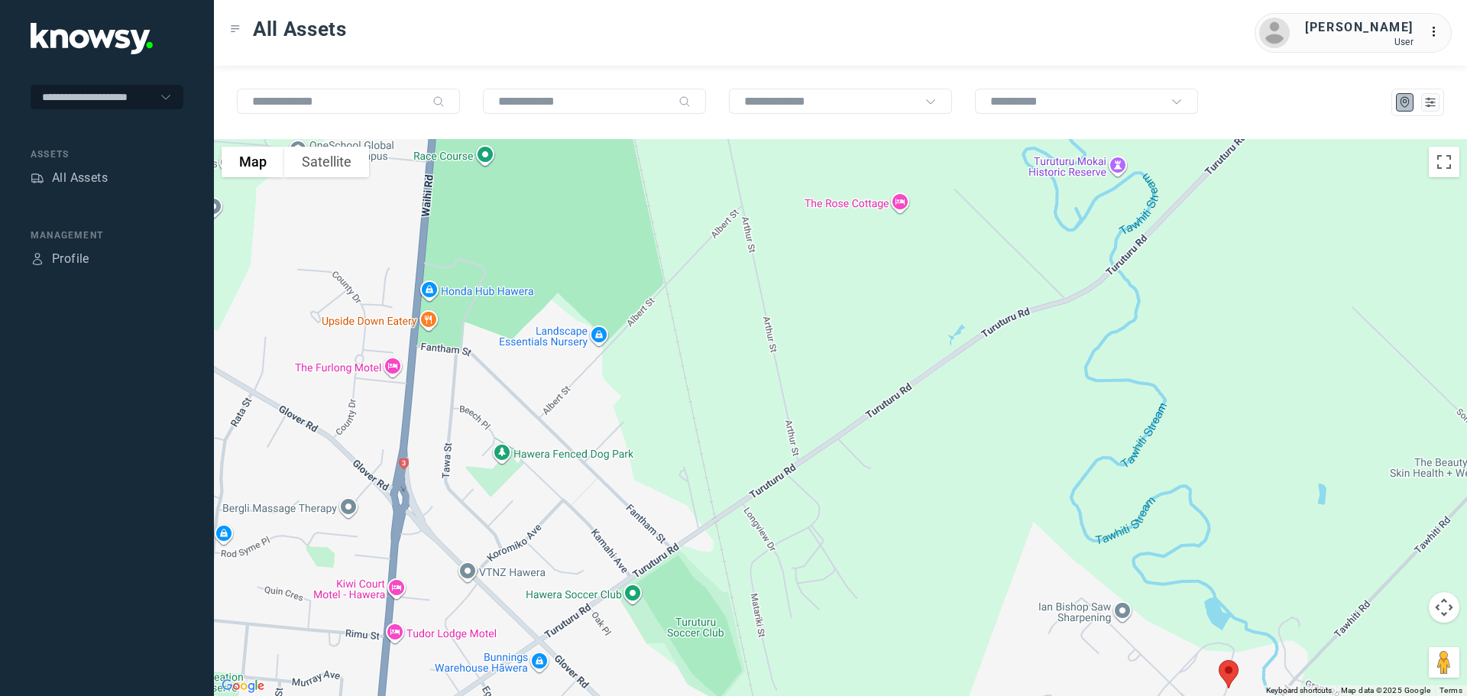
drag, startPoint x: 670, startPoint y: 445, endPoint x: 696, endPoint y: 507, distance: 67.1
click at [696, 507] on div at bounding box center [840, 417] width 1253 height 557
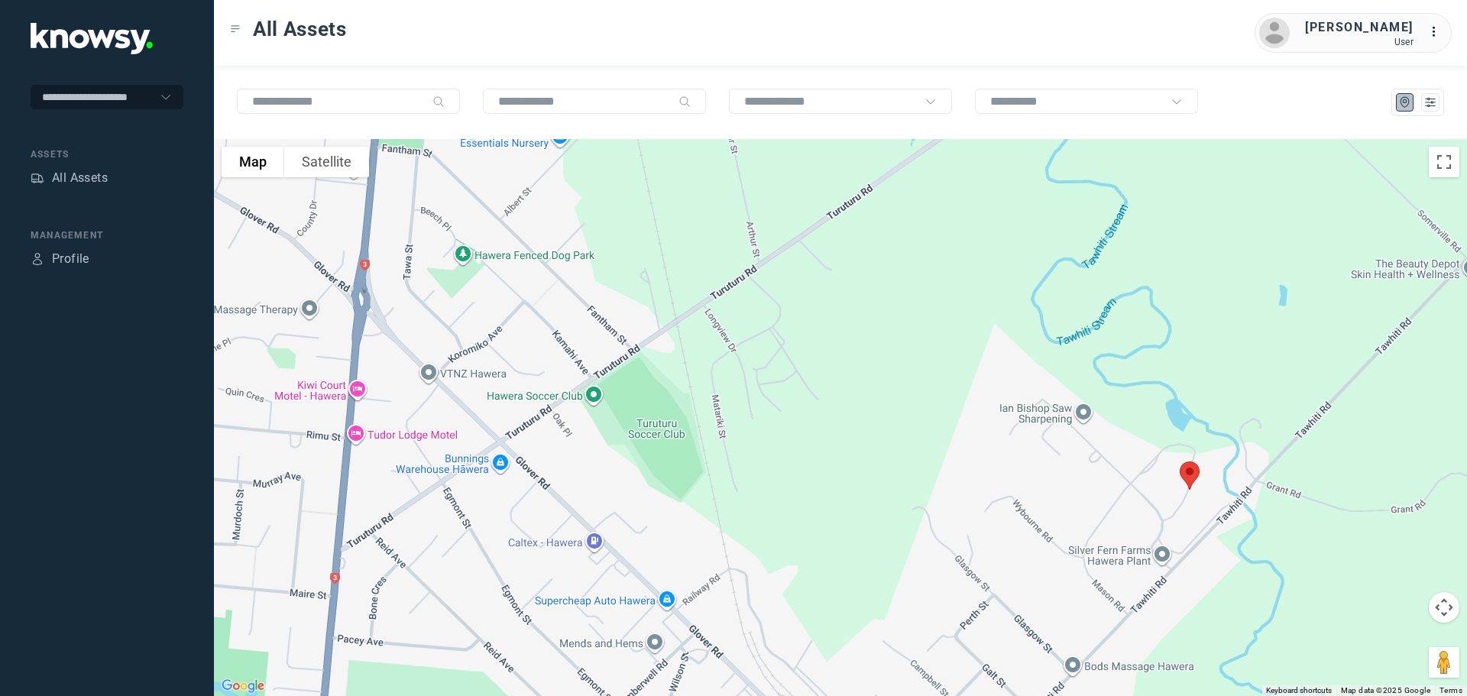
drag, startPoint x: 776, startPoint y: 517, endPoint x: 687, endPoint y: 206, distance: 324.3
click at [687, 206] on div at bounding box center [840, 417] width 1253 height 557
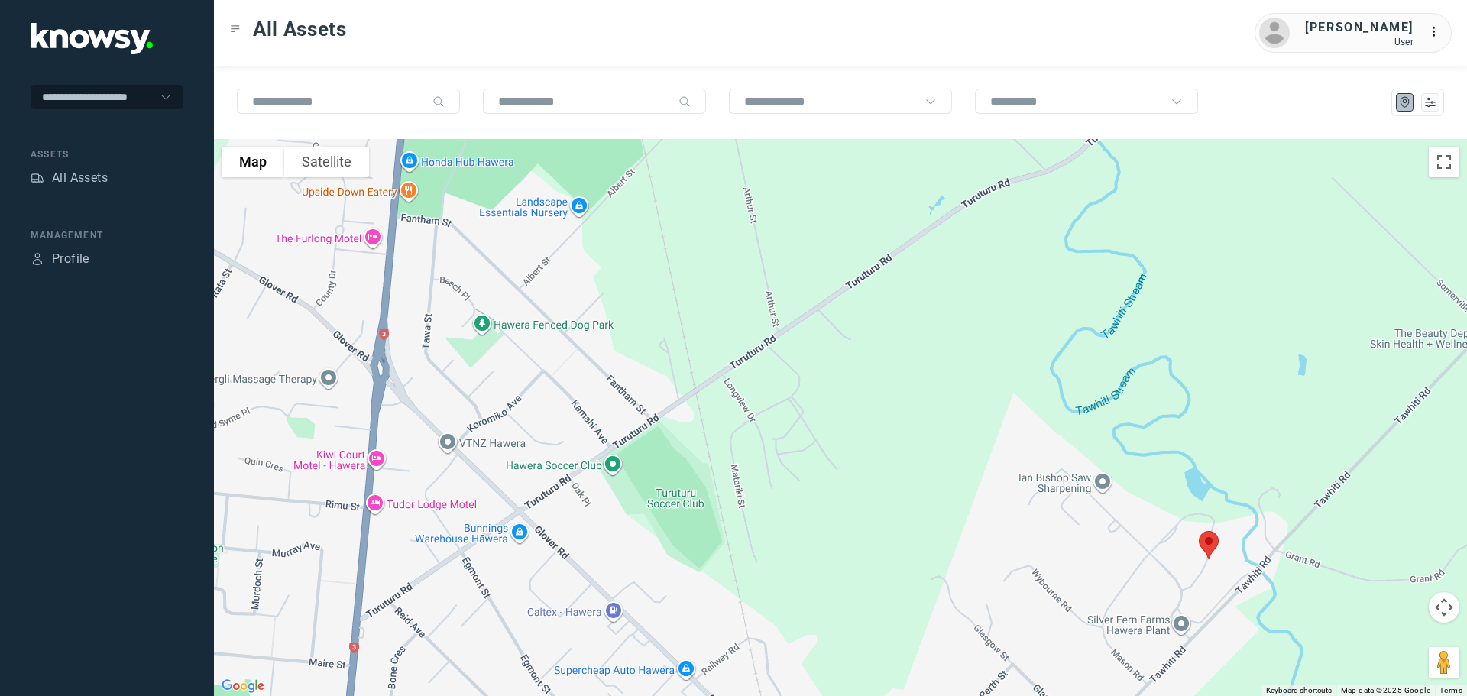
drag, startPoint x: 800, startPoint y: 329, endPoint x: 872, endPoint y: 514, distance: 198.4
click at [872, 514] on div at bounding box center [840, 417] width 1253 height 557
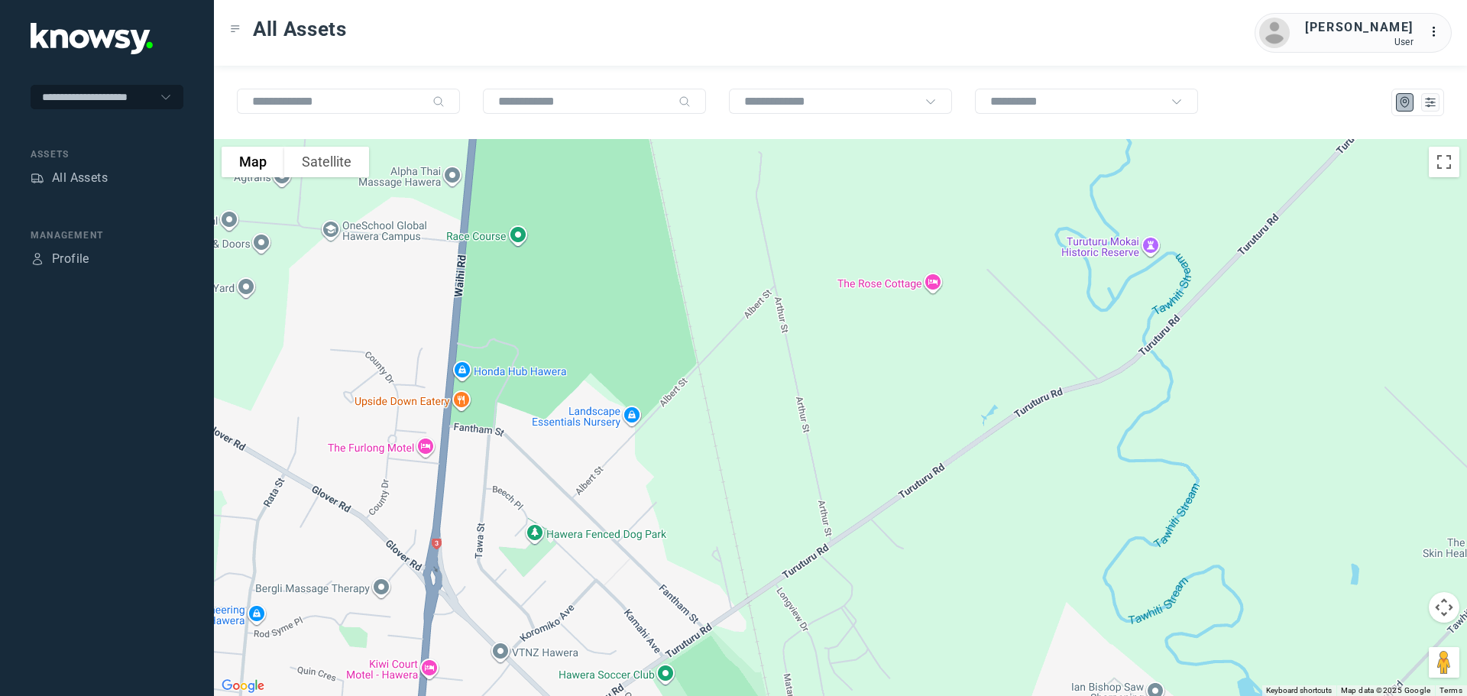
drag, startPoint x: 744, startPoint y: 365, endPoint x: 769, endPoint y: 531, distance: 167.7
click at [777, 539] on div at bounding box center [840, 417] width 1253 height 557
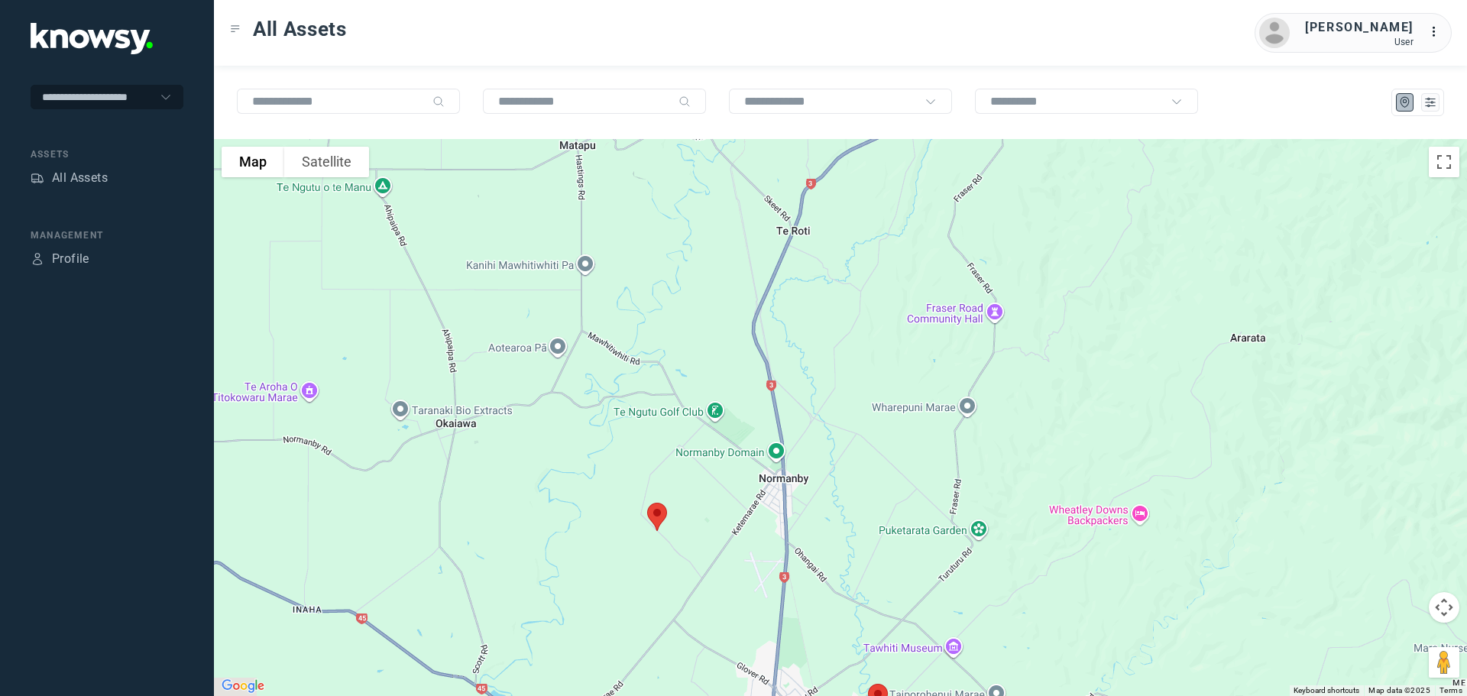
drag, startPoint x: 690, startPoint y: 484, endPoint x: 696, endPoint y: 556, distance: 71.3
click at [696, 556] on div at bounding box center [840, 417] width 1253 height 557
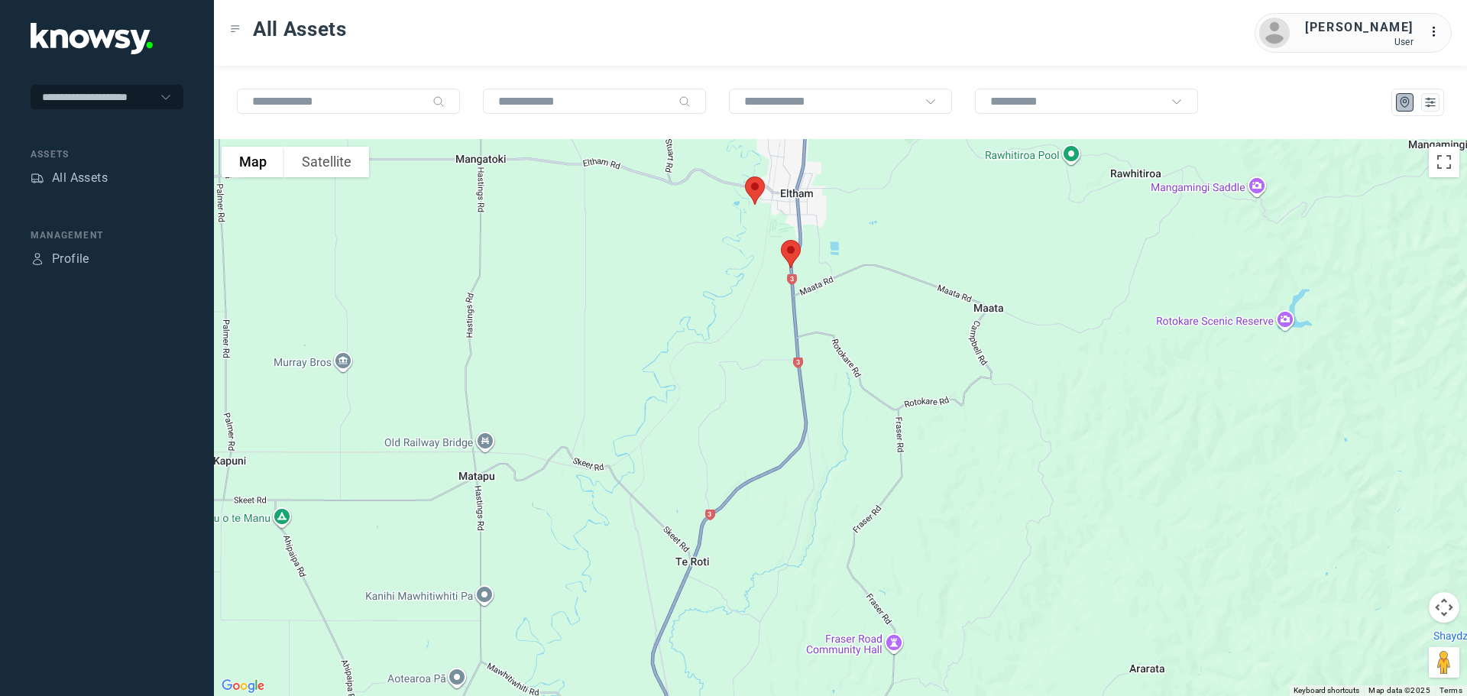
drag, startPoint x: 710, startPoint y: 357, endPoint x: 588, endPoint y: 595, distance: 267.3
click at [588, 595] on div at bounding box center [840, 417] width 1253 height 557
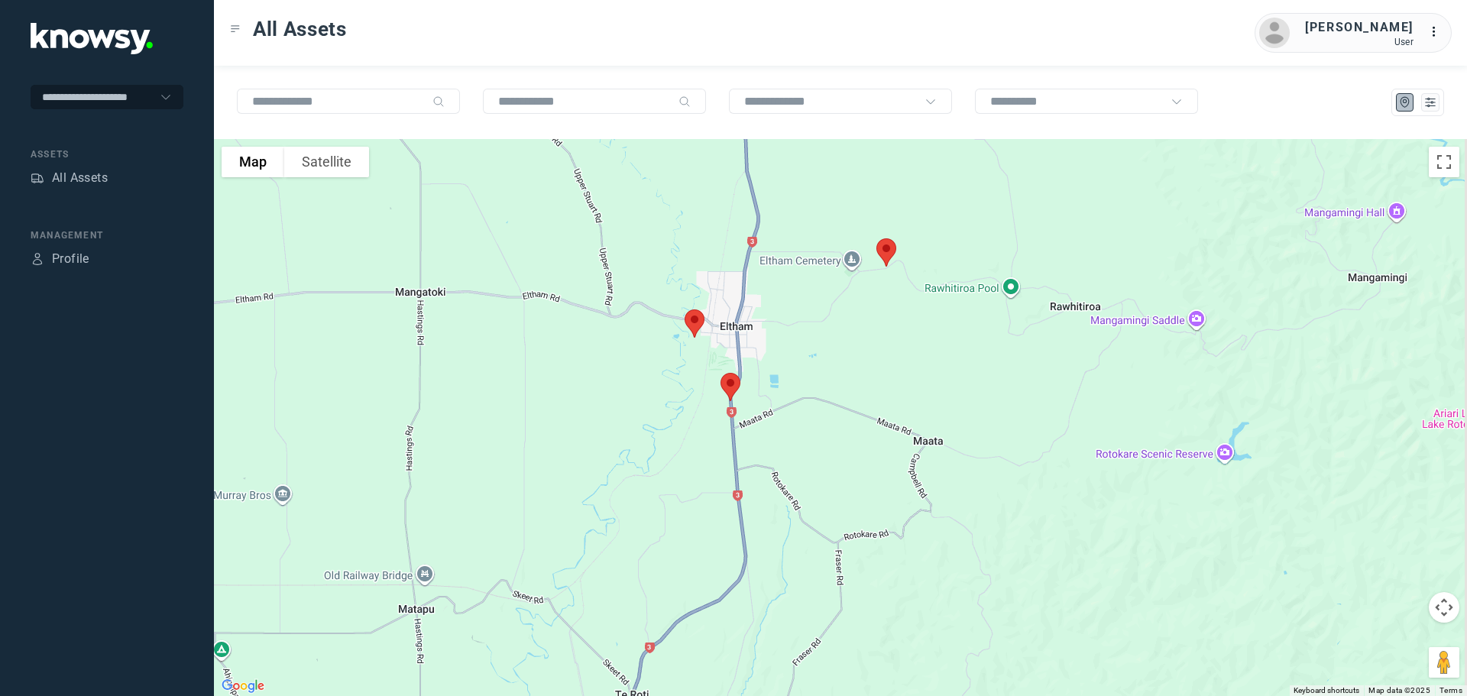
drag, startPoint x: 684, startPoint y: 418, endPoint x: 659, endPoint y: 507, distance: 92.0
click at [659, 507] on div at bounding box center [840, 417] width 1253 height 557
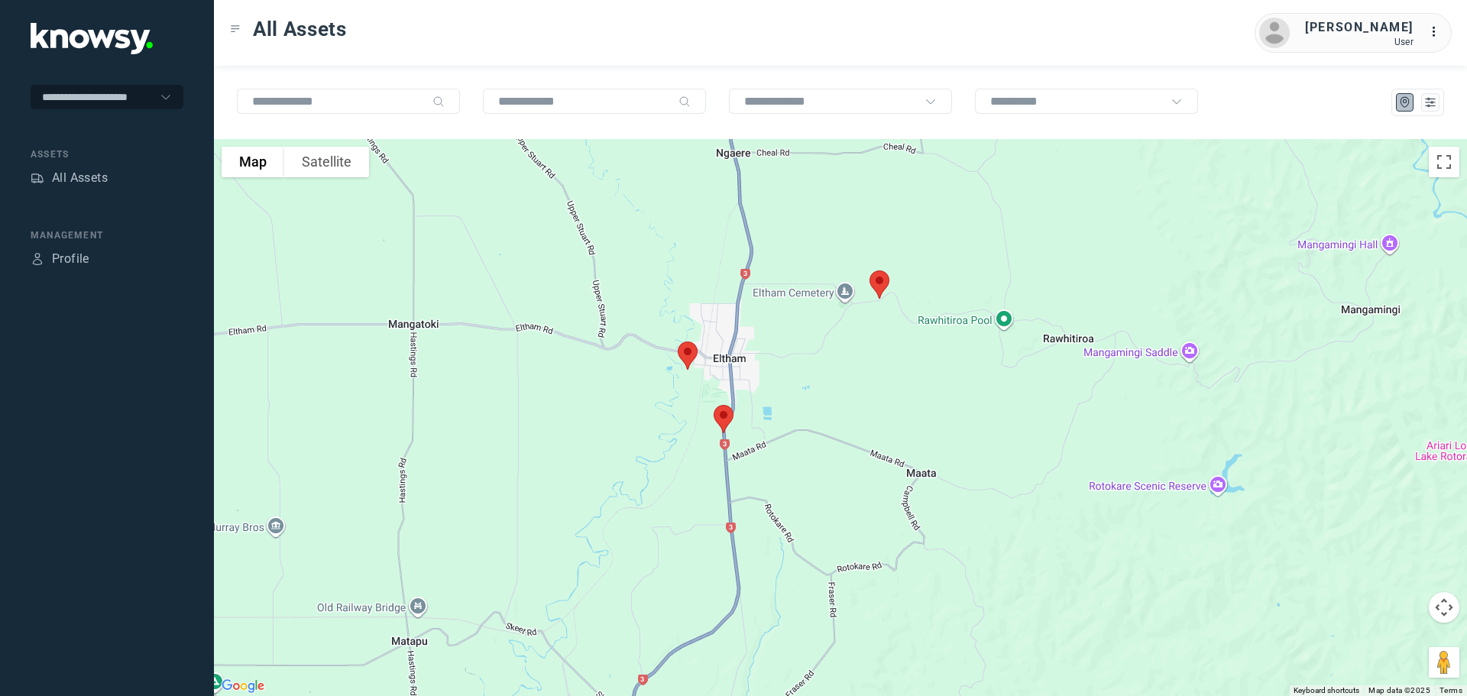
click at [873, 281] on img at bounding box center [880, 284] width 32 height 41
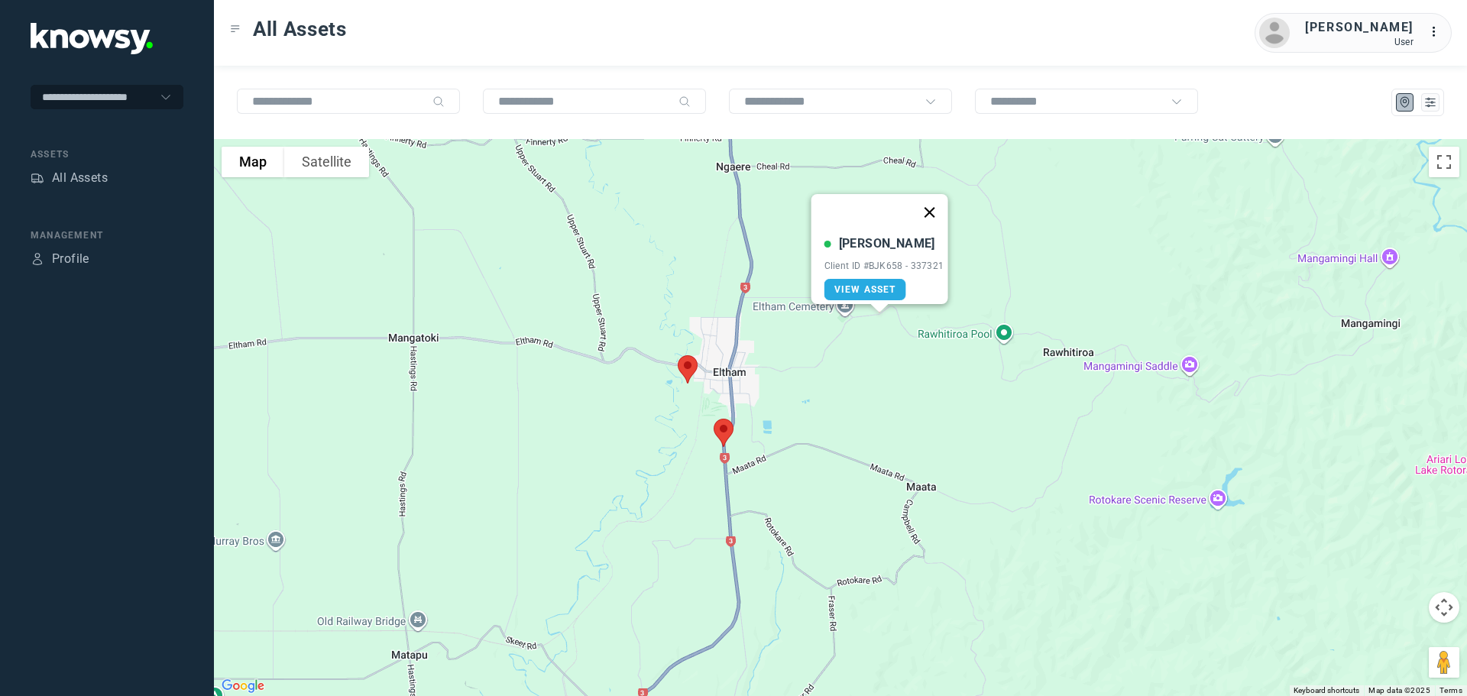
click at [940, 206] on button "Close" at bounding box center [929, 212] width 37 height 37
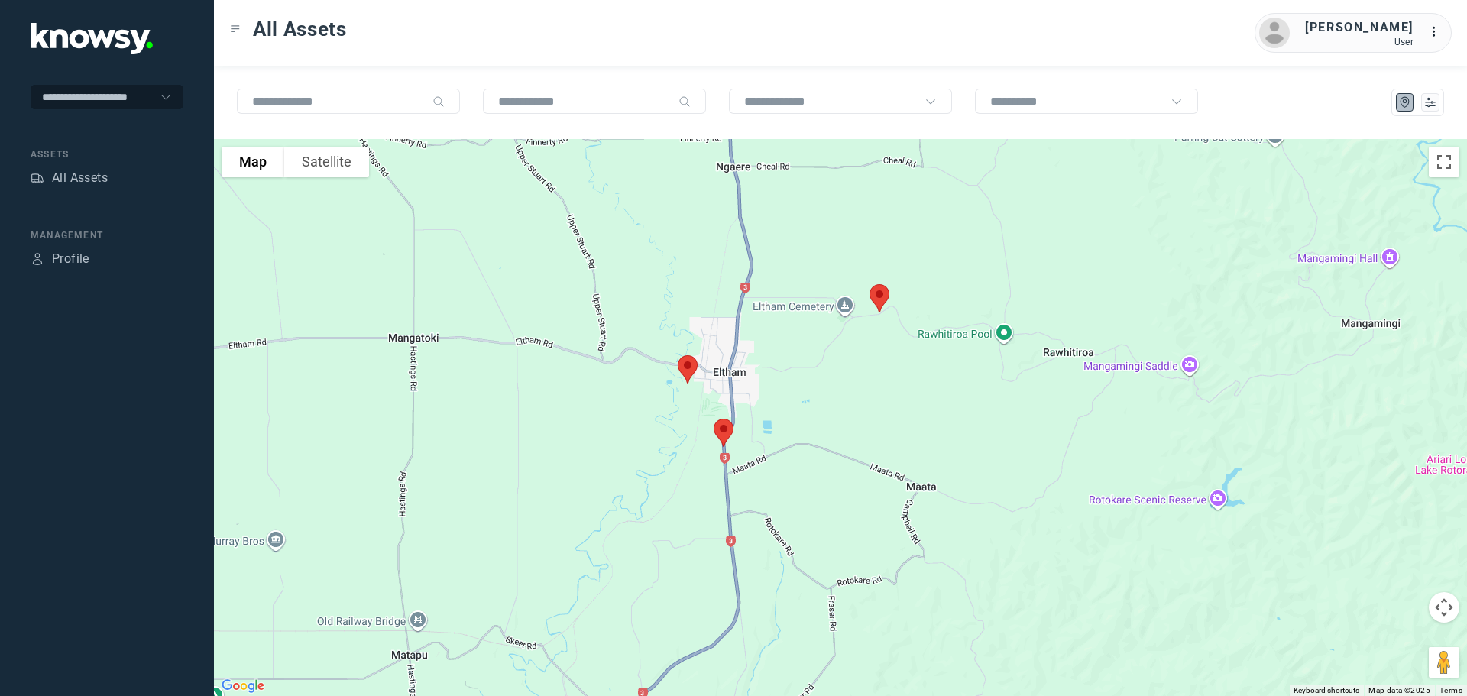
click at [724, 426] on img at bounding box center [724, 433] width 32 height 41
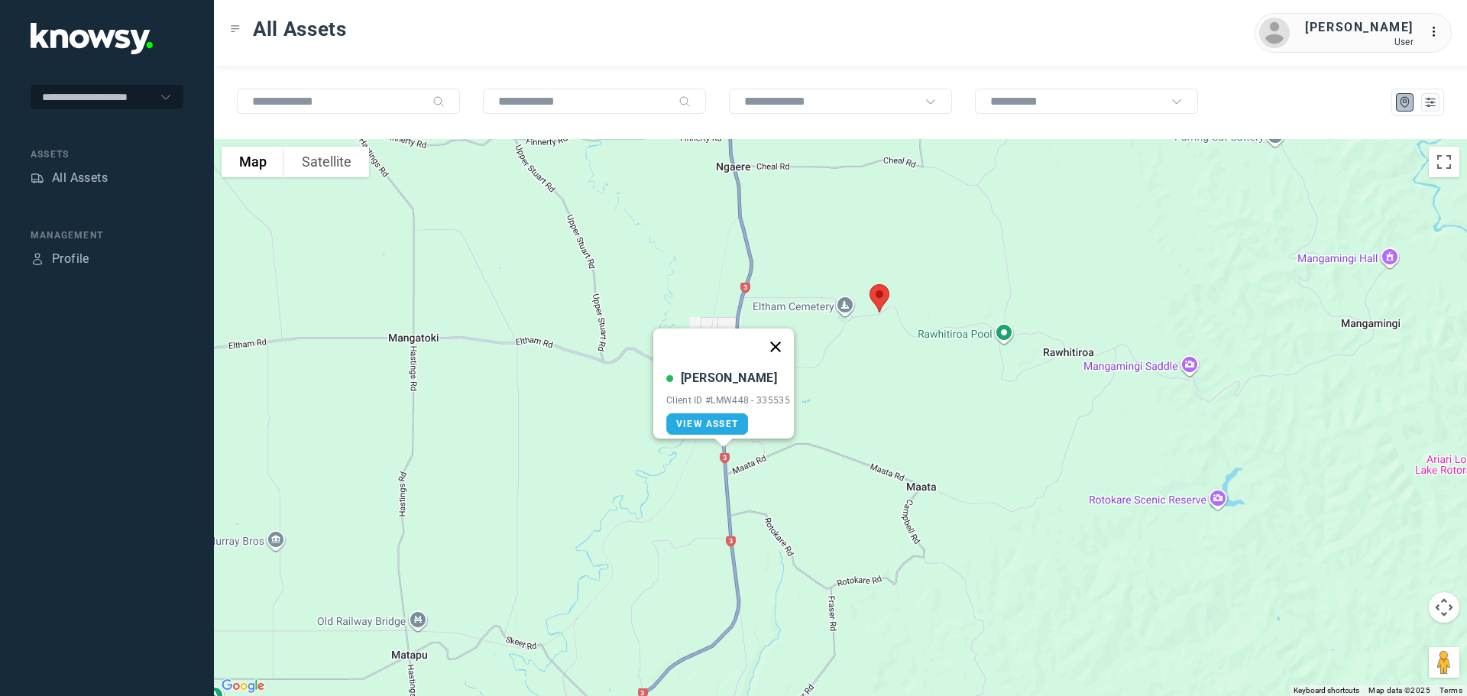
click at [782, 339] on button "Close" at bounding box center [775, 347] width 37 height 37
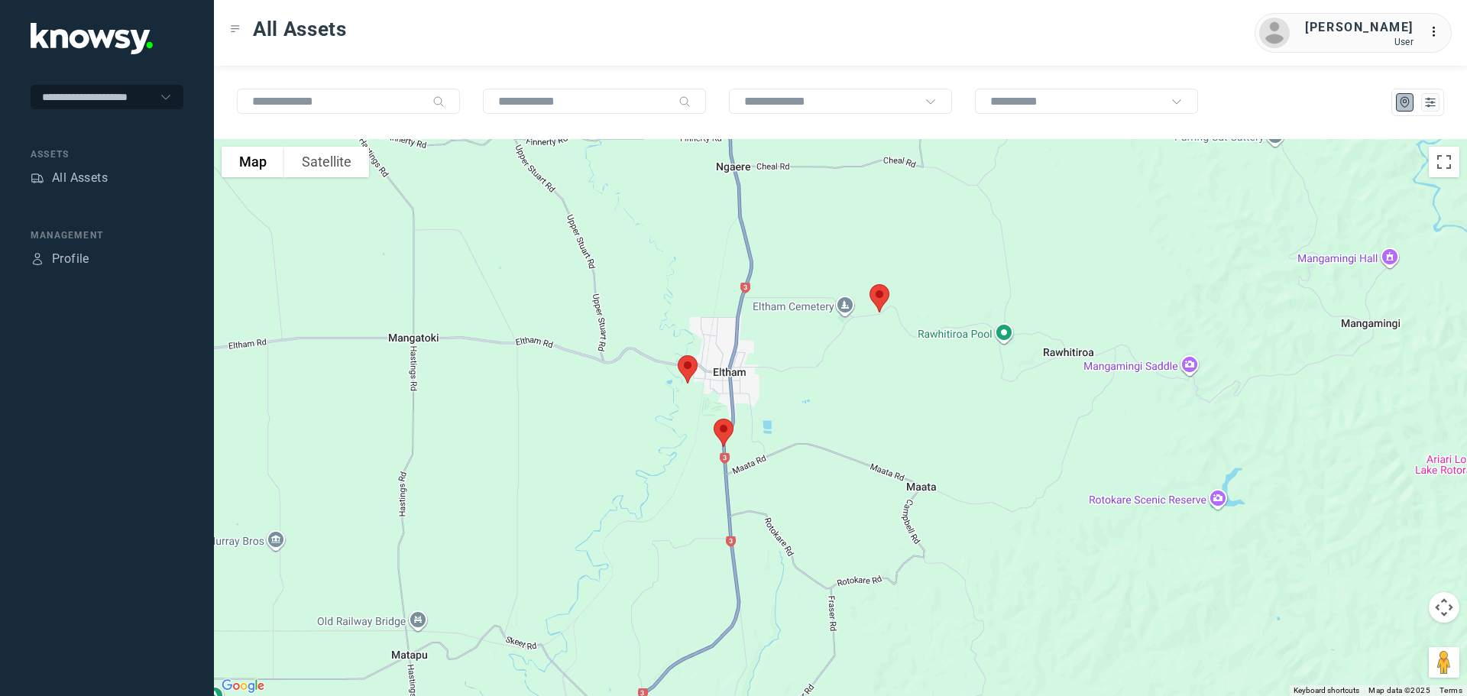
click at [687, 372] on img at bounding box center [688, 369] width 32 height 41
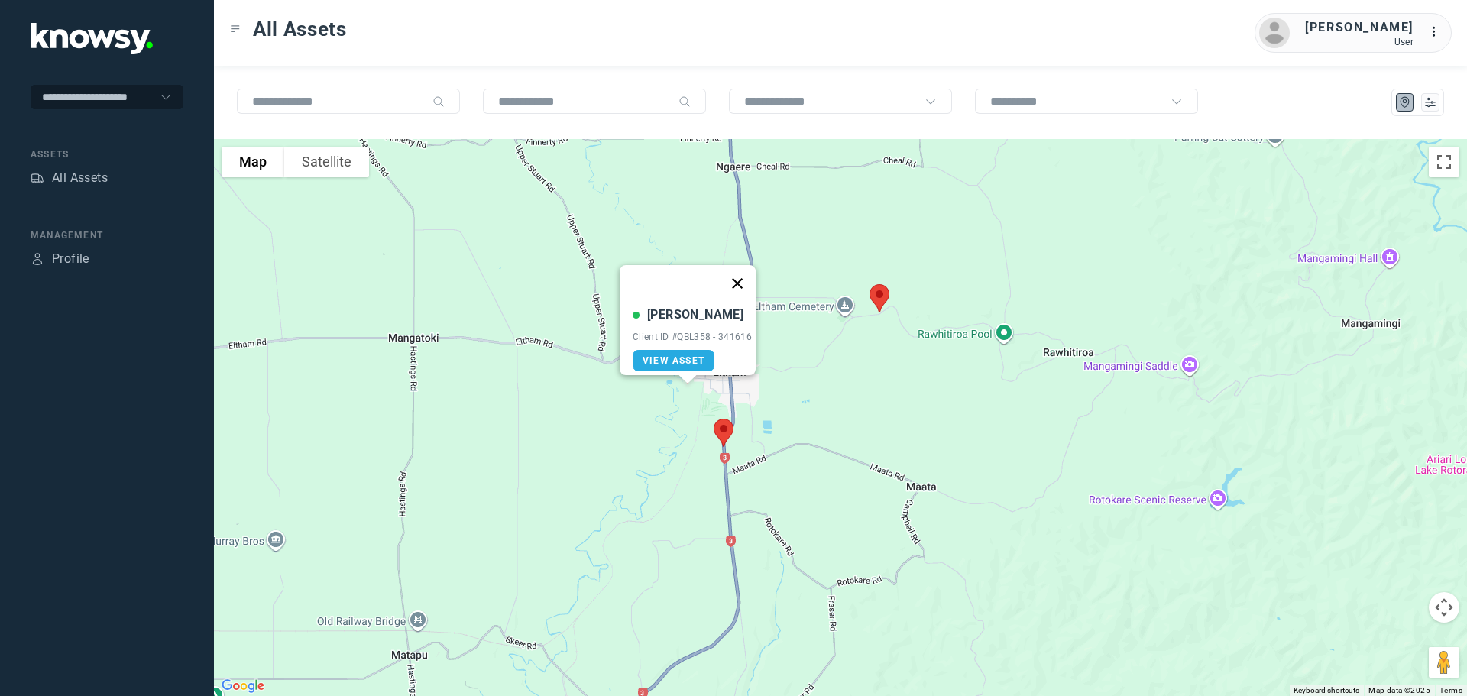
click at [747, 274] on button "Close" at bounding box center [737, 283] width 37 height 37
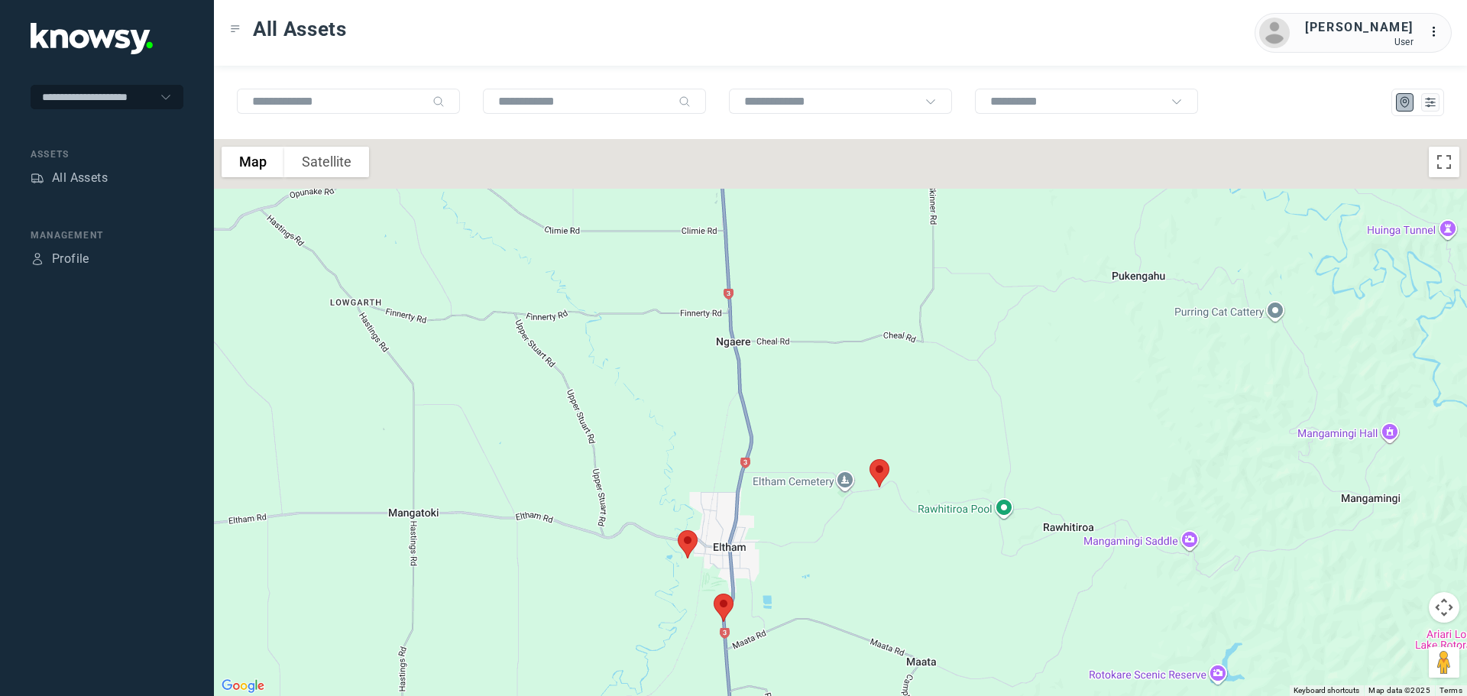
drag, startPoint x: 782, startPoint y: 321, endPoint x: 769, endPoint y: 475, distance: 154.1
click at [779, 494] on div at bounding box center [840, 417] width 1253 height 557
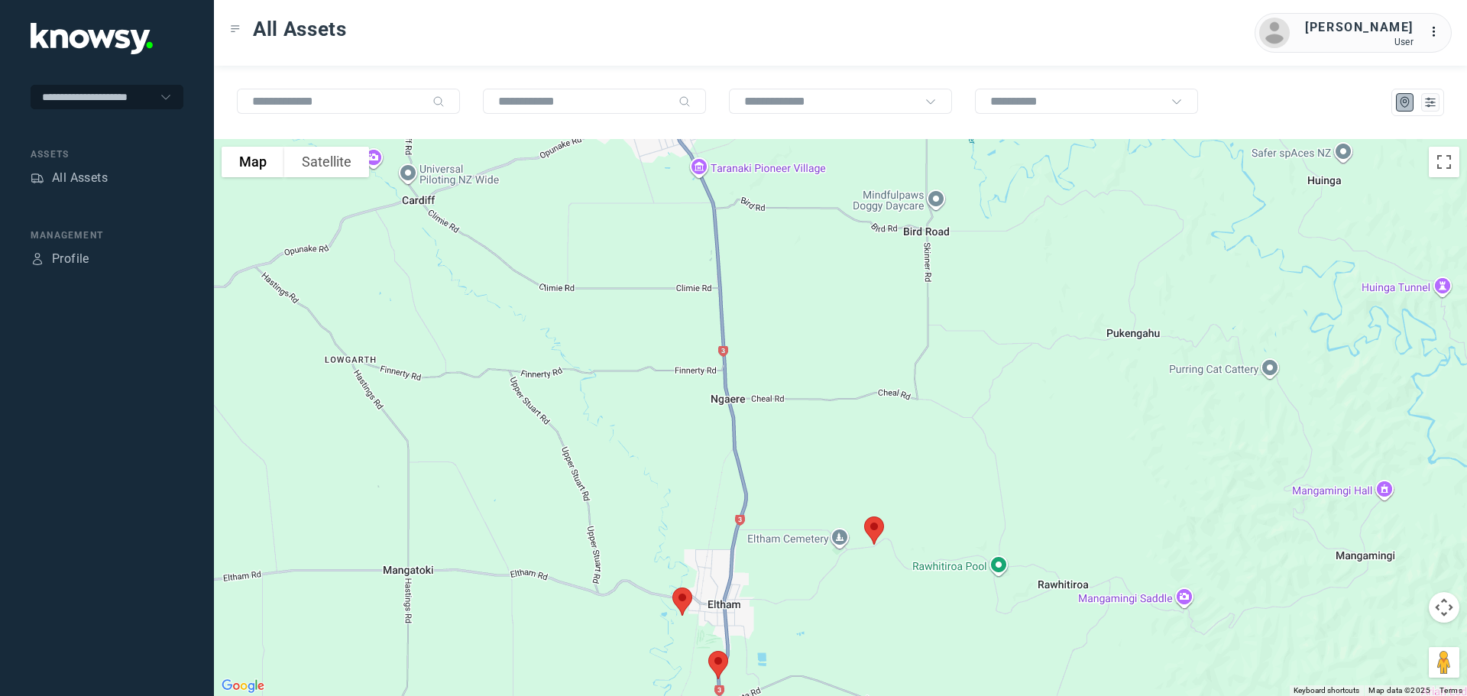
drag, startPoint x: 751, startPoint y: 344, endPoint x: 791, endPoint y: 584, distance: 243.2
click at [791, 584] on div at bounding box center [840, 417] width 1253 height 557
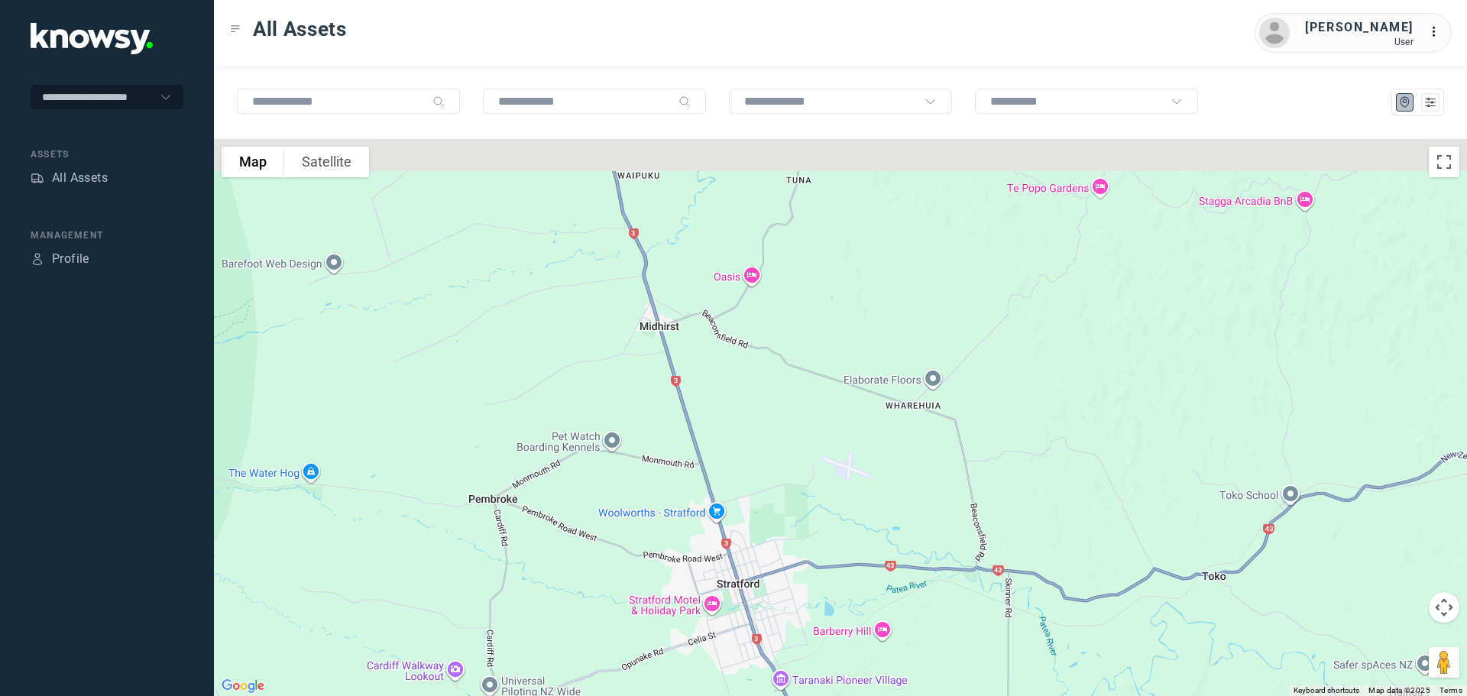
drag, startPoint x: 829, startPoint y: 657, endPoint x: 779, endPoint y: 512, distance: 153.5
click at [830, 659] on div at bounding box center [840, 417] width 1253 height 557
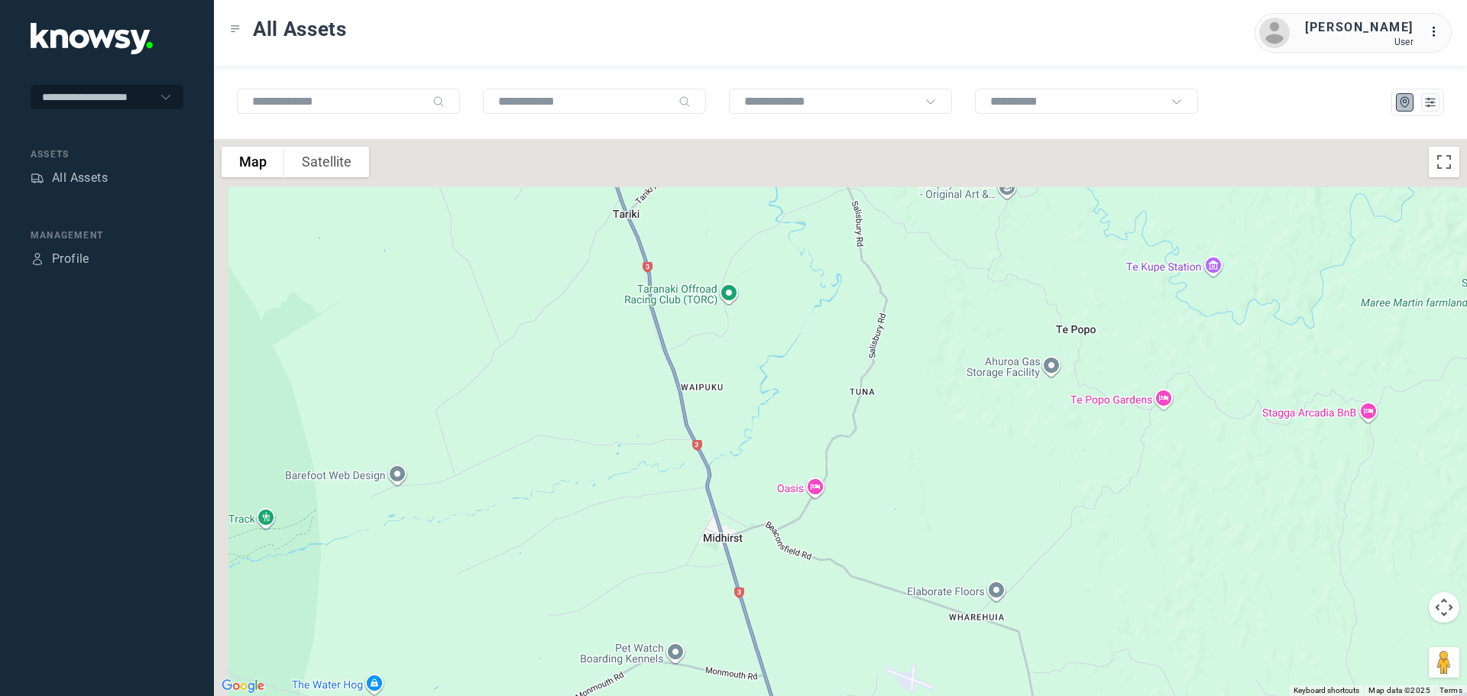
click at [802, 636] on div at bounding box center [840, 417] width 1253 height 557
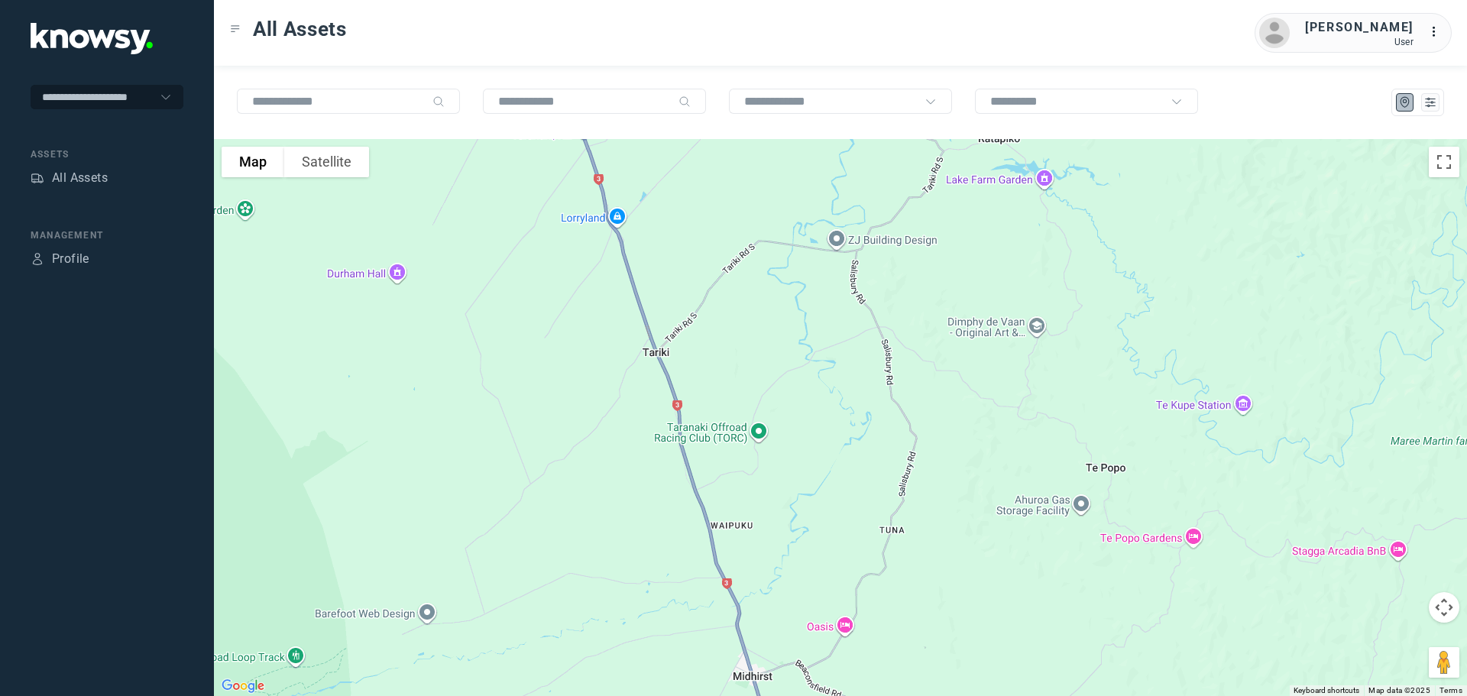
drag, startPoint x: 800, startPoint y: 537, endPoint x: 792, endPoint y: 575, distance: 39.1
click at [828, 680] on div at bounding box center [840, 417] width 1253 height 557
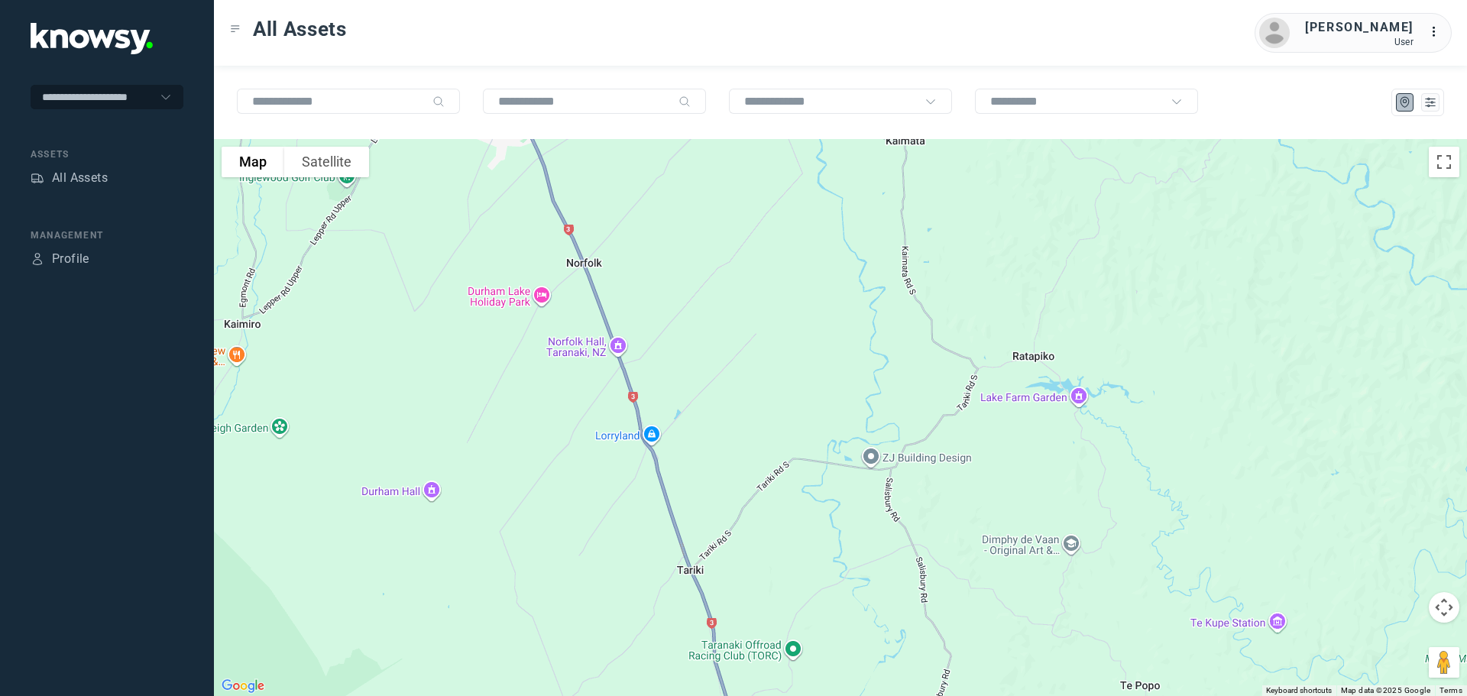
drag, startPoint x: 745, startPoint y: 478, endPoint x: 871, endPoint y: 732, distance: 283.3
click at [871, 695] on html "**********" at bounding box center [733, 348] width 1467 height 696
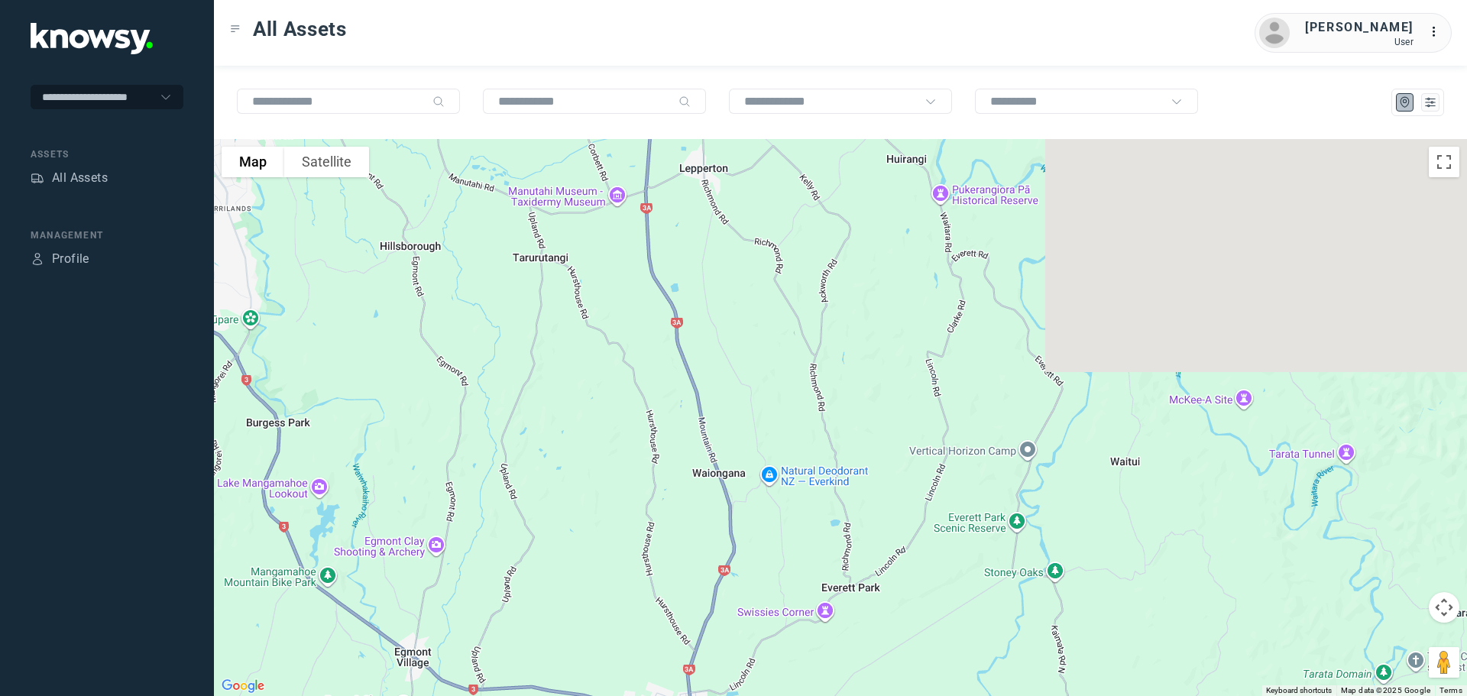
drag, startPoint x: 775, startPoint y: 393, endPoint x: 799, endPoint y: 732, distance: 340.1
click at [799, 695] on html "**********" at bounding box center [733, 348] width 1467 height 696
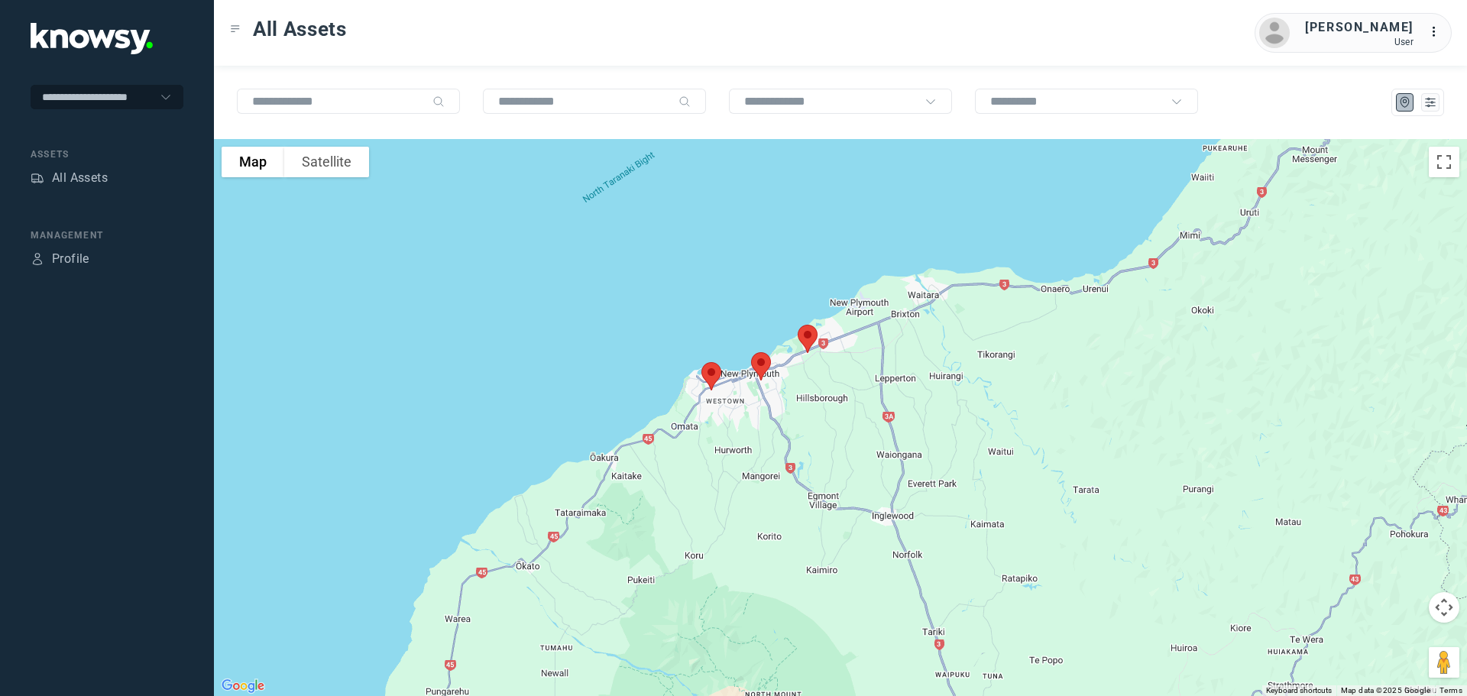
drag, startPoint x: 672, startPoint y: 475, endPoint x: 864, endPoint y: 420, distance: 199.5
click at [865, 420] on div at bounding box center [840, 417] width 1253 height 557
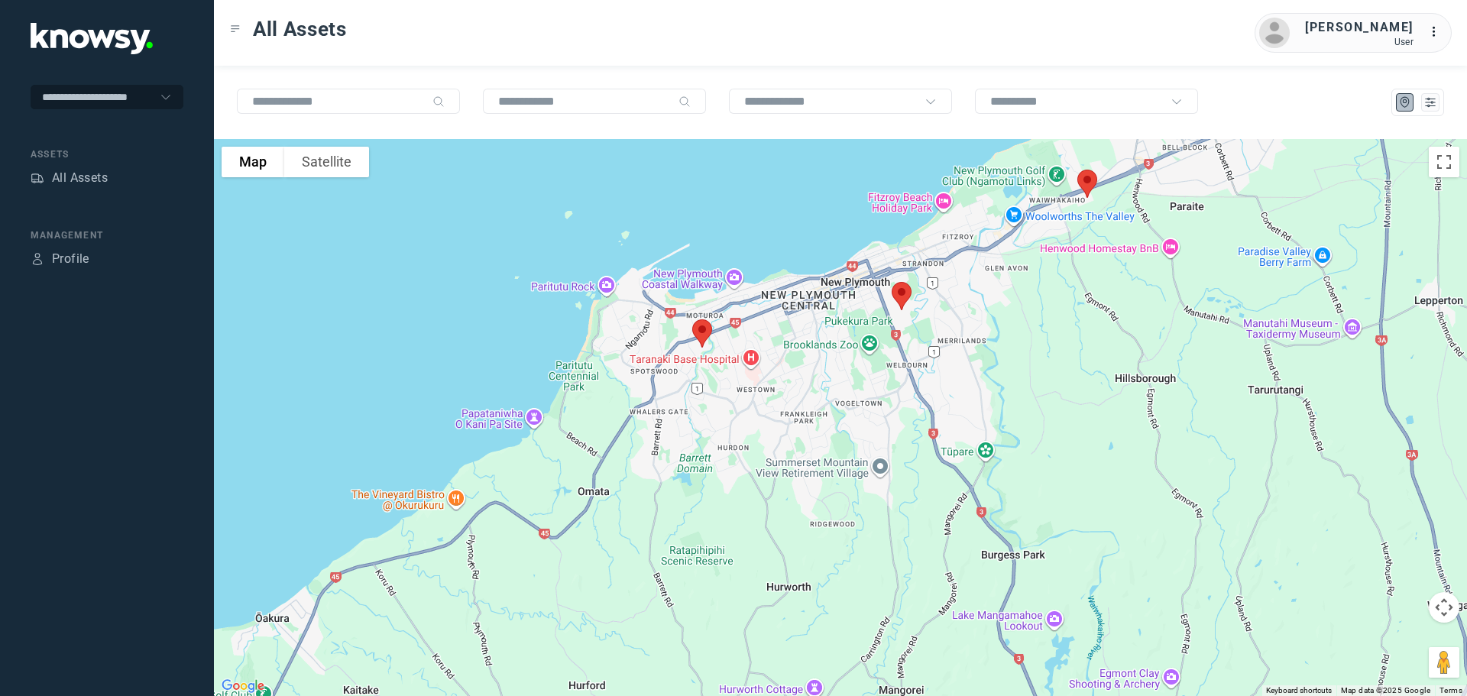
click at [1088, 186] on img at bounding box center [1087, 184] width 32 height 41
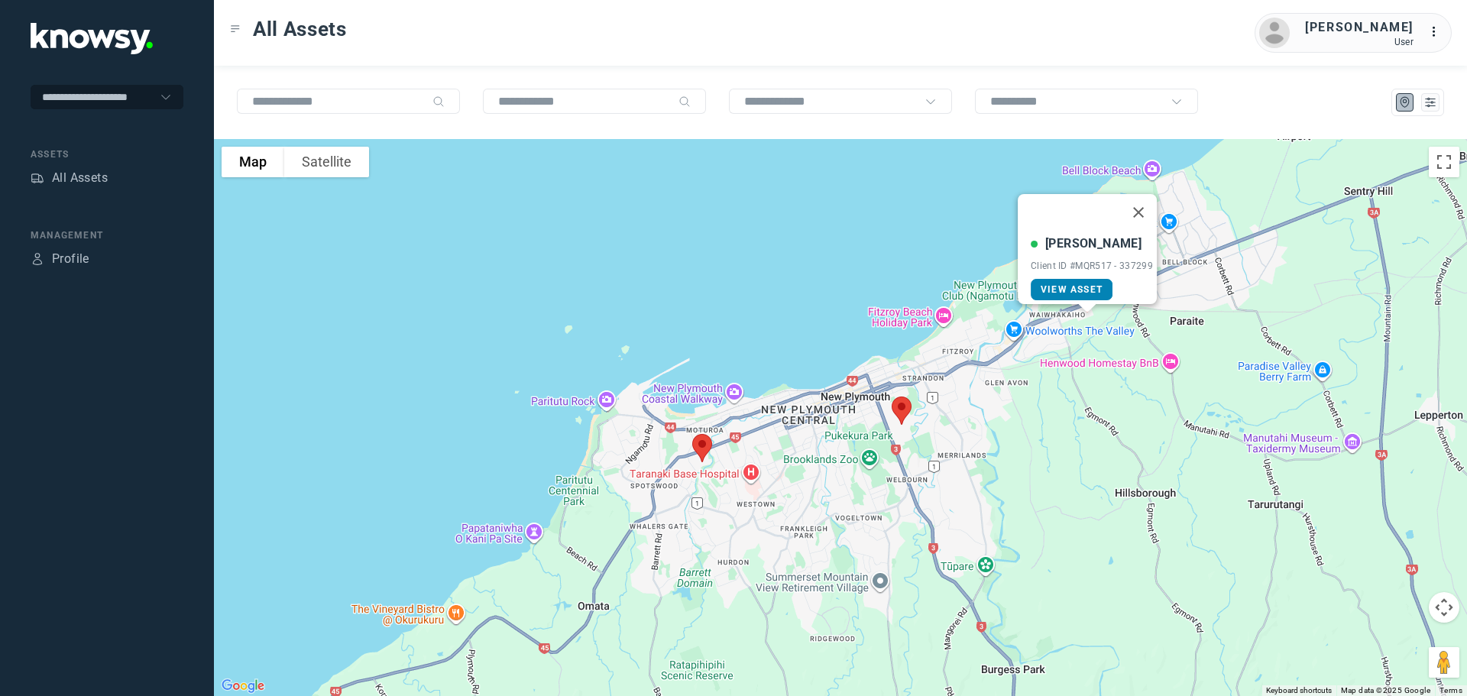
click at [1058, 284] on span "View Asset" at bounding box center [1072, 289] width 62 height 11
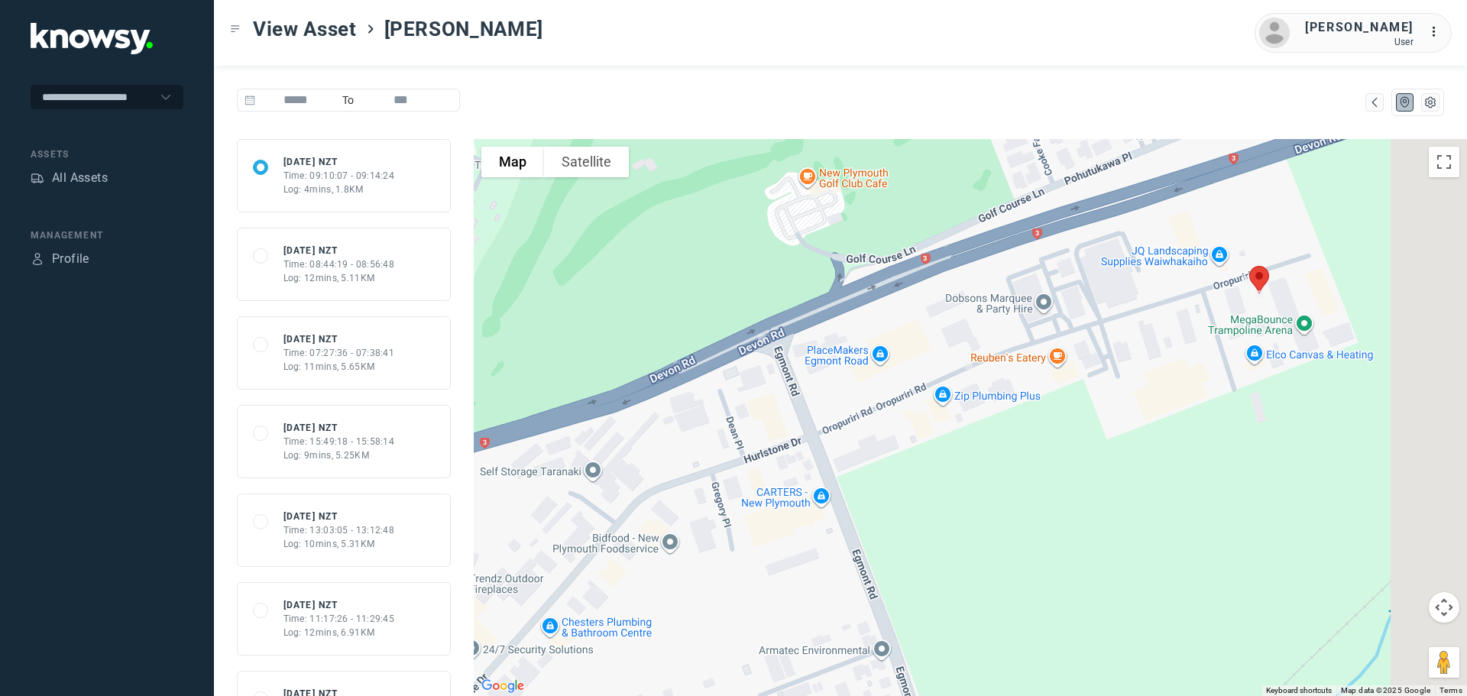
drag, startPoint x: 1246, startPoint y: 365, endPoint x: 1121, endPoint y: 433, distance: 142.3
click at [1123, 433] on div at bounding box center [970, 417] width 993 height 557
